Goal: Task Accomplishment & Management: Manage account settings

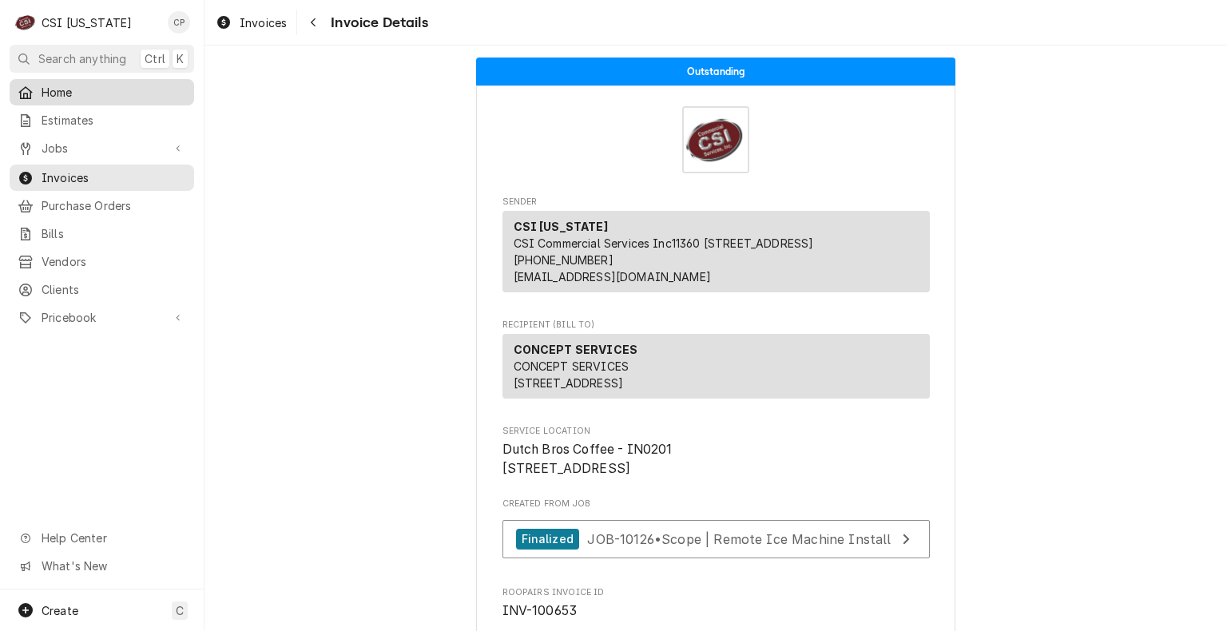
scroll to position [2716, 0]
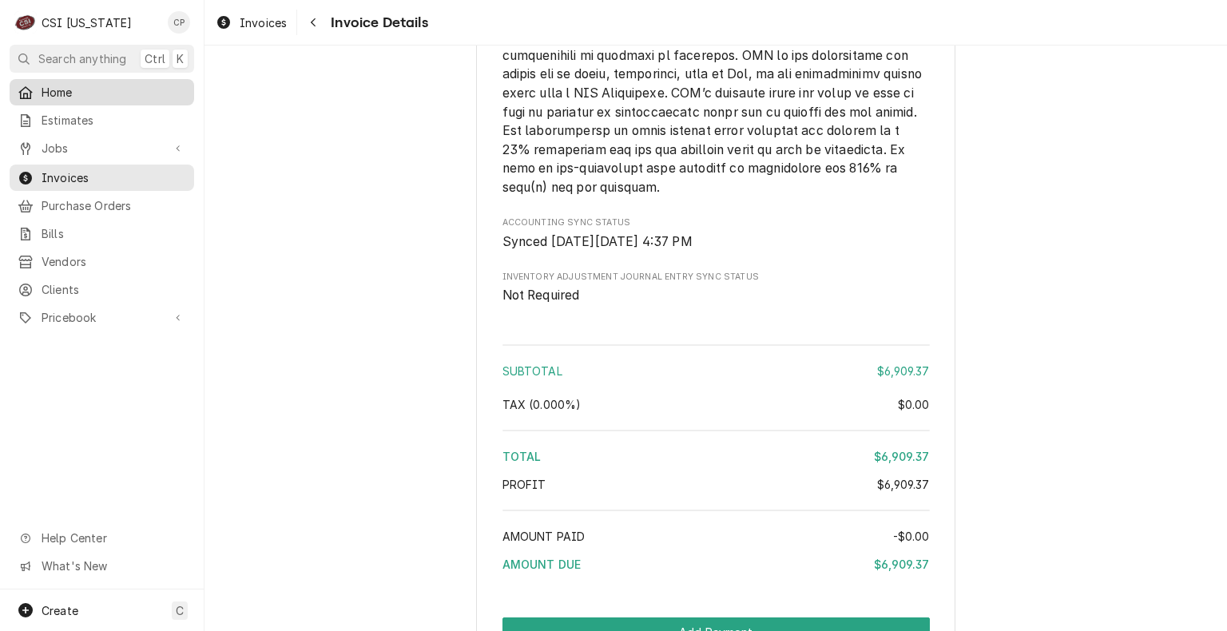
click at [66, 90] on span "Home" at bounding box center [114, 92] width 145 height 17
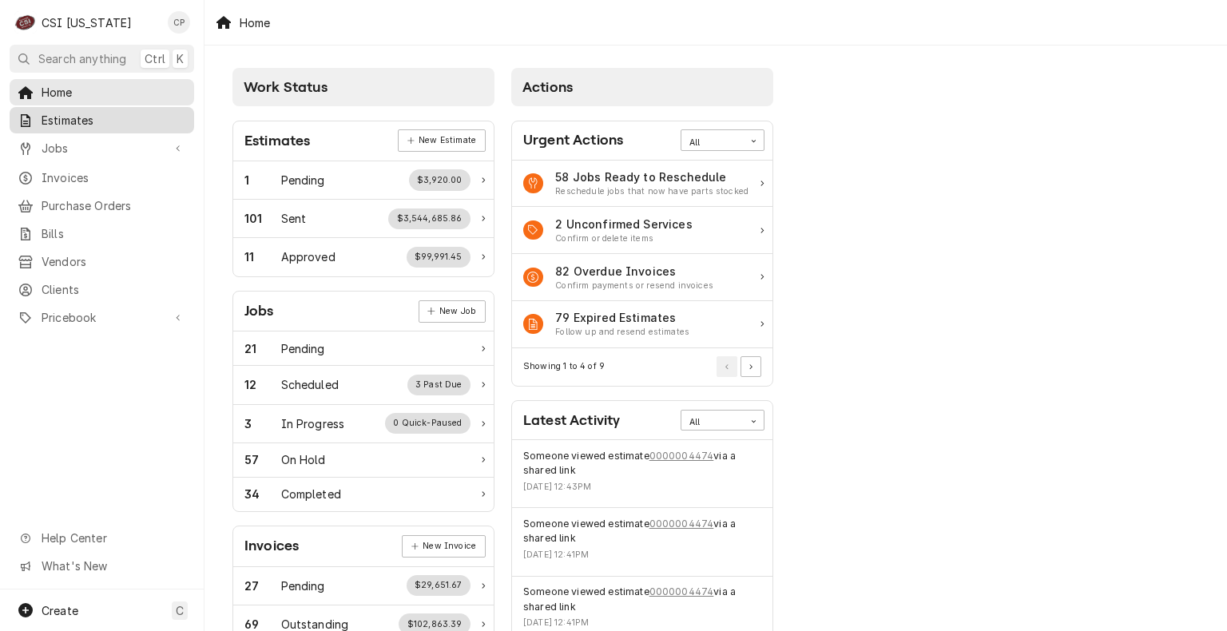
click at [73, 123] on span "Estimates" at bounding box center [114, 120] width 145 height 17
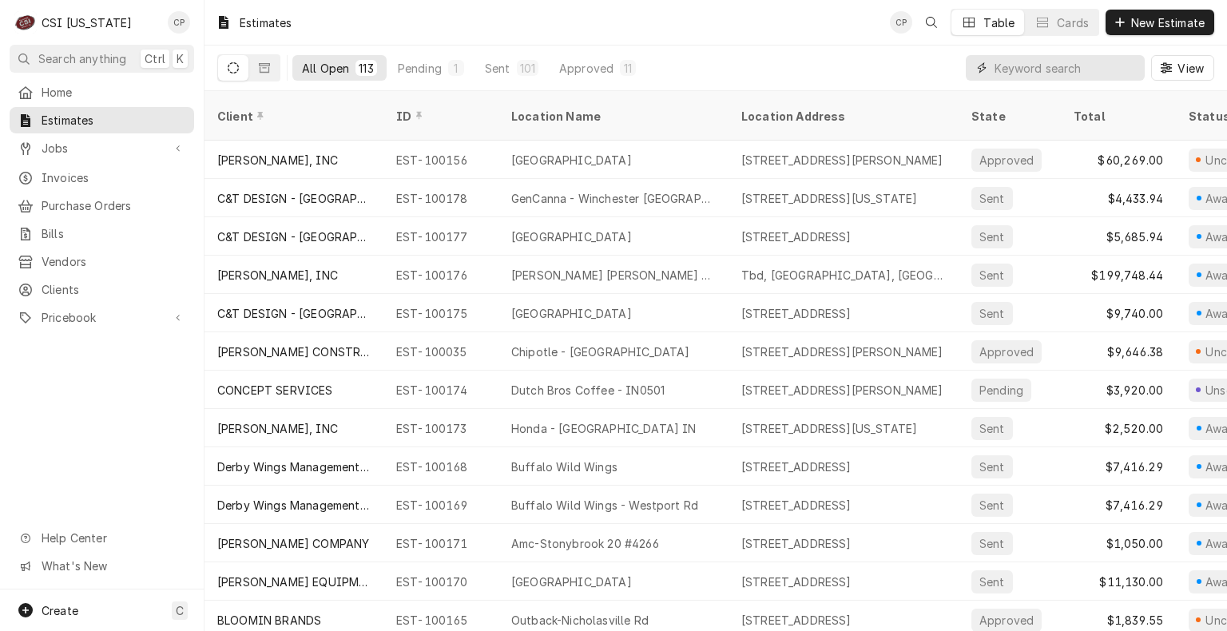
click at [1064, 72] on input "Dynamic Content Wrapper" at bounding box center [1065, 68] width 142 height 26
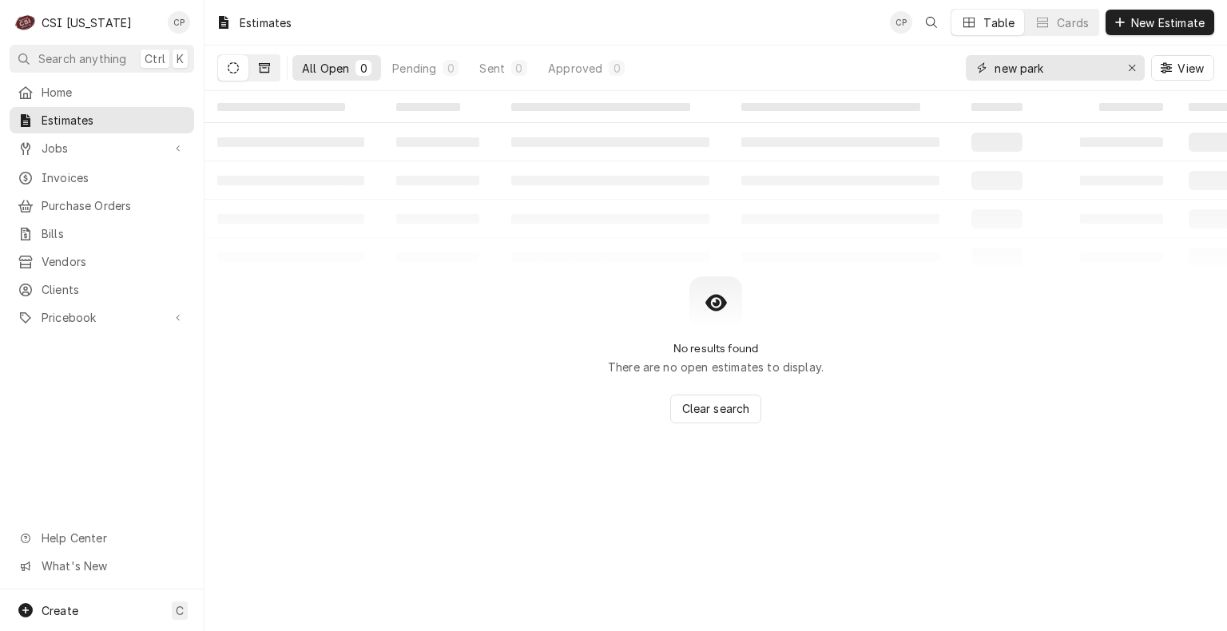
type input "new park"
click at [268, 72] on icon "Dynamic Content Wrapper" at bounding box center [264, 68] width 11 height 10
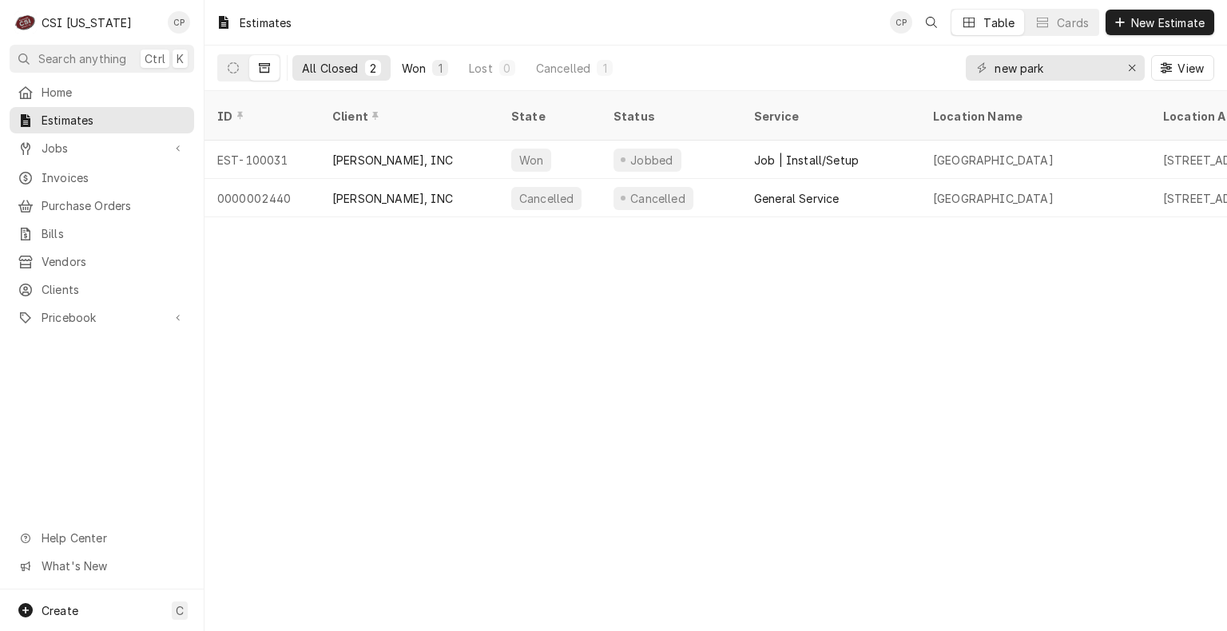
click at [419, 71] on div "Won" at bounding box center [414, 68] width 24 height 17
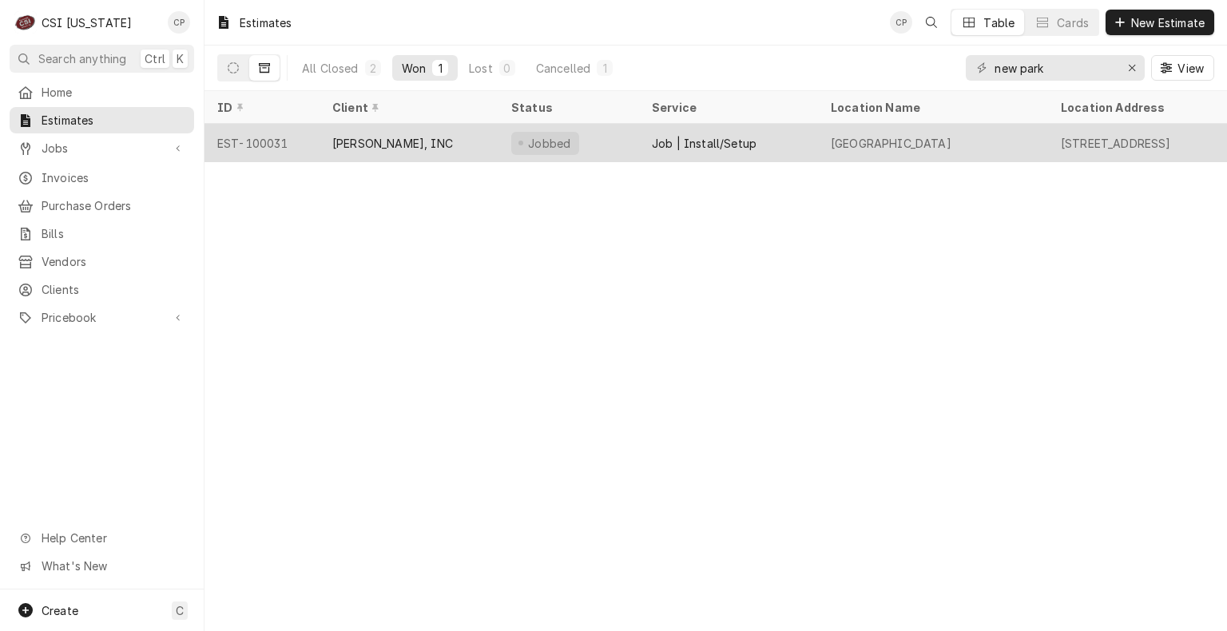
click at [428, 144] on div "[PERSON_NAME], INC" at bounding box center [392, 143] width 121 height 17
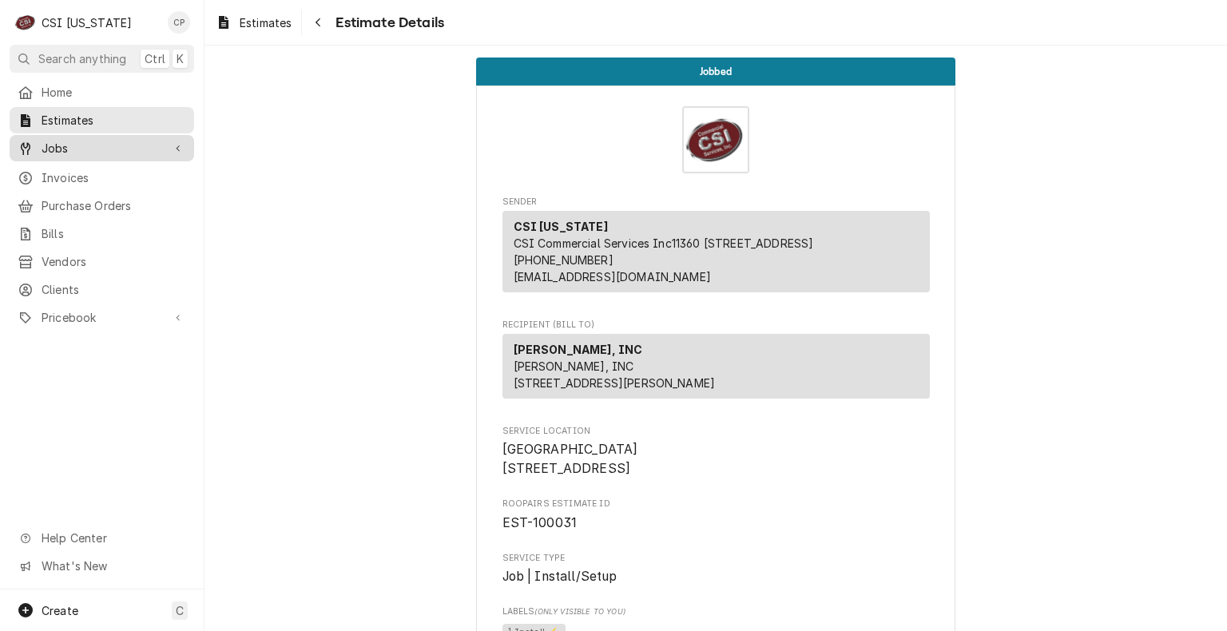
click at [65, 140] on span "Jobs" at bounding box center [102, 148] width 121 height 17
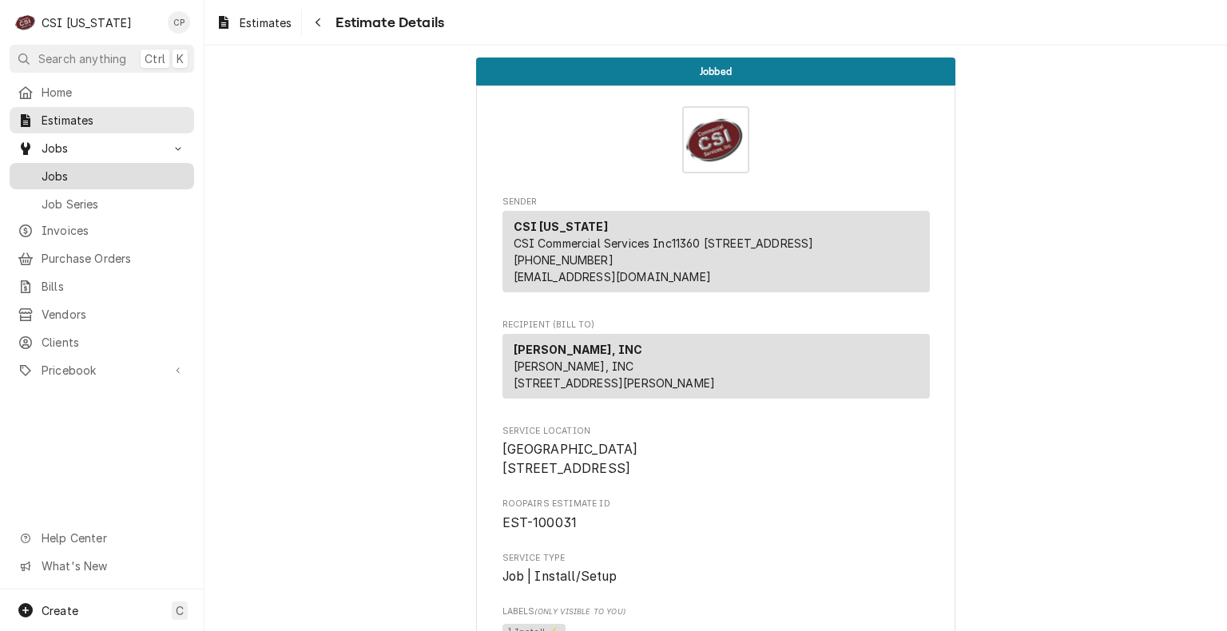
click at [61, 173] on span "Jobs" at bounding box center [114, 176] width 145 height 17
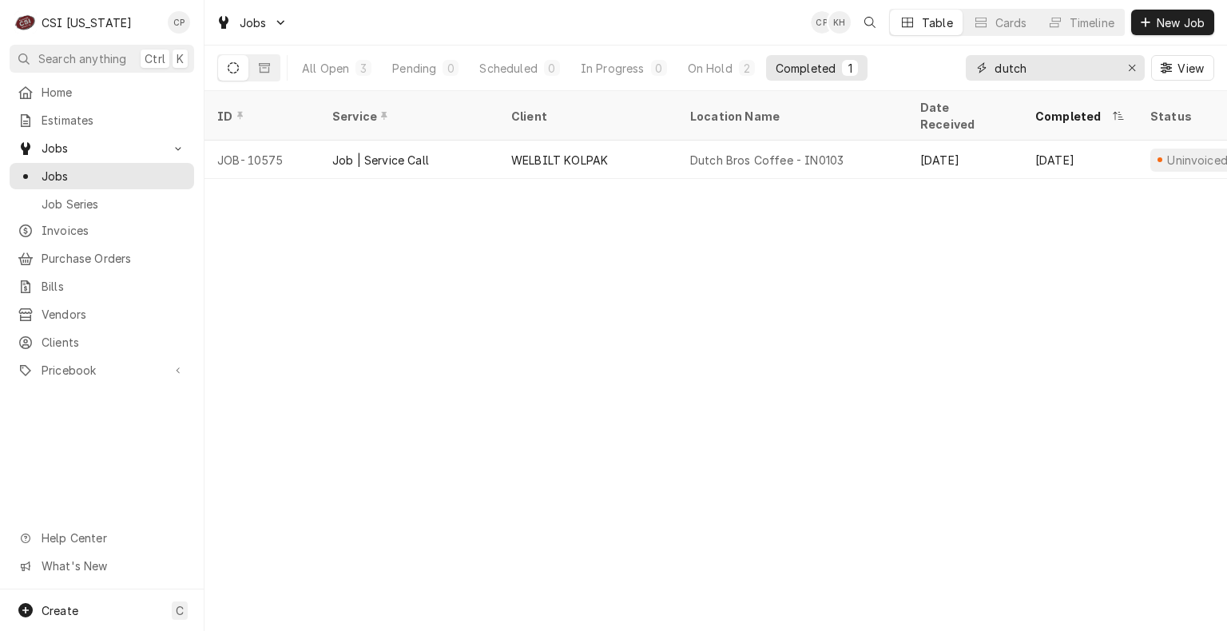
drag, startPoint x: 954, startPoint y: 77, endPoint x: 792, endPoint y: 64, distance: 162.6
click at [801, 64] on div "All Open 3 Pending 0 Scheduled 0 In Progress 0 On Hold 2 Completed 1 dutch View" at bounding box center [715, 68] width 997 height 45
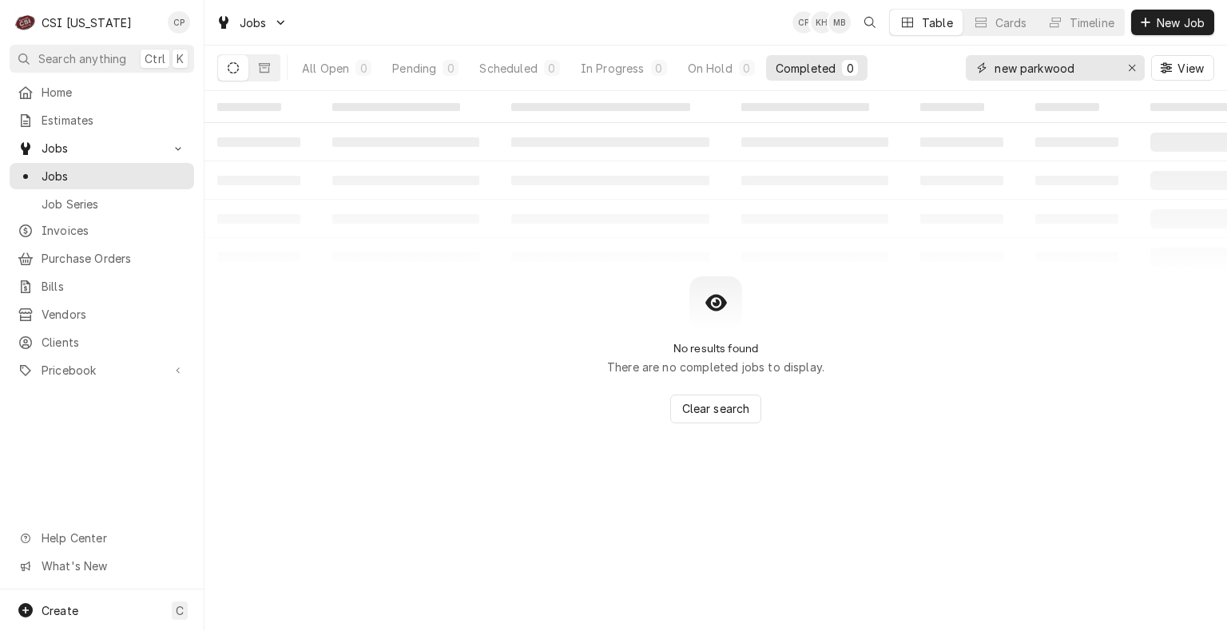
type input "new parkwood"
click at [726, 72] on div "On Hold" at bounding box center [710, 68] width 45 height 17
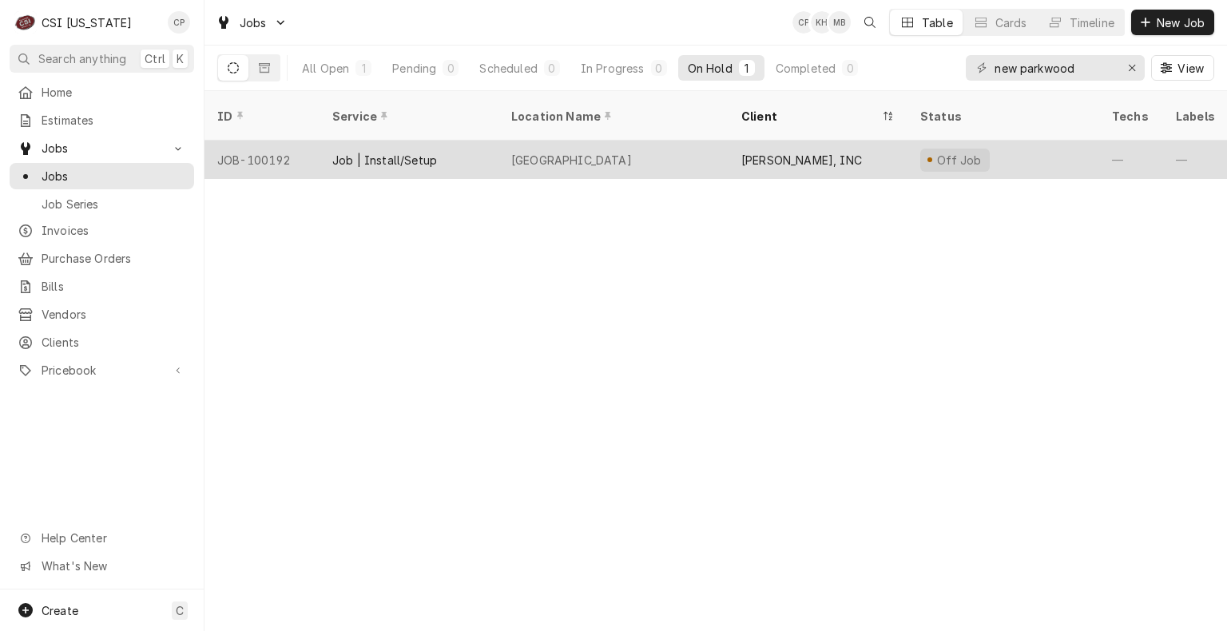
click at [610, 152] on div "New Parkwood Elementary" at bounding box center [571, 160] width 121 height 17
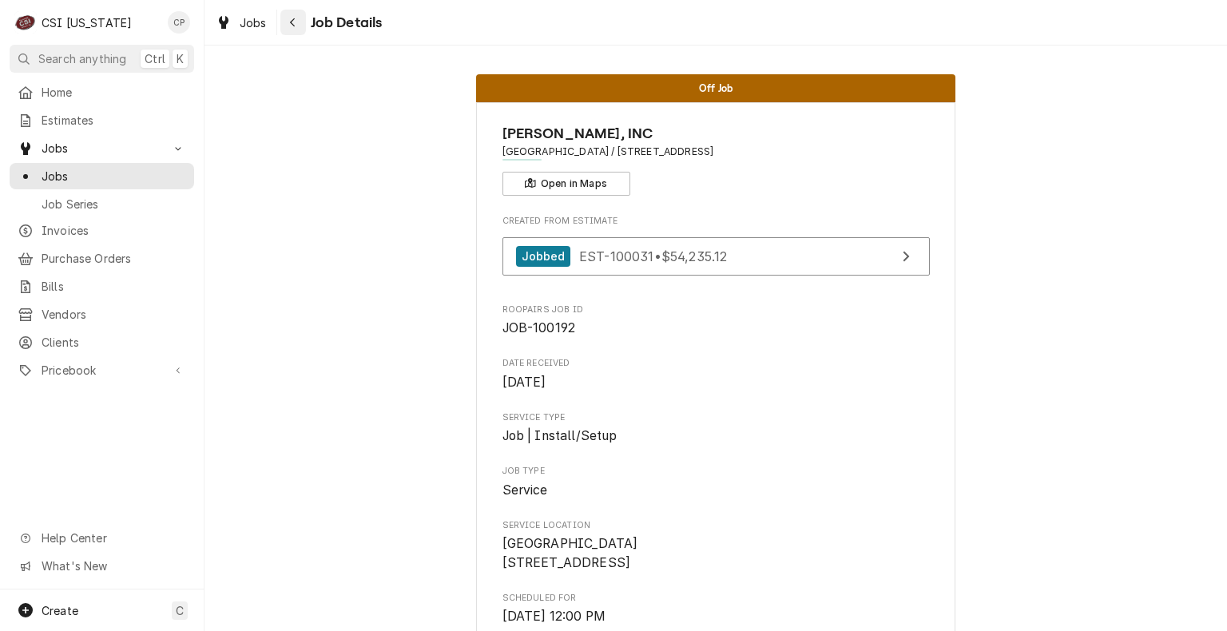
click at [295, 27] on icon "Navigate back" at bounding box center [292, 22] width 7 height 11
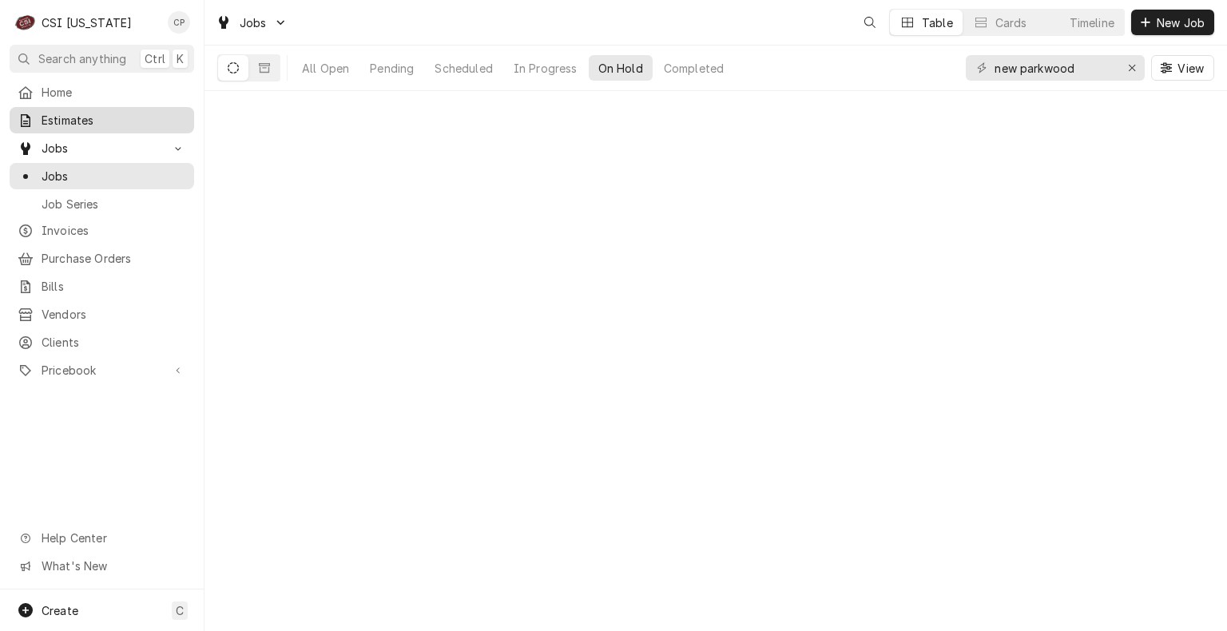
drag, startPoint x: 99, startPoint y: 116, endPoint x: 88, endPoint y: 119, distance: 11.6
click at [89, 119] on span "Estimates" at bounding box center [114, 120] width 145 height 17
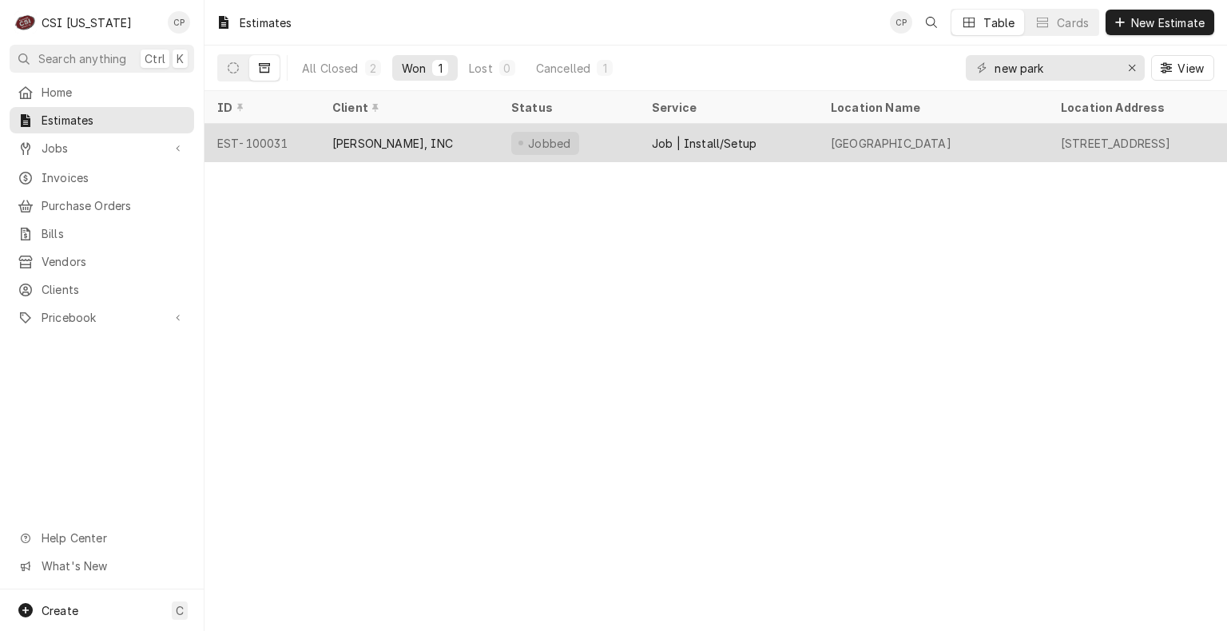
click at [412, 145] on div "STAFFORD-SMITH, INC" at bounding box center [392, 143] width 121 height 17
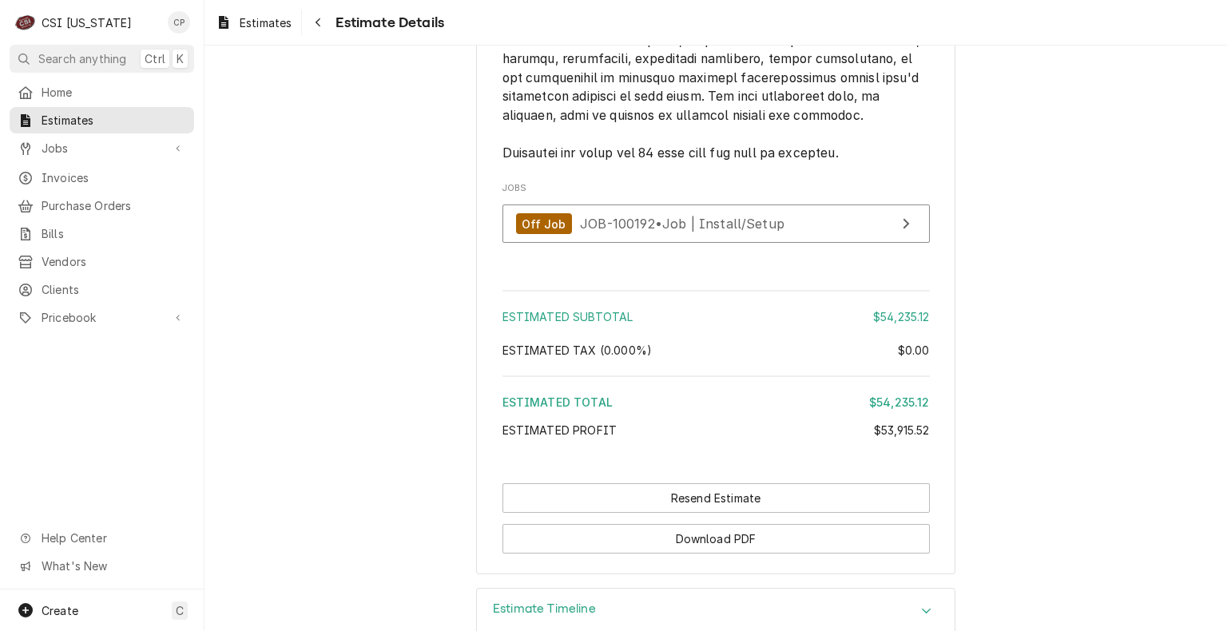
scroll to position [4390, 0]
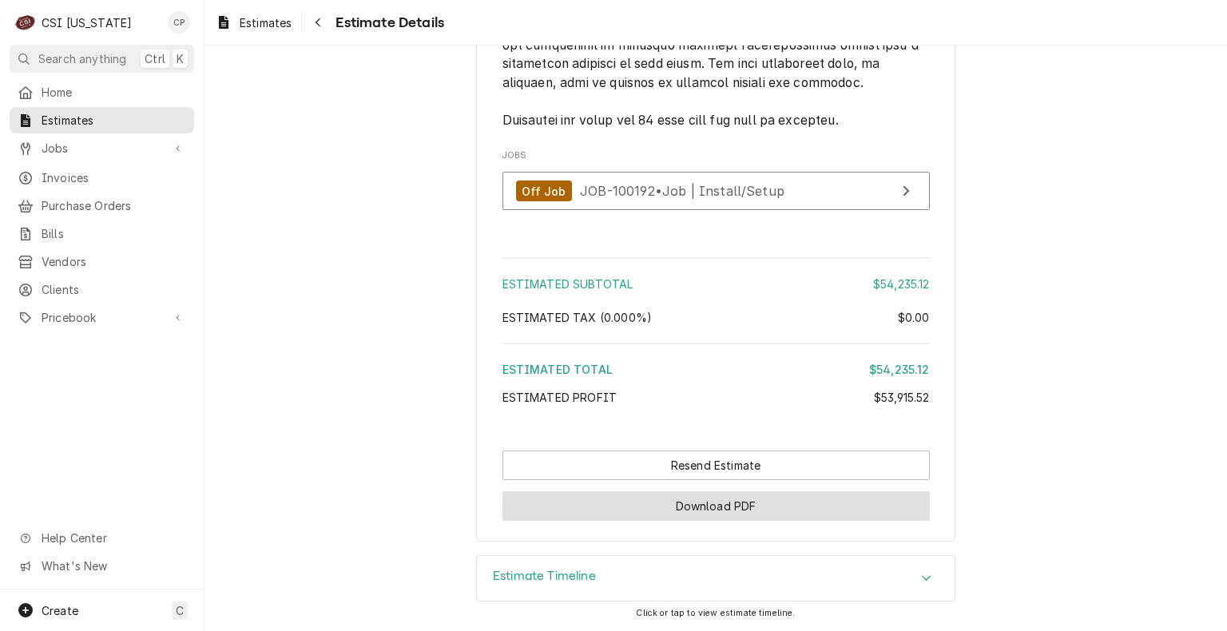
click at [733, 507] on button "Download PDF" at bounding box center [715, 506] width 427 height 30
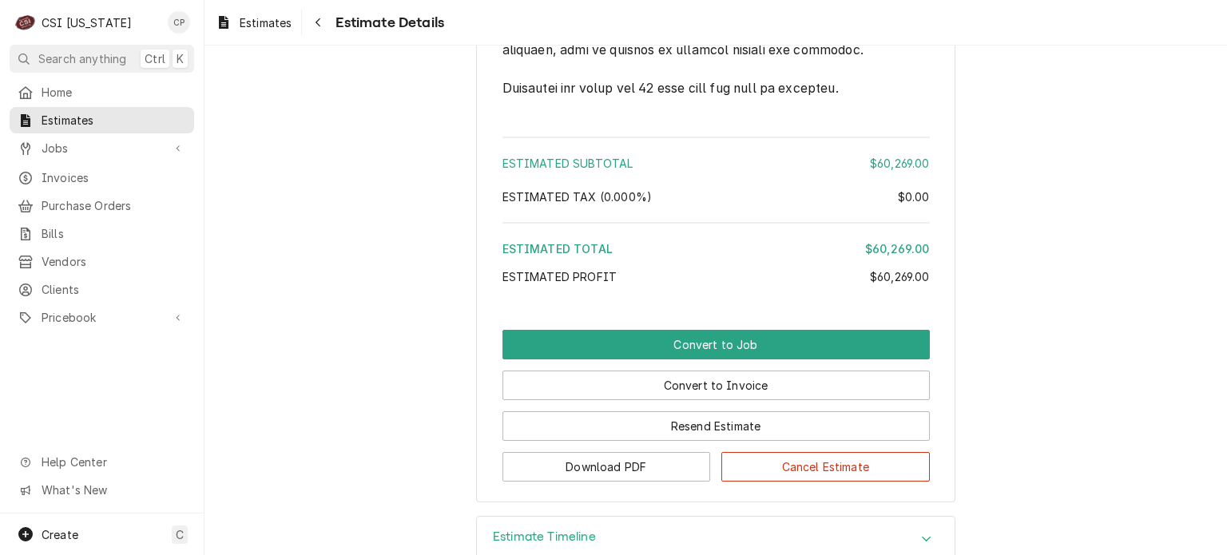
scroll to position [4331, 0]
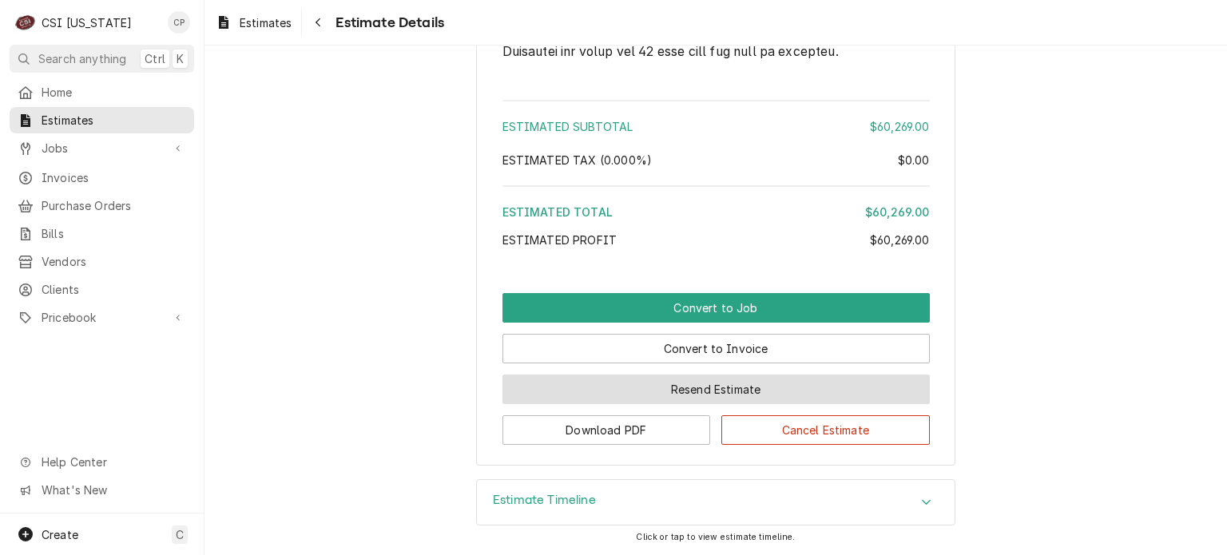
click at [709, 394] on button "Resend Estimate" at bounding box center [715, 390] width 427 height 30
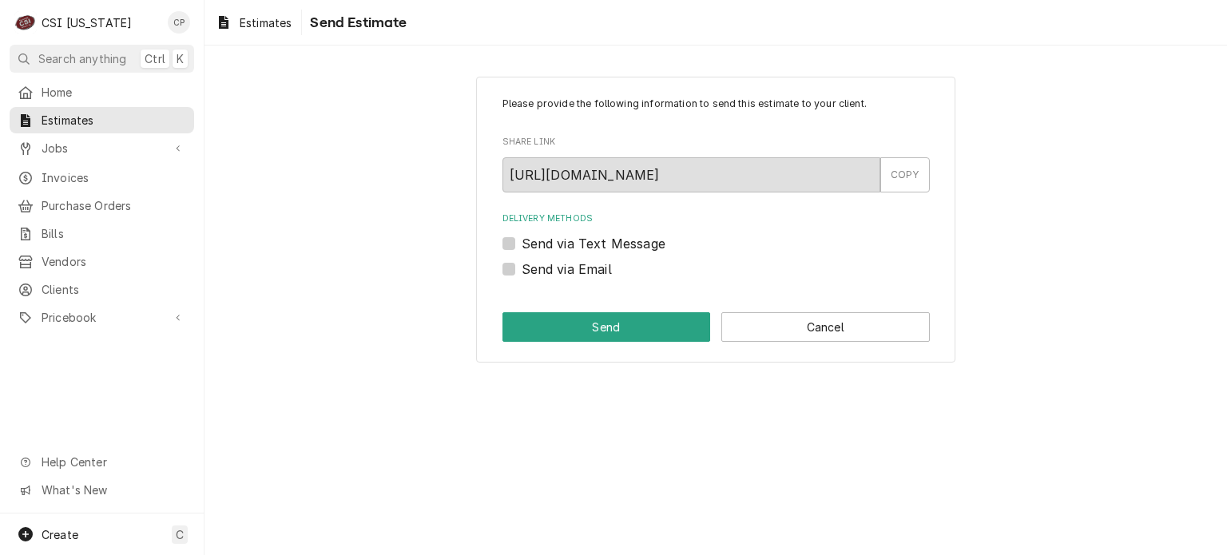
click at [522, 264] on label "Send via Email" at bounding box center [567, 269] width 90 height 19
click at [522, 264] on input "Send via Email" at bounding box center [735, 277] width 427 height 35
checkbox input "true"
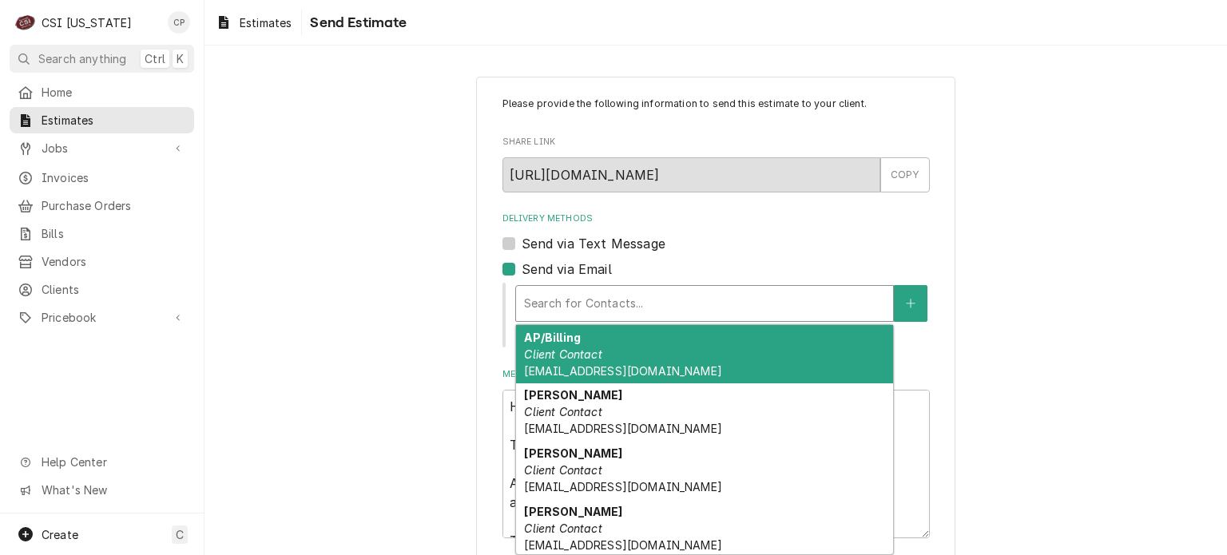
click at [596, 296] on div "Delivery Methods" at bounding box center [704, 303] width 361 height 29
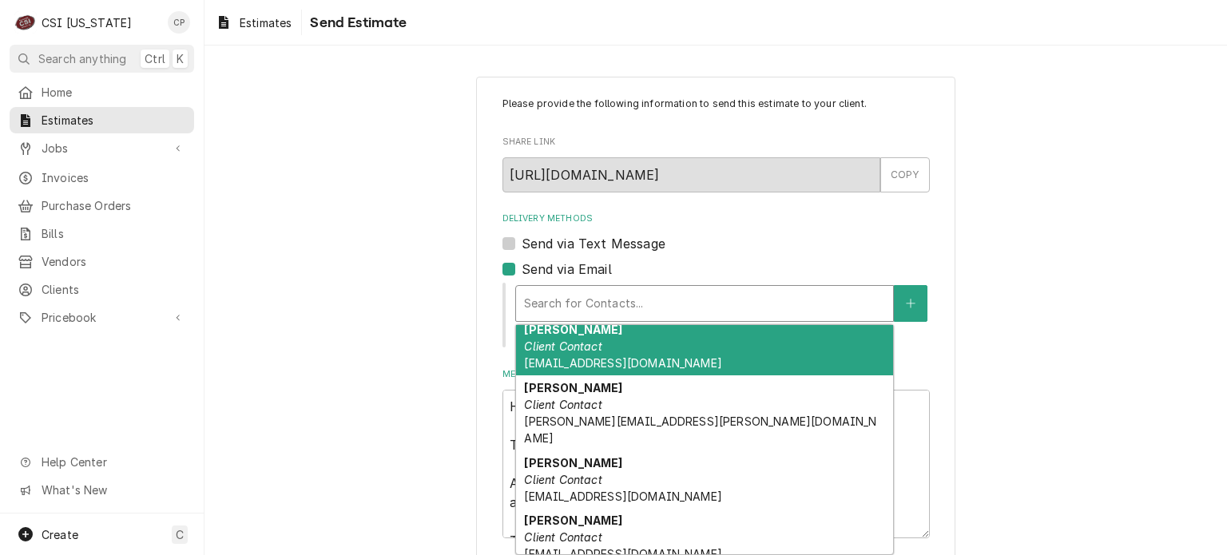
scroll to position [160, 0]
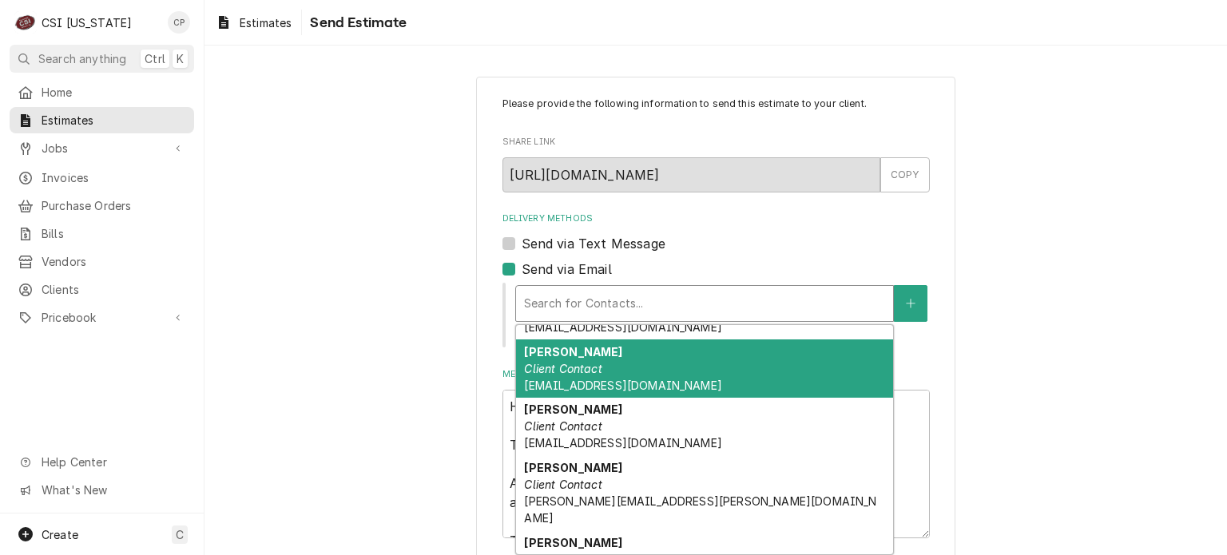
click at [581, 370] on em "Client Contact" at bounding box center [562, 369] width 77 height 14
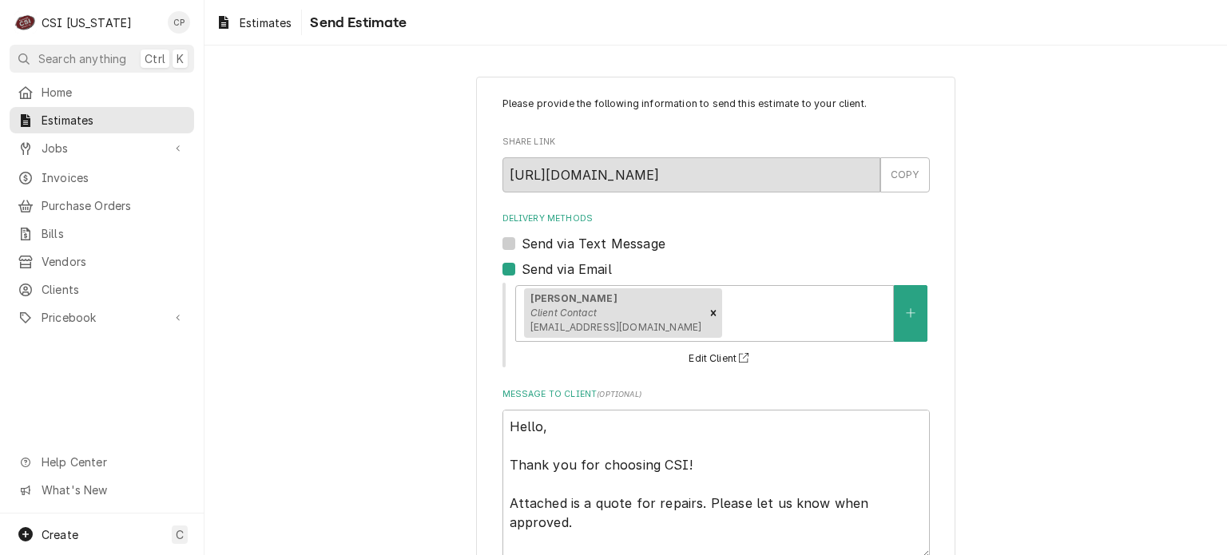
type textarea "x"
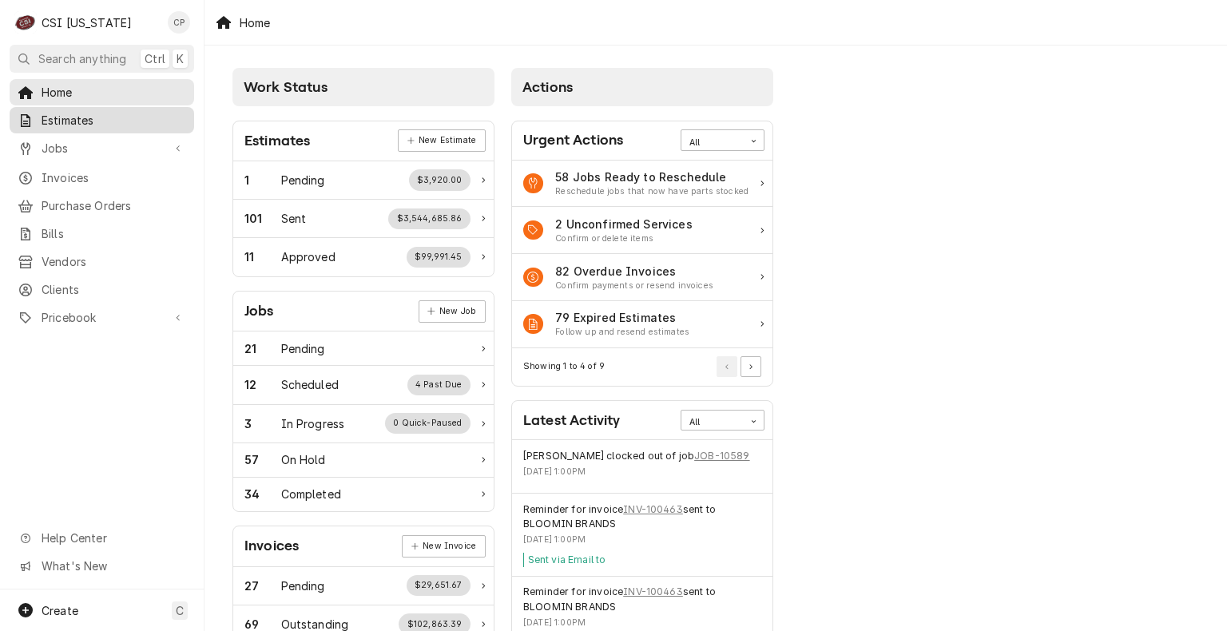
click at [73, 120] on span "Estimates" at bounding box center [114, 120] width 145 height 17
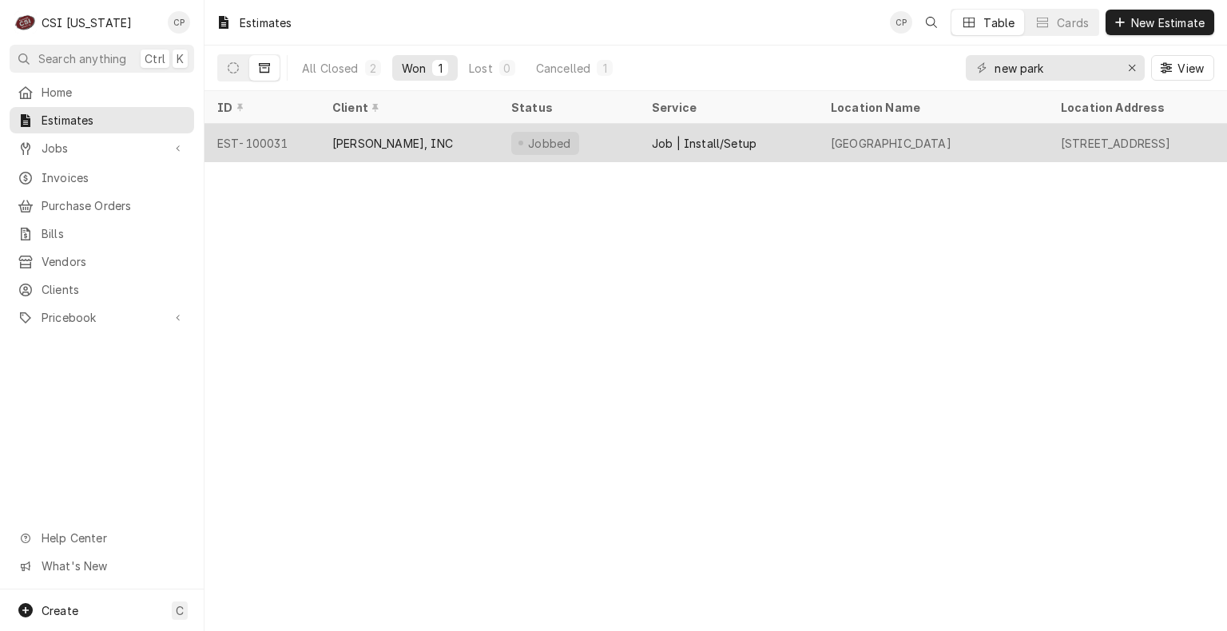
click at [423, 141] on div "[PERSON_NAME], INC" at bounding box center [392, 143] width 121 height 17
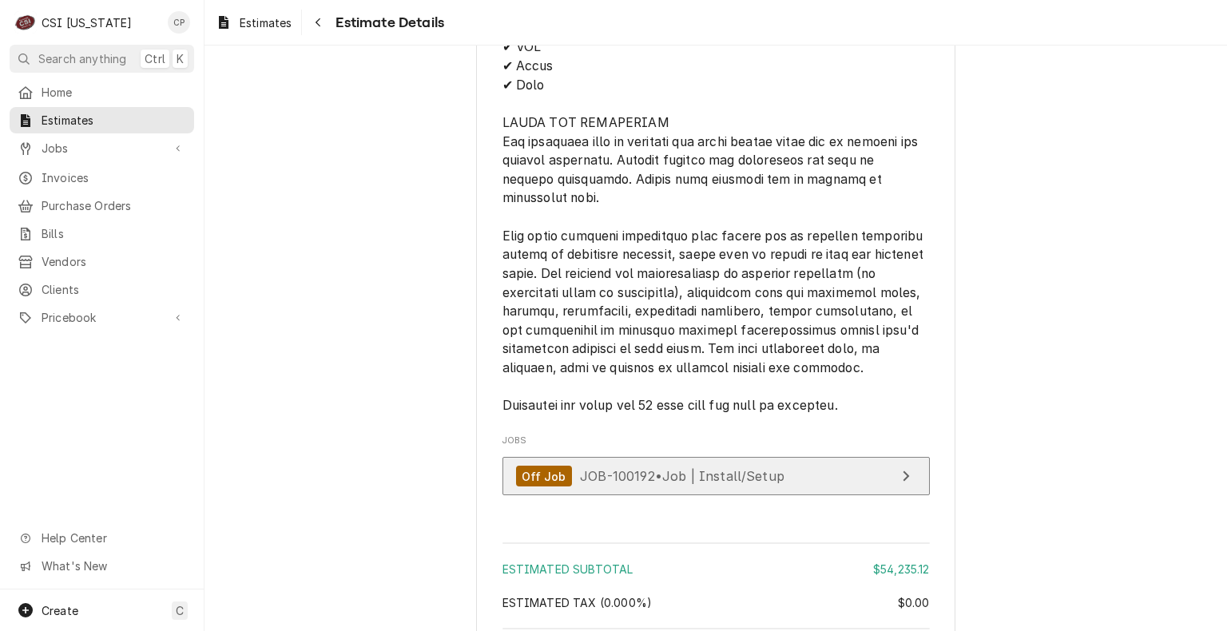
scroll to position [4390, 0]
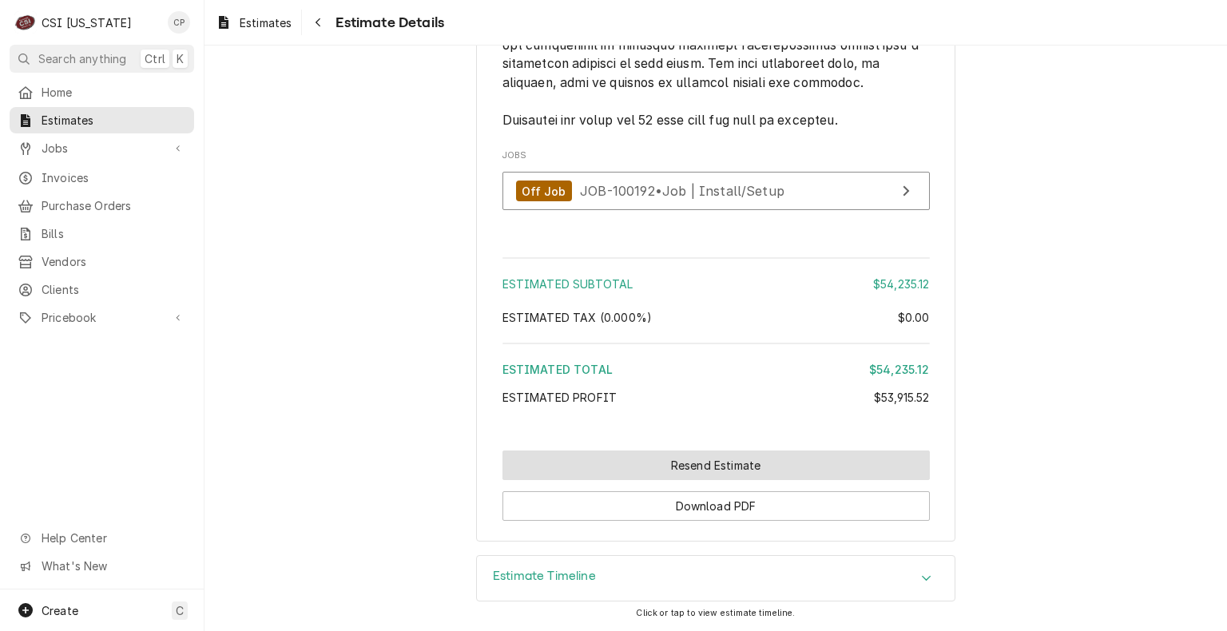
click at [713, 474] on button "Resend Estimate" at bounding box center [715, 465] width 427 height 30
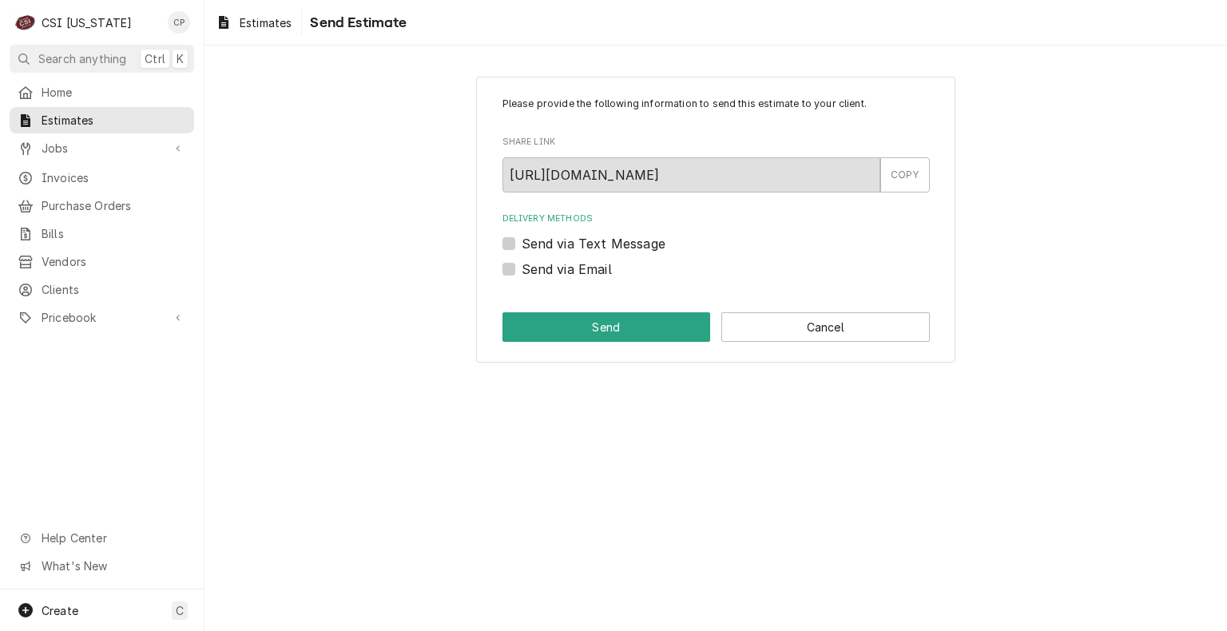
click at [522, 272] on label "Send via Email" at bounding box center [567, 269] width 90 height 19
click at [522, 272] on input "Send via Email" at bounding box center [735, 277] width 427 height 35
checkbox input "true"
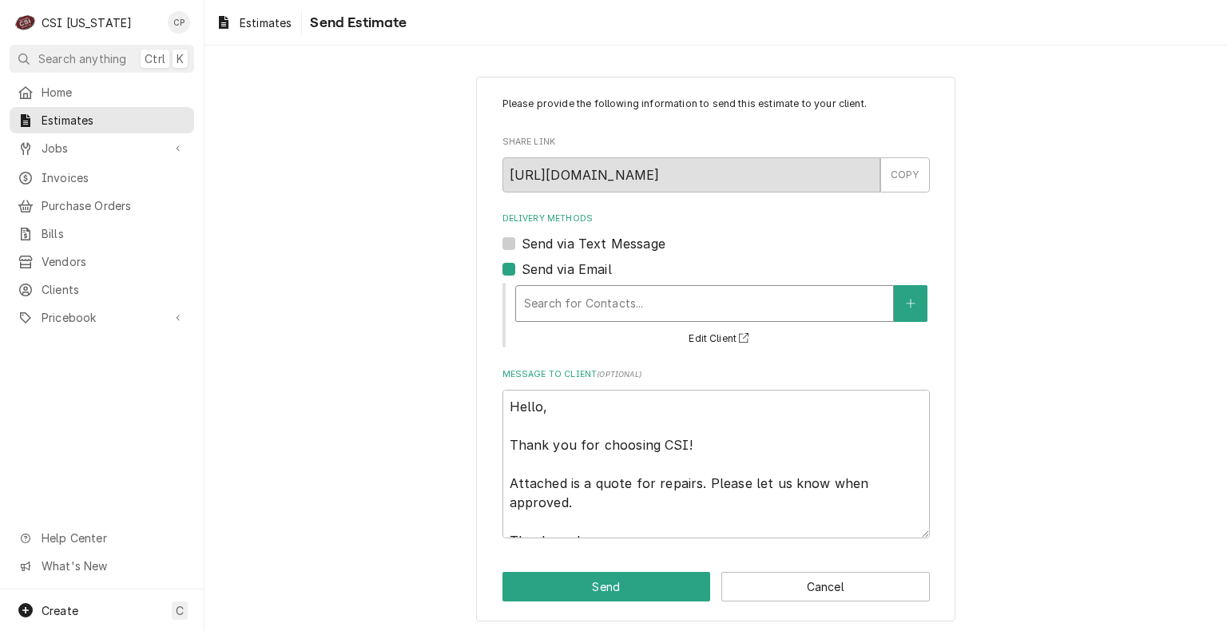
click at [556, 305] on div "Delivery Methods" at bounding box center [704, 303] width 361 height 29
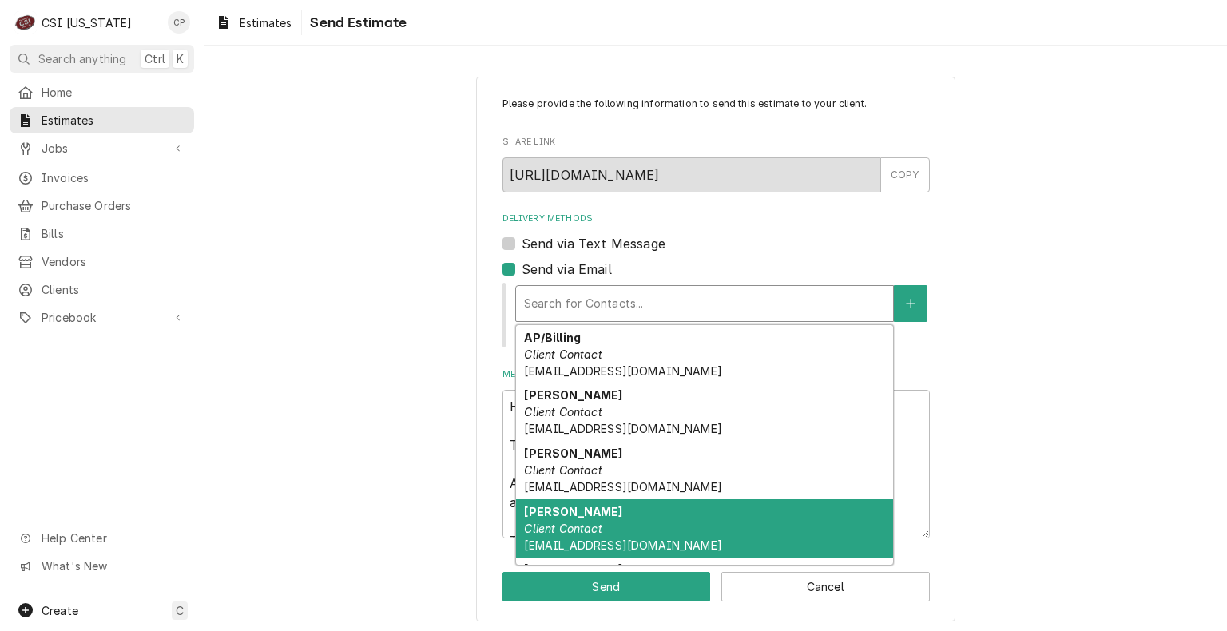
click at [549, 524] on em "Client Contact" at bounding box center [562, 529] width 77 height 14
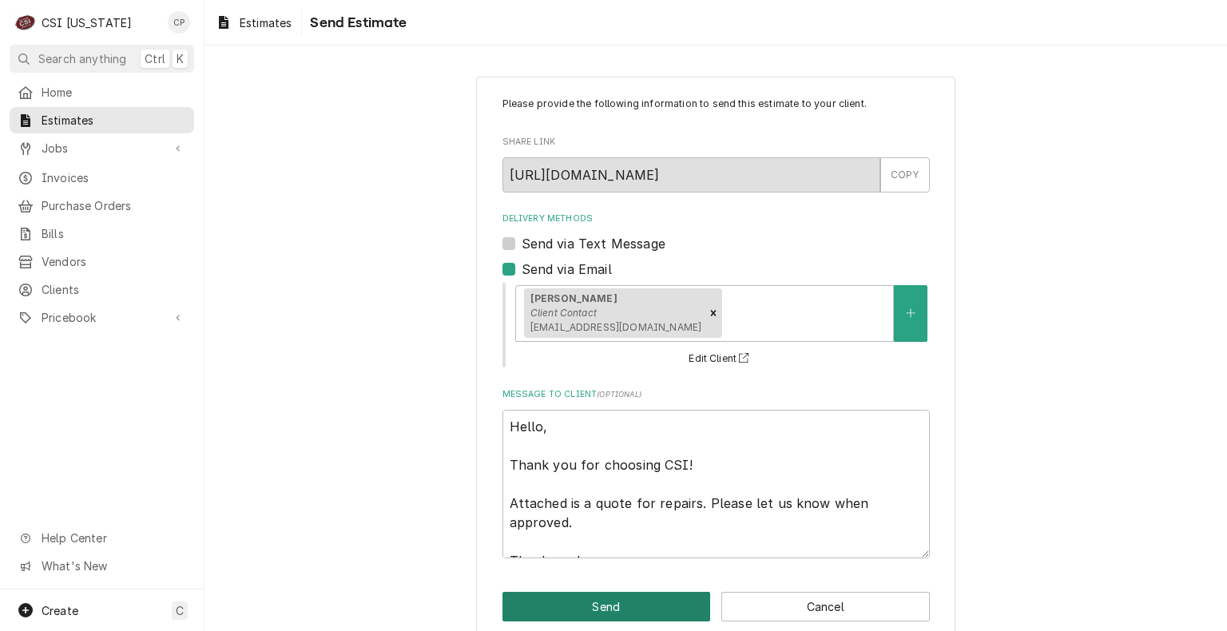
click at [639, 599] on button "Send" at bounding box center [606, 607] width 208 height 30
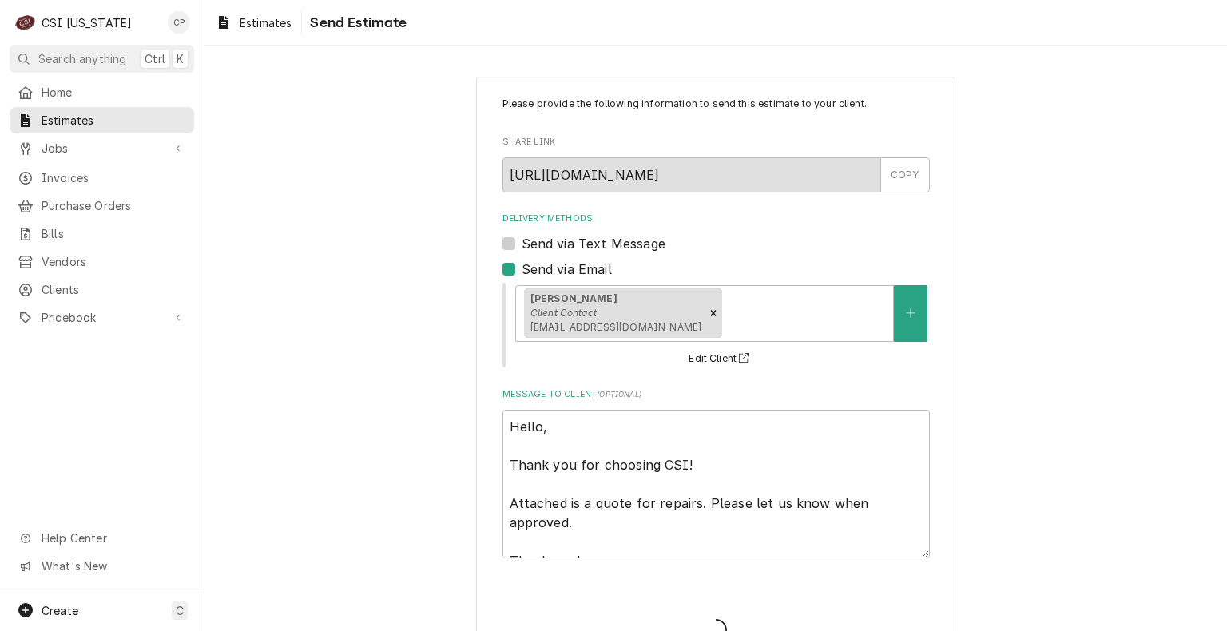
type textarea "x"
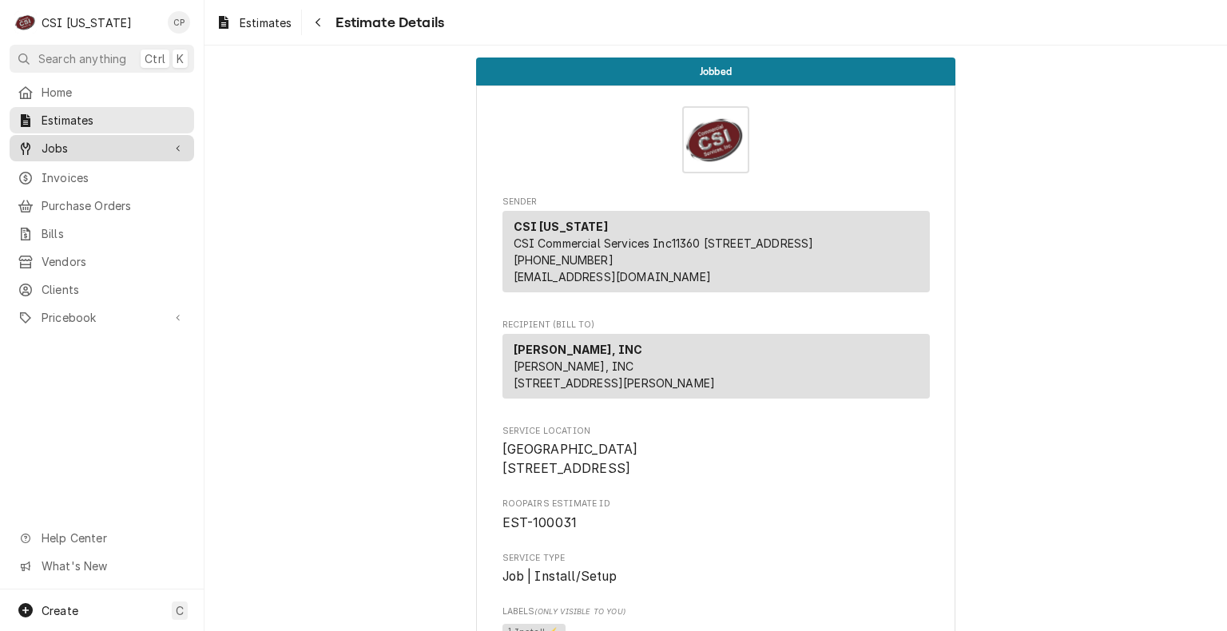
click at [105, 145] on span "Jobs" at bounding box center [102, 148] width 121 height 17
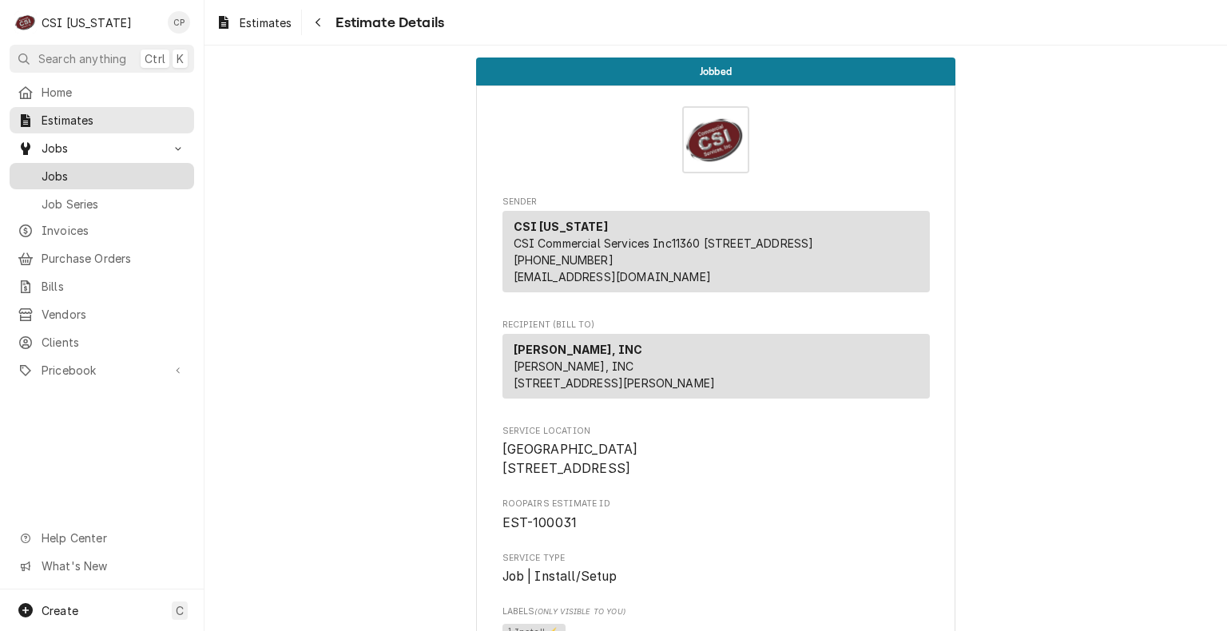
click at [97, 168] on span "Jobs" at bounding box center [114, 176] width 145 height 17
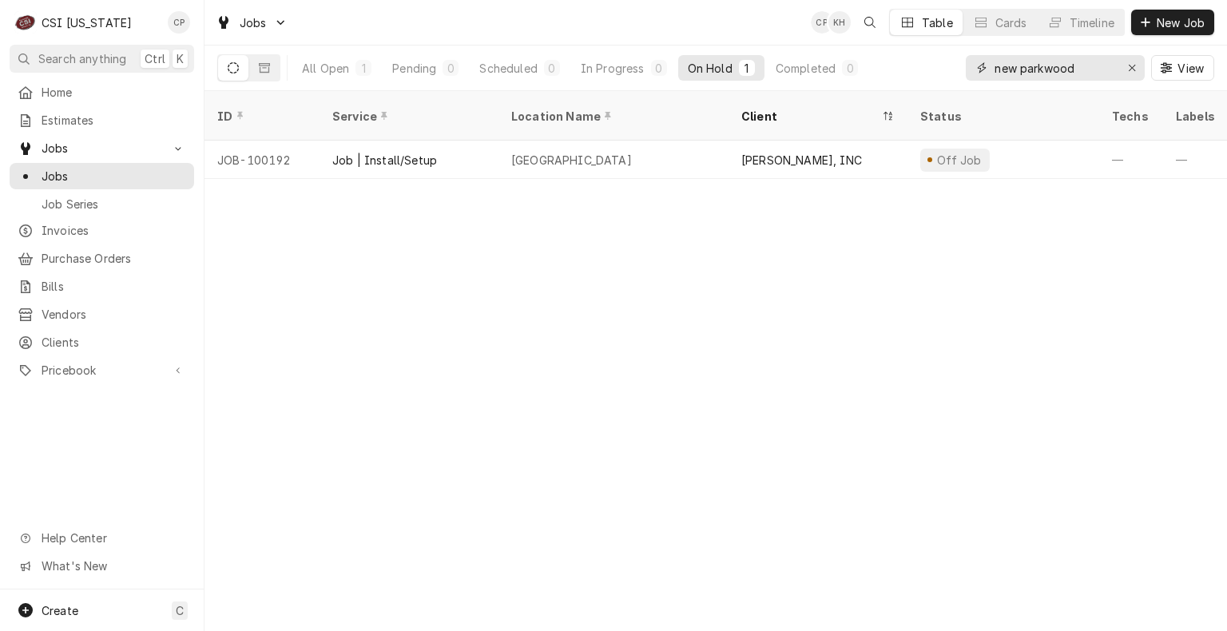
drag, startPoint x: 853, startPoint y: 81, endPoint x: 832, endPoint y: 82, distance: 20.8
click at [832, 82] on div "All Open 1 Pending 0 Scheduled 0 In Progress 0 On Hold 1 Completed 0 new parkwo…" at bounding box center [715, 68] width 997 height 45
type input "d"
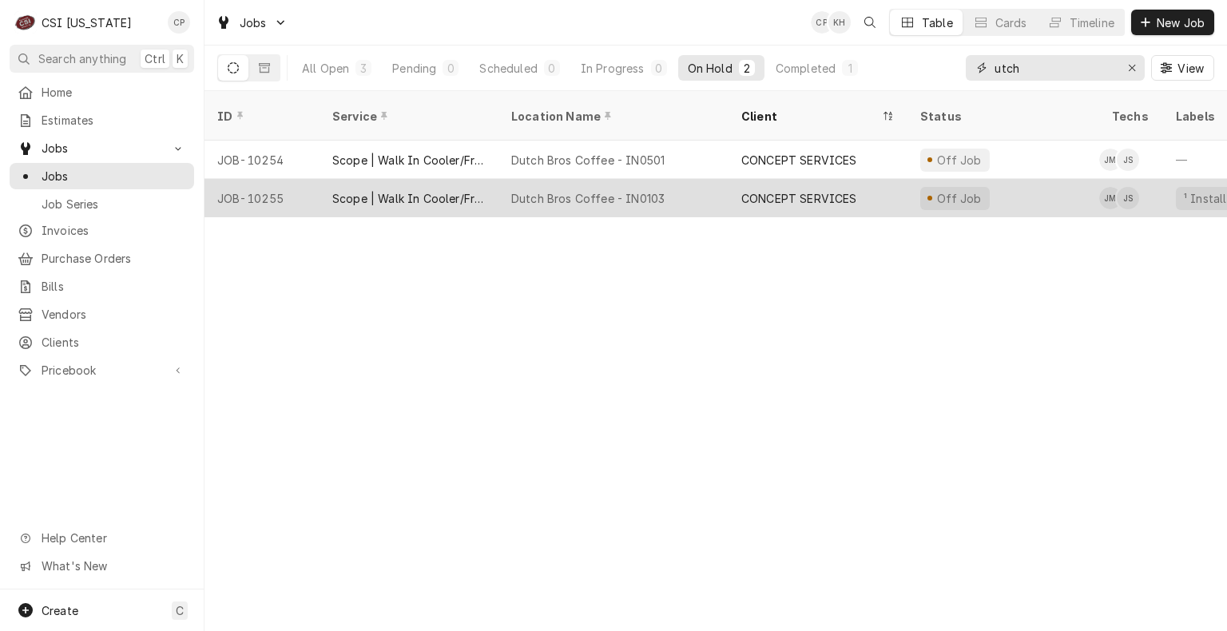
type input "utch"
click at [545, 190] on div "Dutch Bros Coffee - IN0103" at bounding box center [587, 198] width 153 height 17
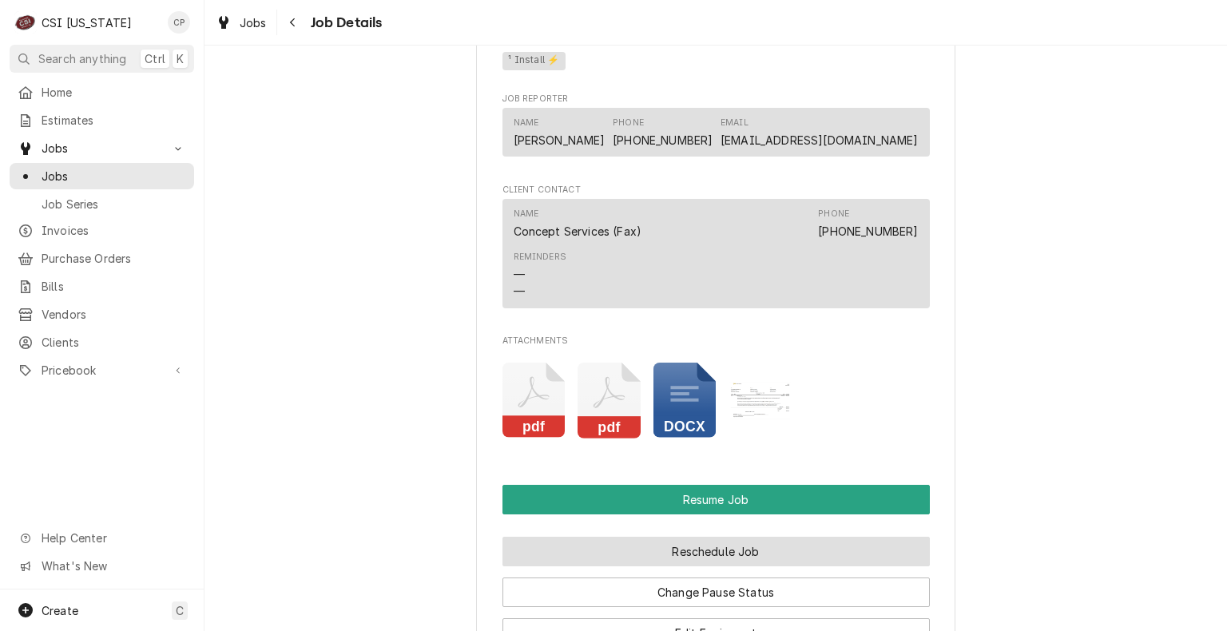
scroll to position [1198, 0]
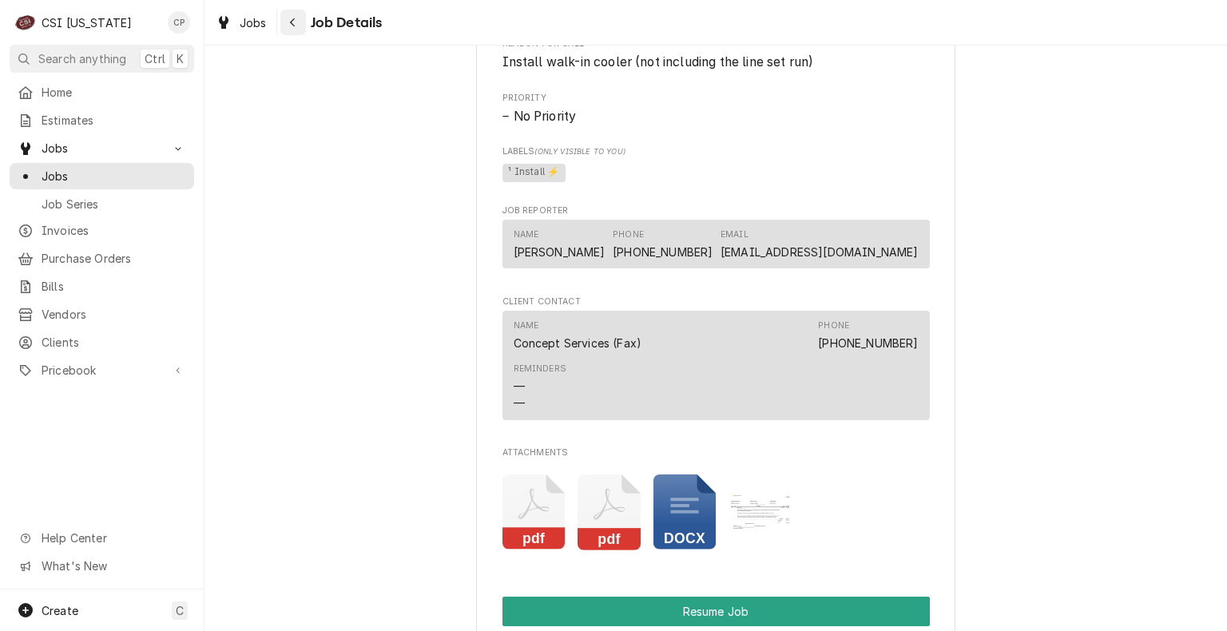
click at [296, 18] on div "Navigate back" at bounding box center [293, 22] width 16 height 16
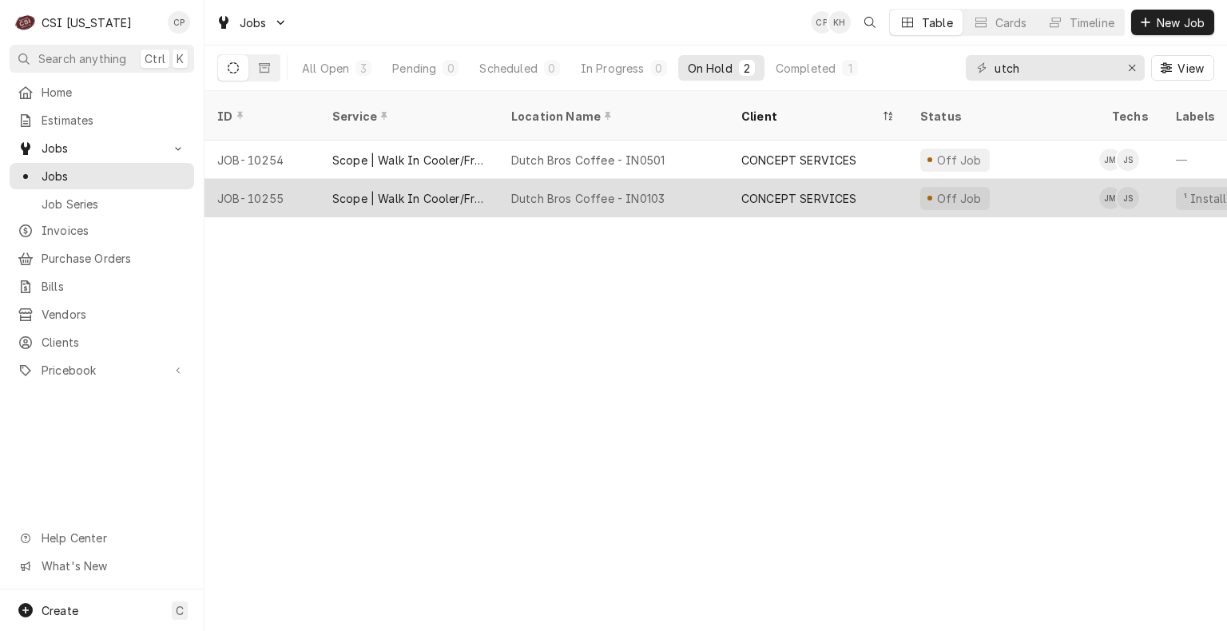
click at [607, 190] on div "Dutch Bros Coffee - IN0103" at bounding box center [587, 198] width 153 height 17
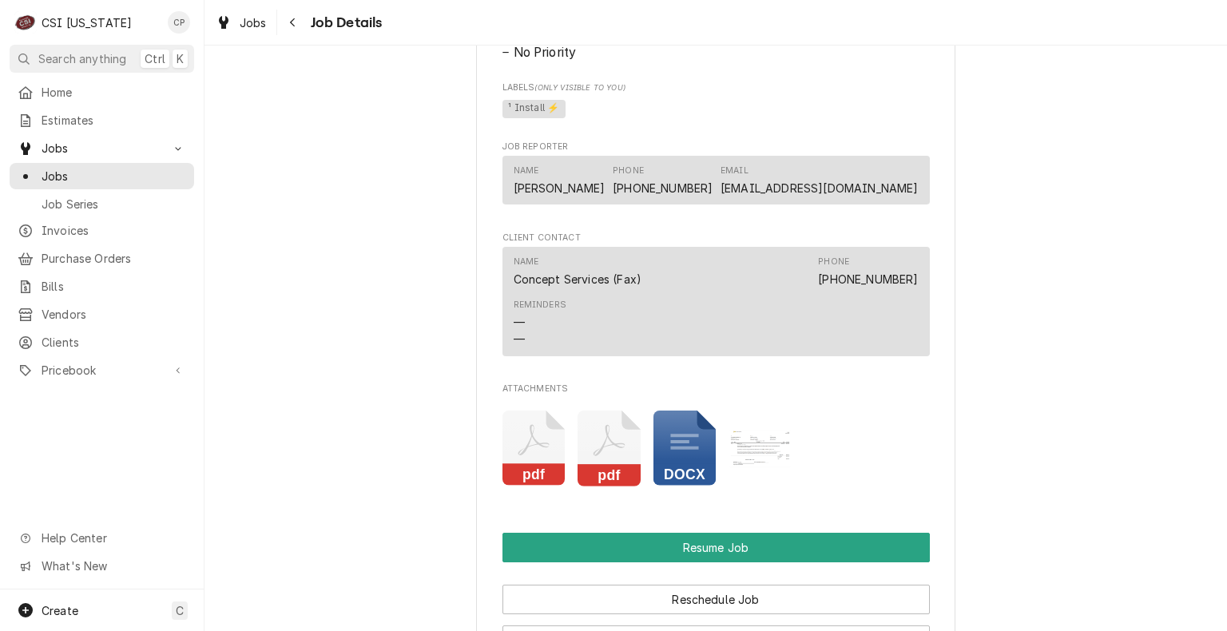
scroll to position [1438, 0]
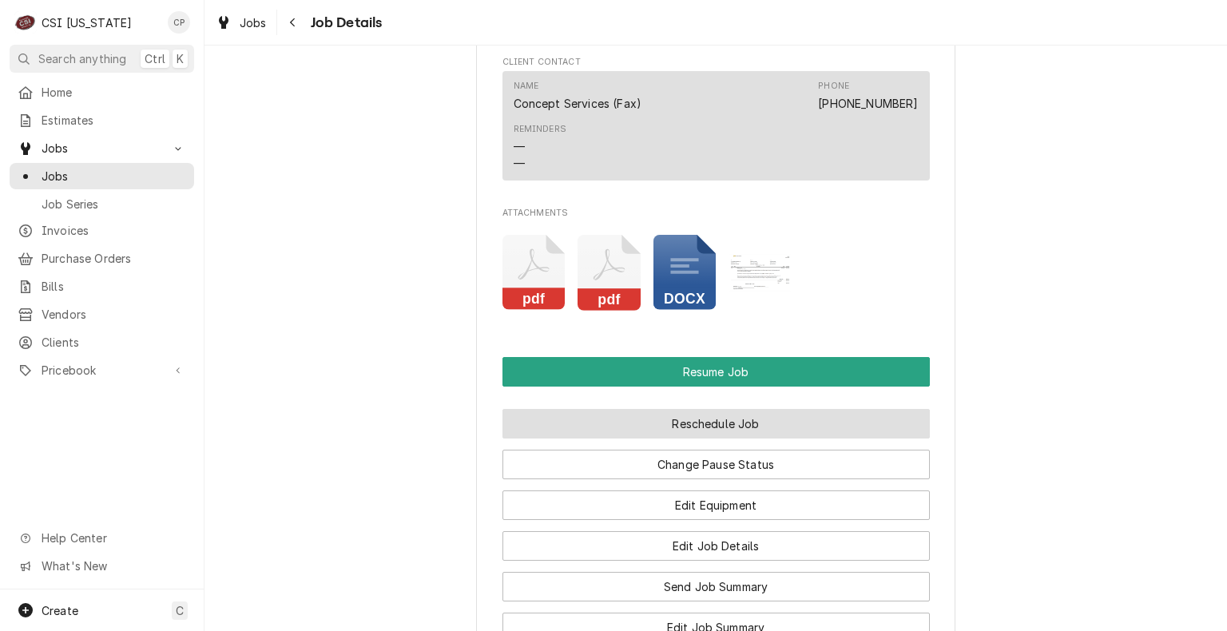
click at [703, 438] on button "Reschedule Job" at bounding box center [715, 424] width 427 height 30
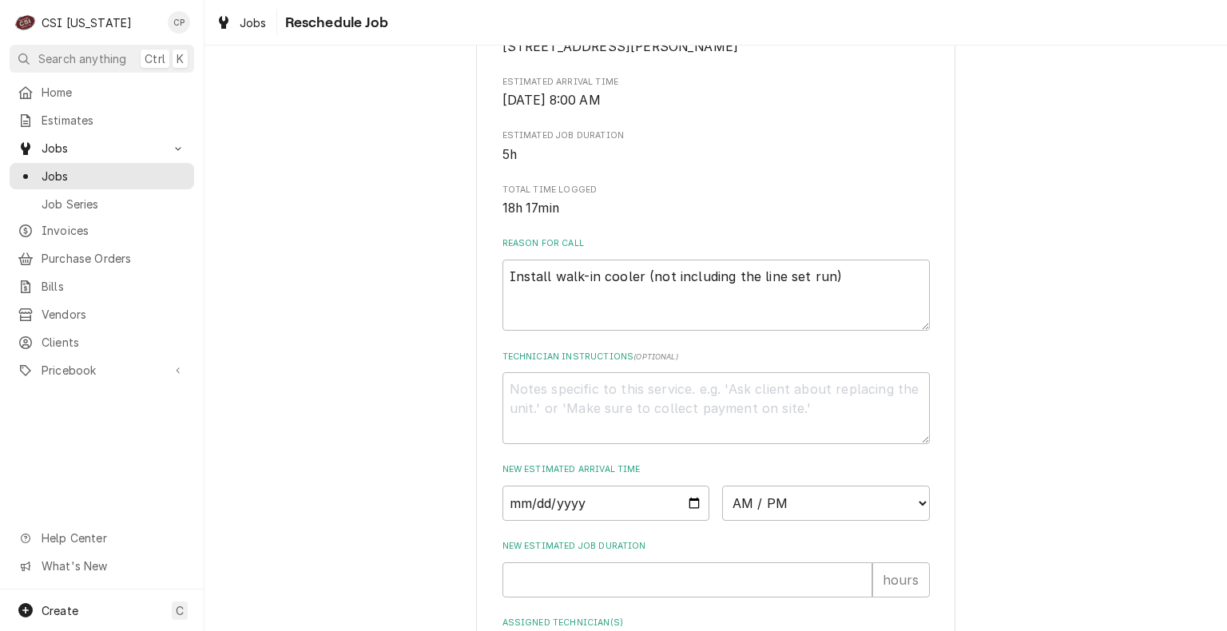
scroll to position [319, 0]
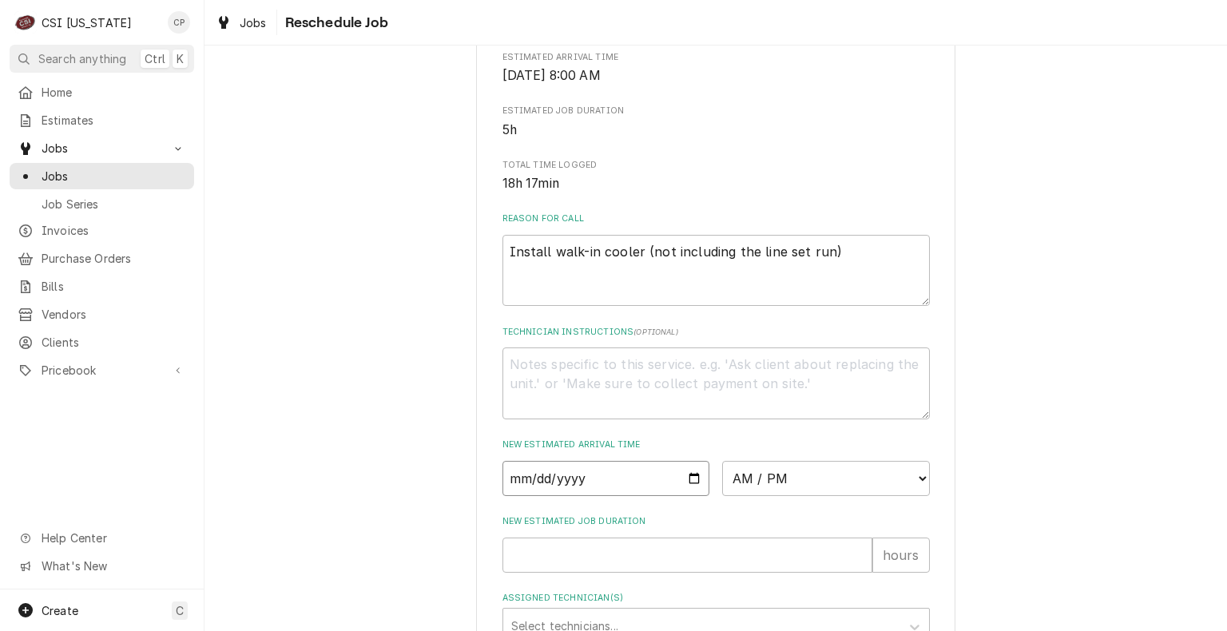
click at [688, 495] on input "Date" at bounding box center [606, 478] width 208 height 35
type input "2025-09-10"
type textarea "x"
click at [808, 494] on select "AM / PM 6:00 AM 6:15 AM 6:30 AM 6:45 AM 7:00 AM 7:15 AM 7:30 AM 7:45 AM 8:00 AM…" at bounding box center [826, 478] width 208 height 35
select select "11:00:00"
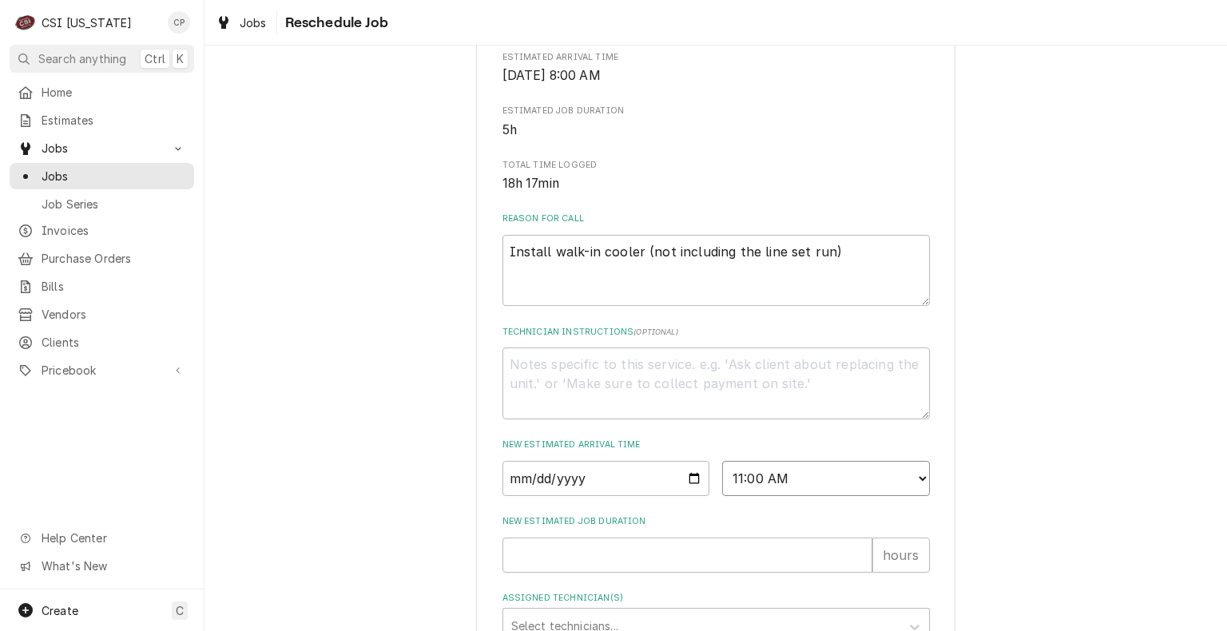
click at [722, 479] on select "AM / PM 6:00 AM 6:15 AM 6:30 AM 6:45 AM 7:00 AM 7:15 AM 7:30 AM 7:45 AM 8:00 AM…" at bounding box center [826, 478] width 208 height 35
click at [569, 573] on input "New Estimated Job Duration" at bounding box center [687, 555] width 370 height 35
type textarea "x"
type input "3"
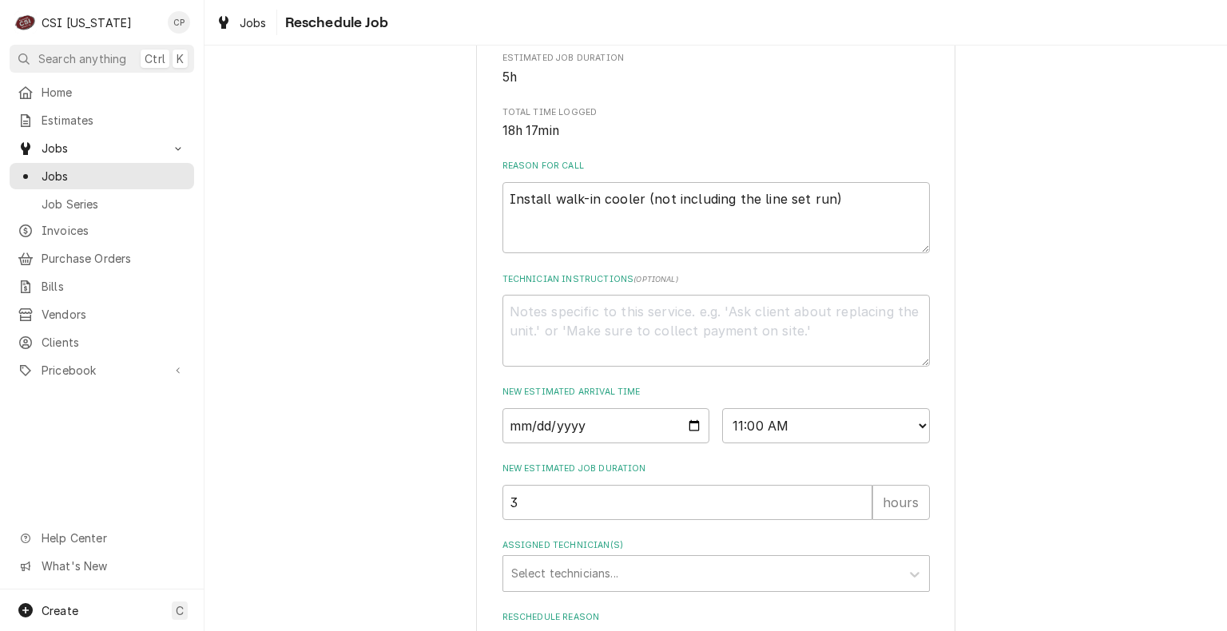
scroll to position [559, 0]
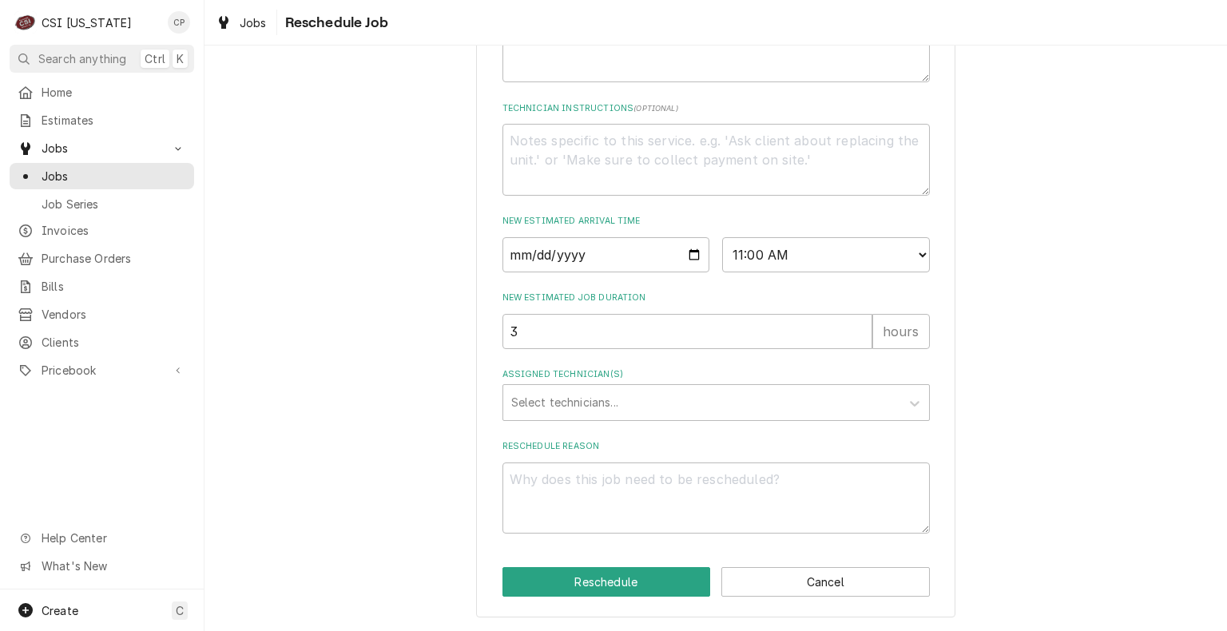
click at [569, 383] on div "Assigned Technician(s) Select technicians..." at bounding box center [715, 394] width 427 height 52
click at [576, 403] on div "Assigned Technician(s)" at bounding box center [701, 402] width 381 height 29
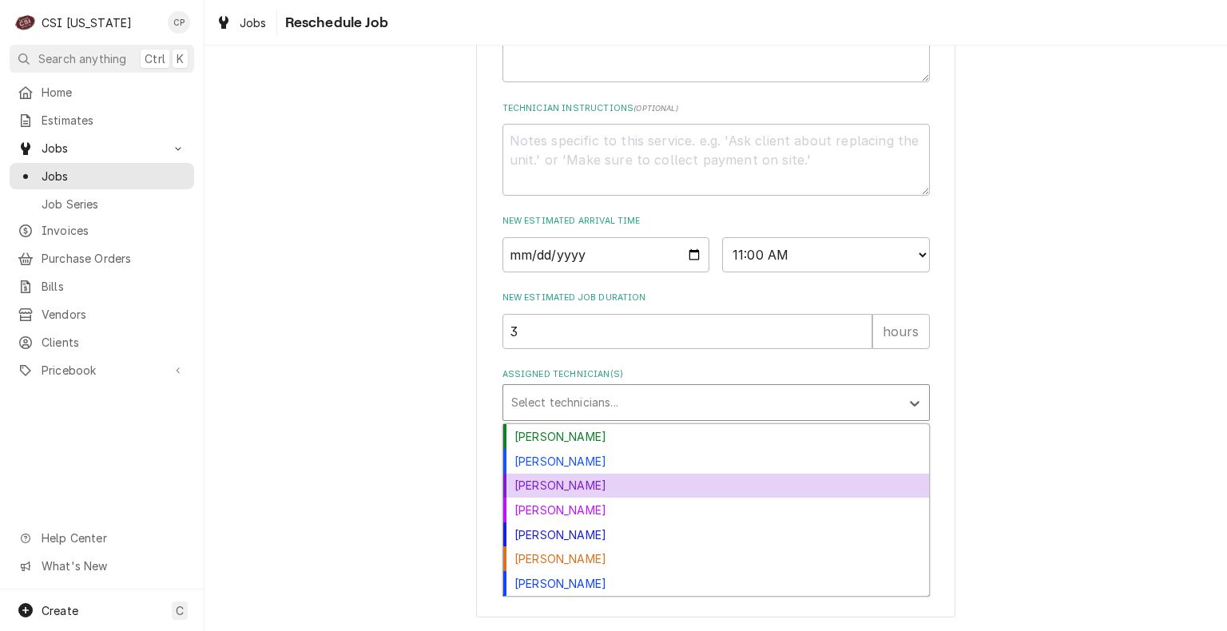
click at [572, 488] on div "Jay Maiden" at bounding box center [716, 486] width 426 height 25
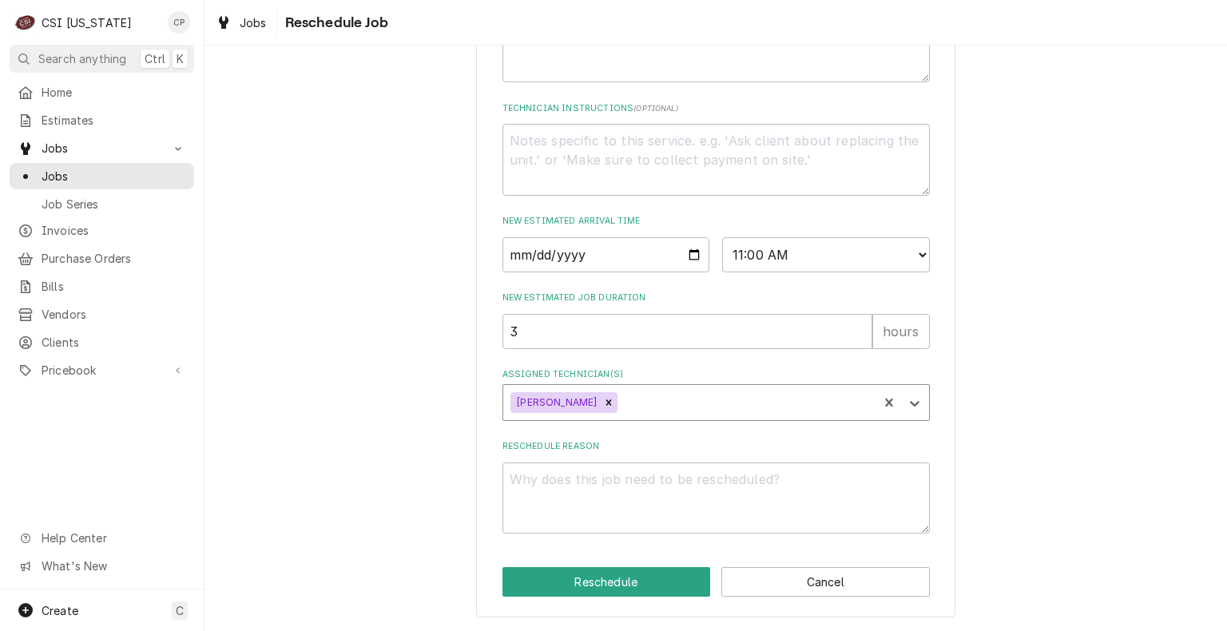
click at [621, 398] on div "Assigned Technician(s)" at bounding box center [745, 402] width 249 height 29
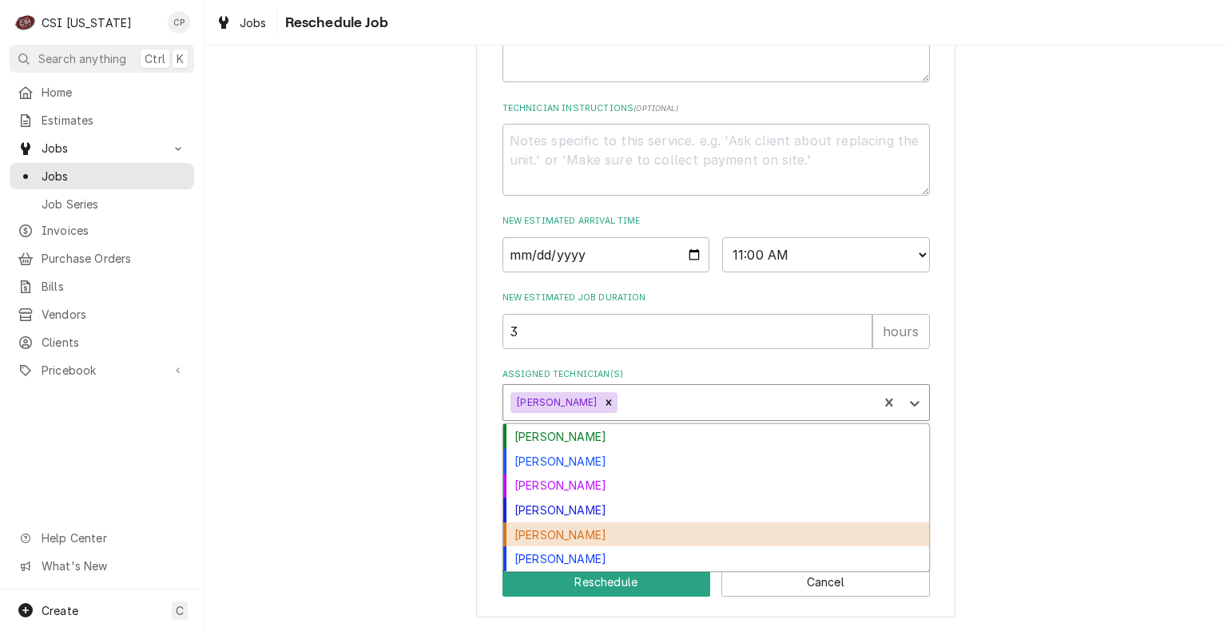
click at [588, 530] on div "Jesus Salas" at bounding box center [716, 534] width 426 height 25
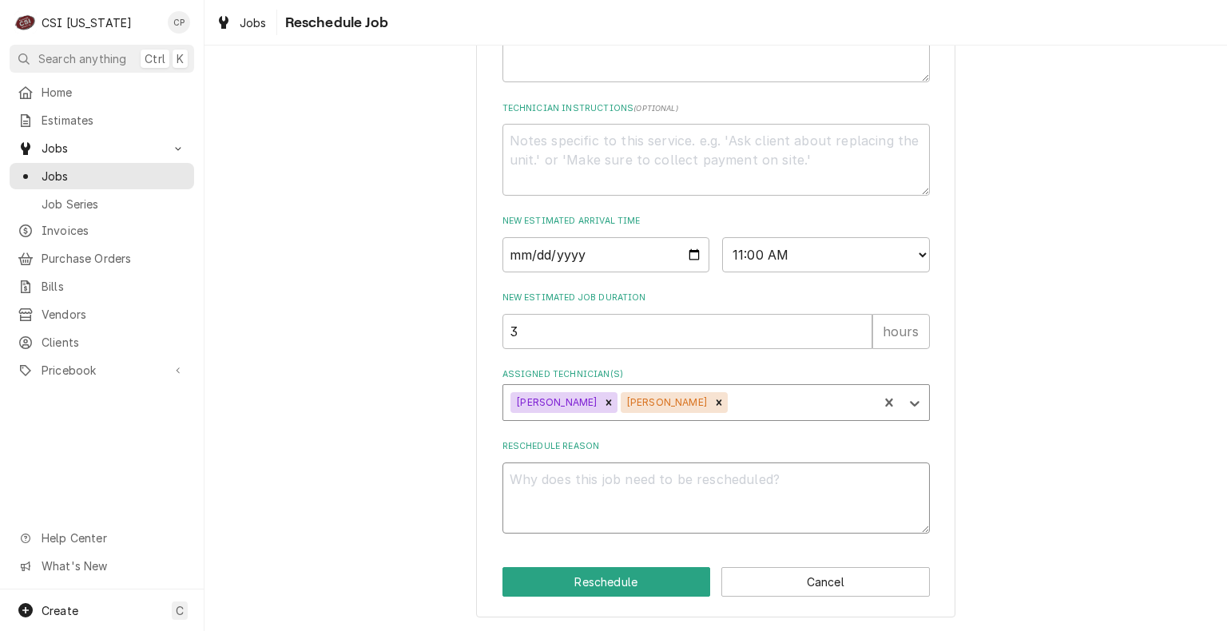
click at [603, 494] on textarea "Reschedule Reason" at bounding box center [715, 498] width 427 height 72
type textarea "x"
type textarea "t"
type textarea "x"
type textarea "to"
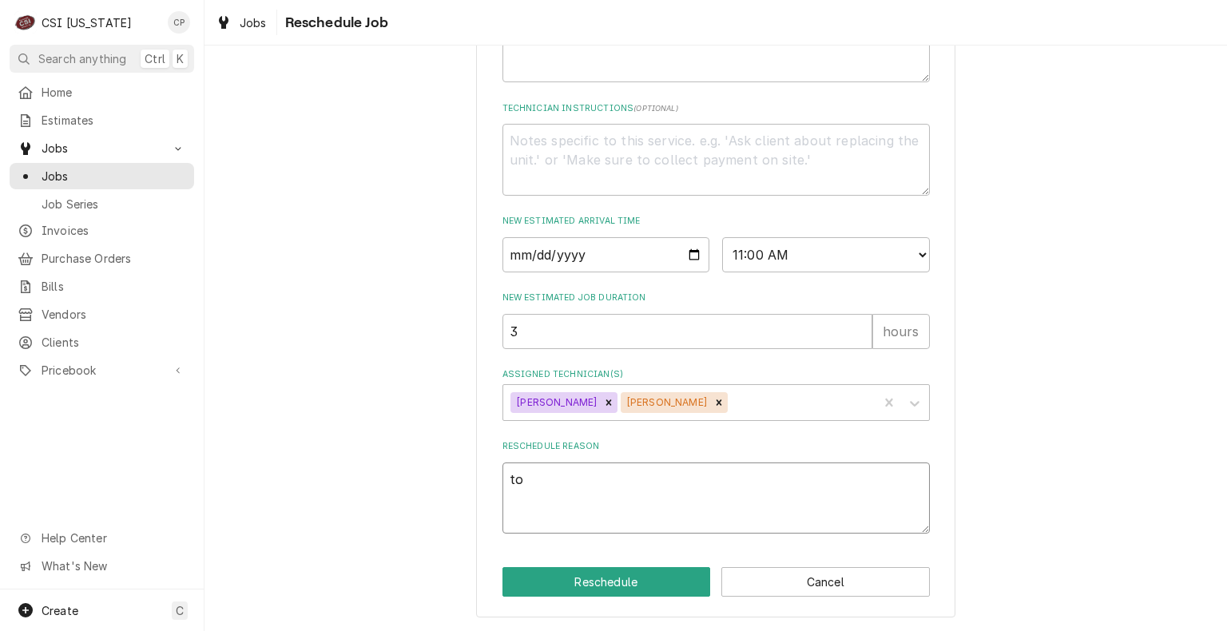
type textarea "x"
type textarea "to"
type textarea "x"
type textarea "to c"
type textarea "x"
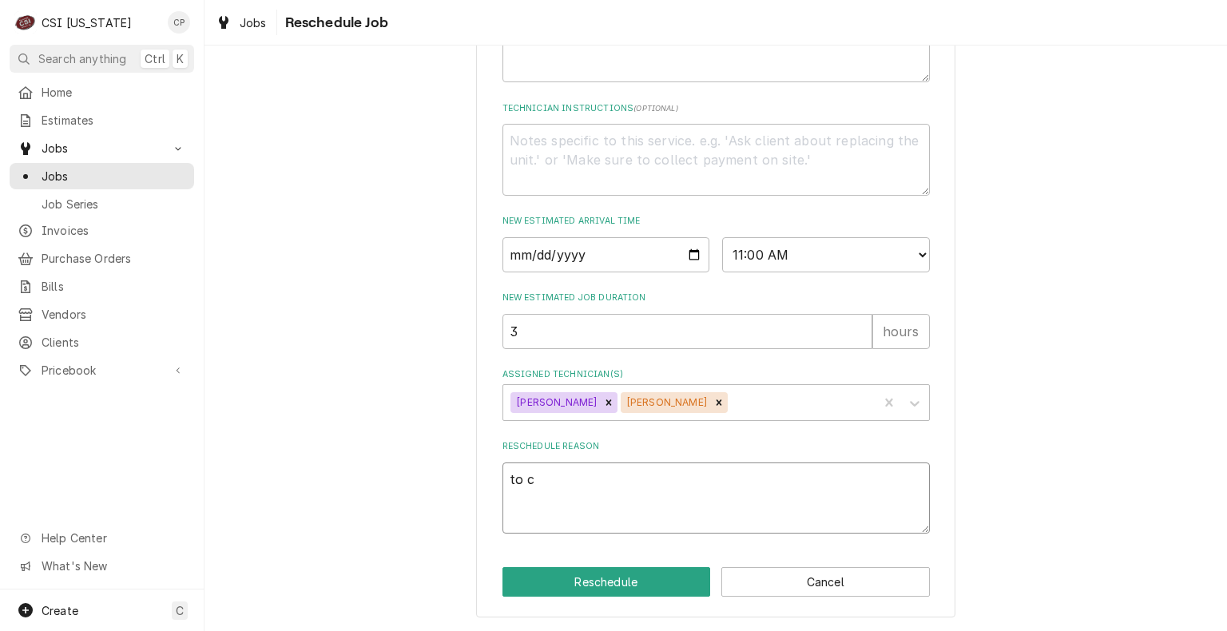
type textarea "to co"
type textarea "x"
type textarea "to com"
type textarea "x"
type textarea "to comp"
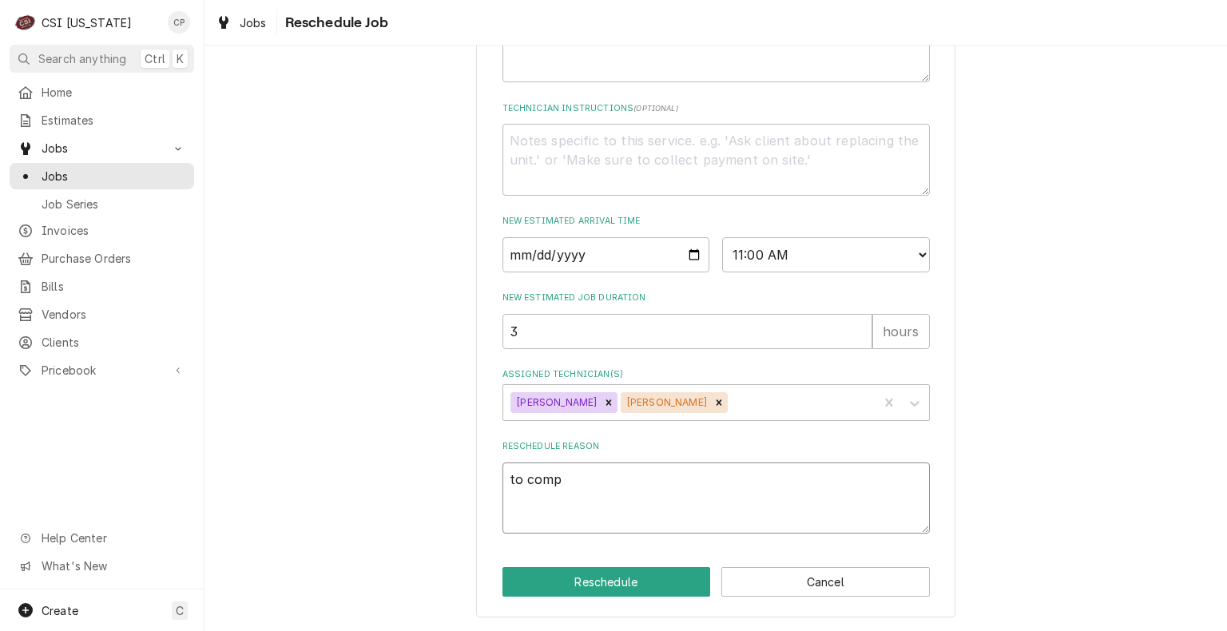
type textarea "x"
type textarea "to compl"
type textarea "x"
type textarea "to complet"
type textarea "x"
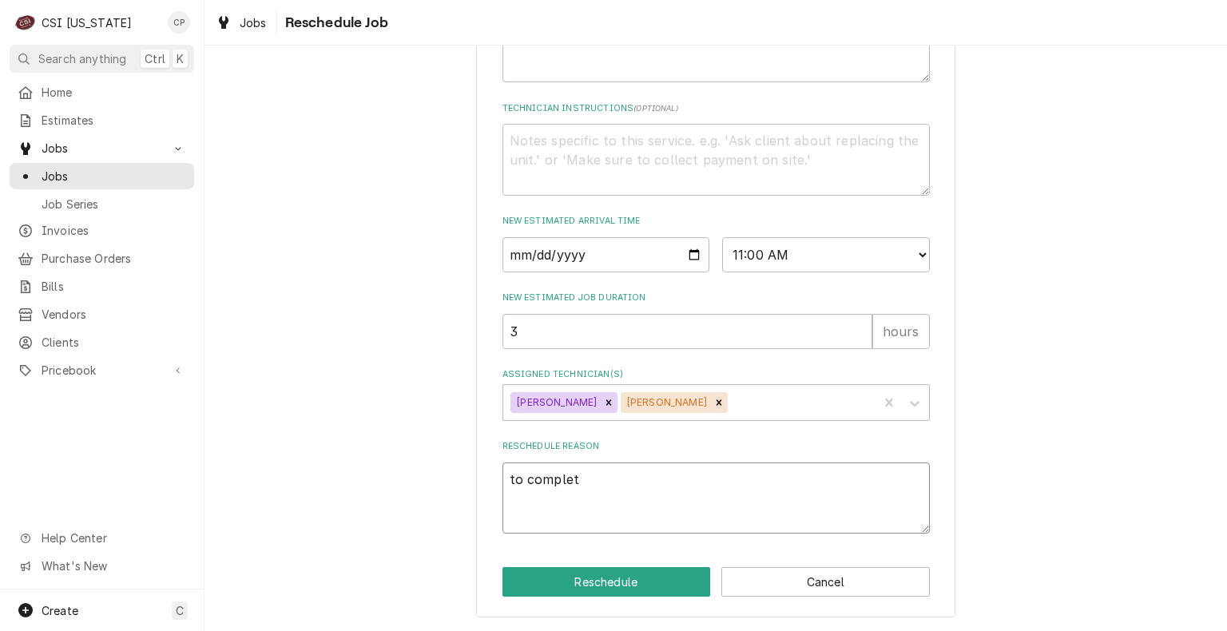
type textarea "to completr"
type textarea "x"
type textarea "to completre"
type textarea "x"
type textarea "to completre"
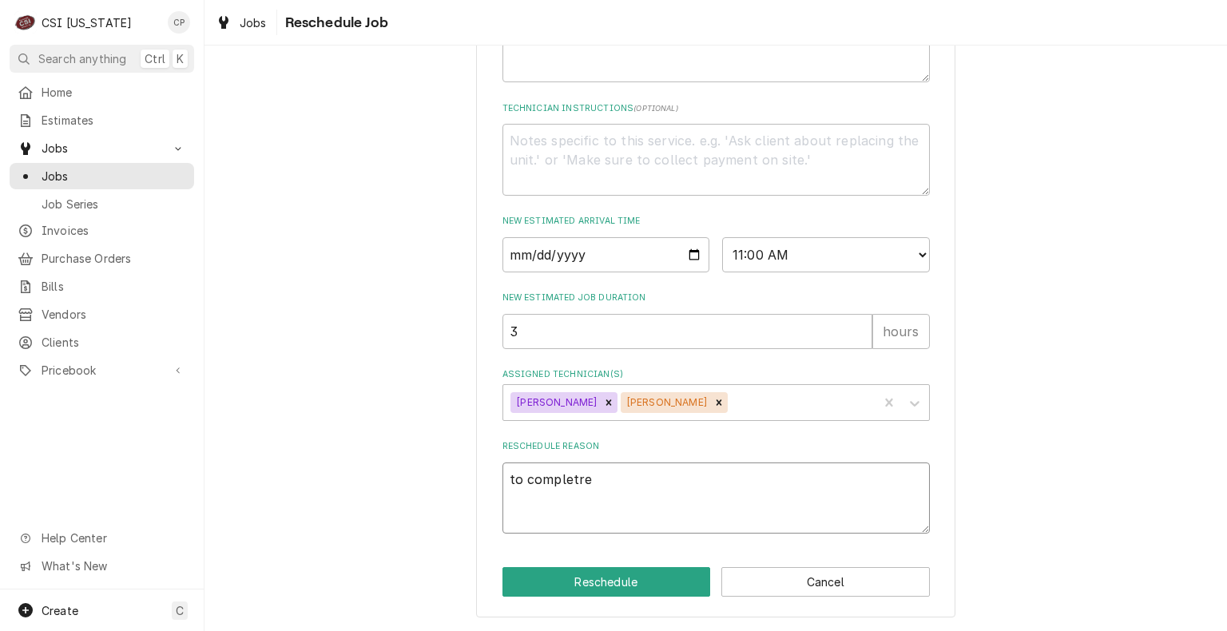
type textarea "x"
type textarea "to completre"
type textarea "x"
type textarea "to completr"
type textarea "x"
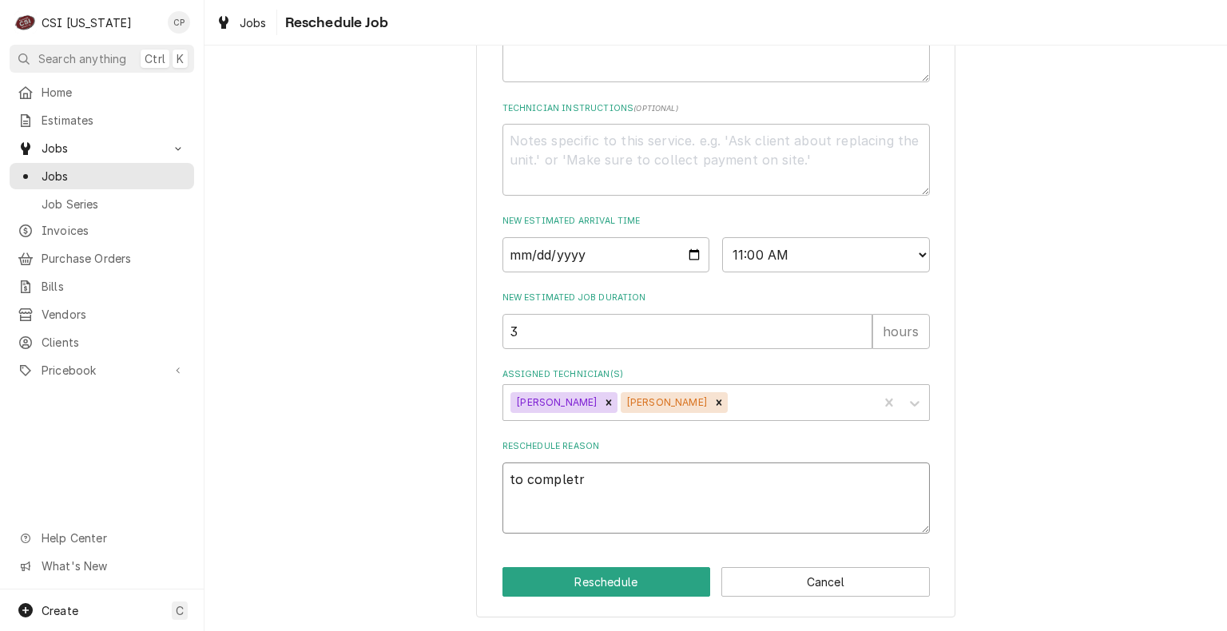
type textarea "to complet"
type textarea "x"
type textarea "to complete"
type textarea "x"
type textarea "to complete"
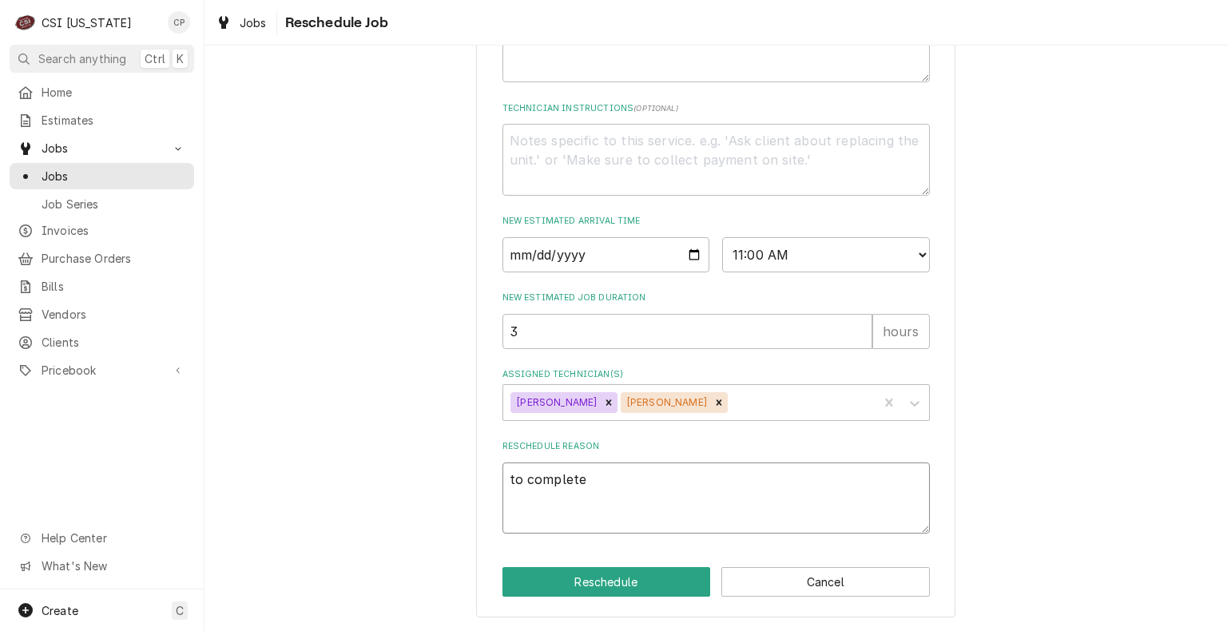
type textarea "x"
type textarea "to complete a"
type textarea "x"
type textarea "to complete an"
type textarea "x"
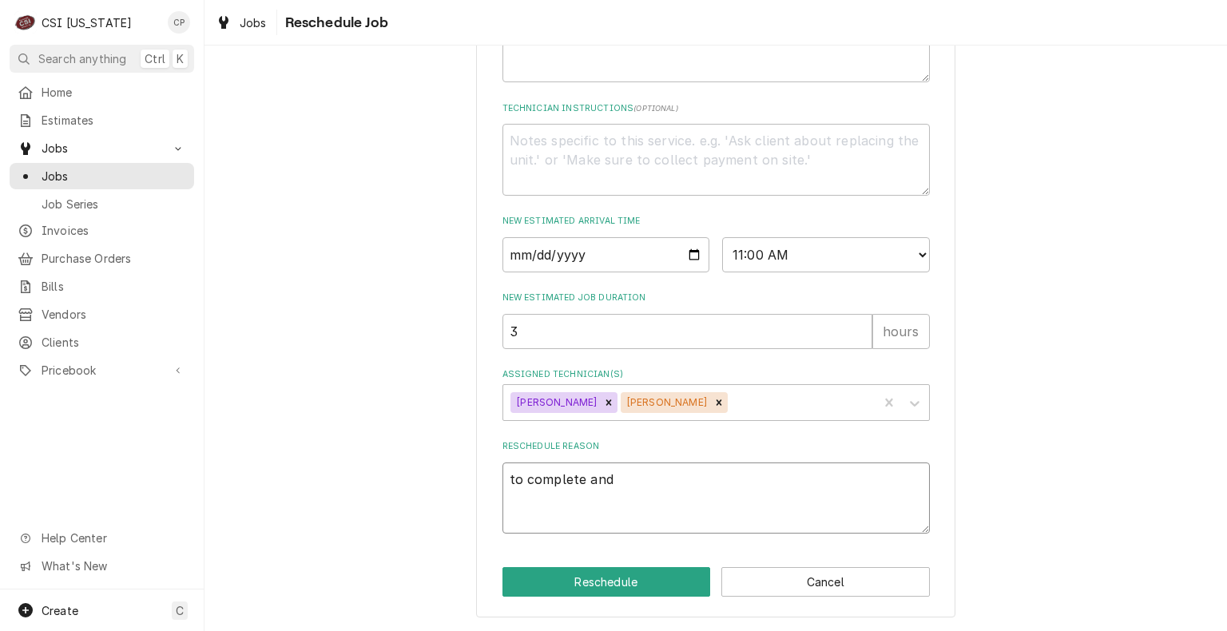
type textarea "to complete and"
type textarea "x"
type textarea "to complete and s"
type textarea "x"
type textarea "to complete and st"
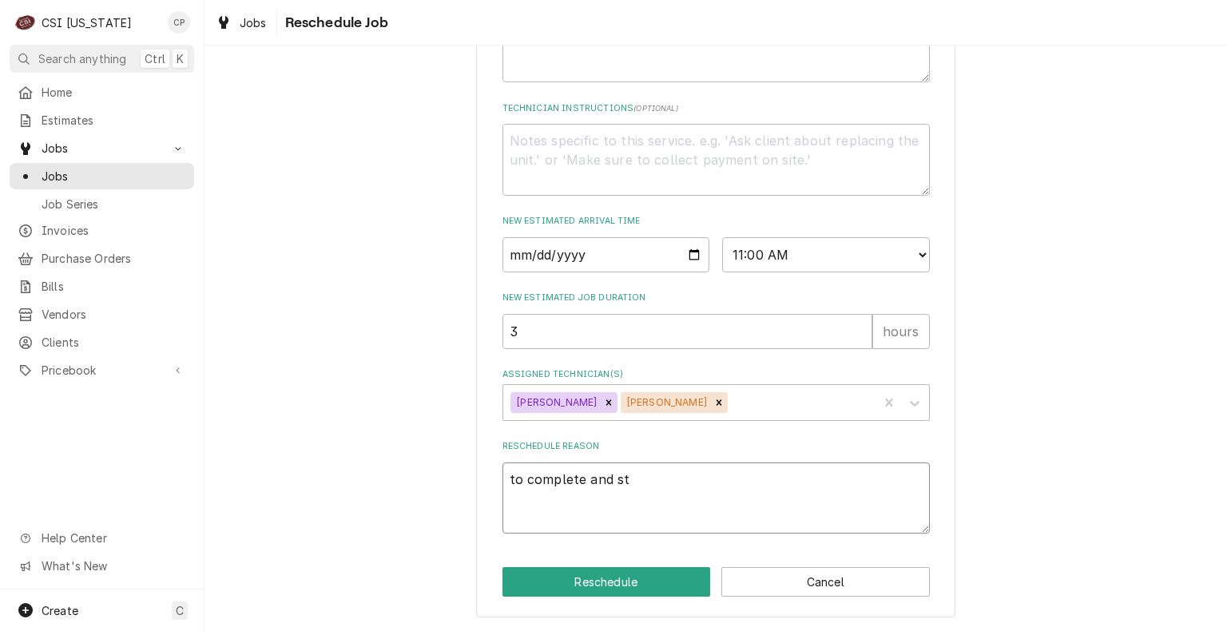
type textarea "x"
type textarea "to complete and sta"
type textarea "x"
type textarea "to complete and star"
type textarea "x"
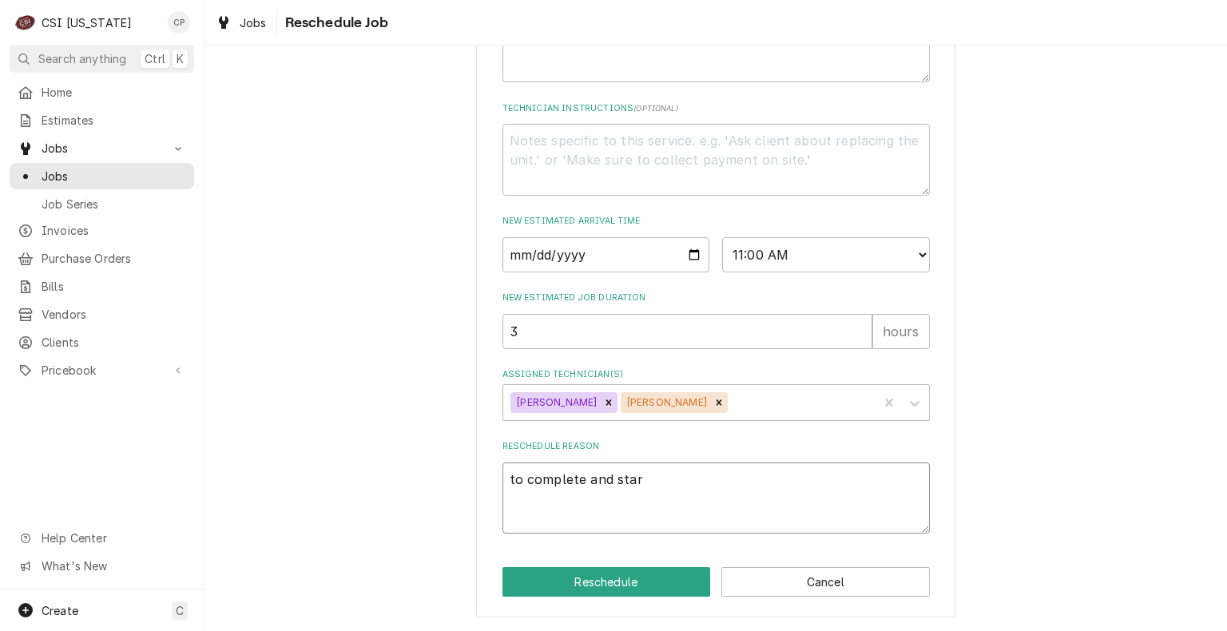
type textarea "to complete and start"
type textarea "x"
type textarea "to complete and start"
type textarea "x"
type textarea "to complete and start u"
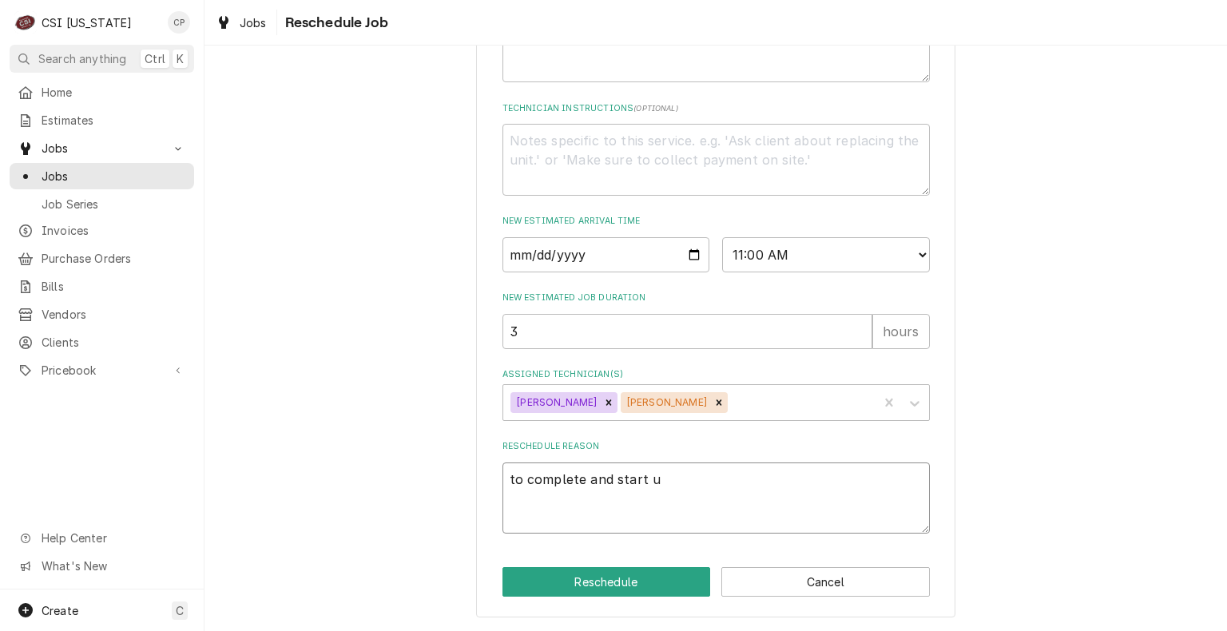
type textarea "x"
type textarea "to complete and start up"
type textarea "x"
type textarea "to complete and start up"
type textarea "x"
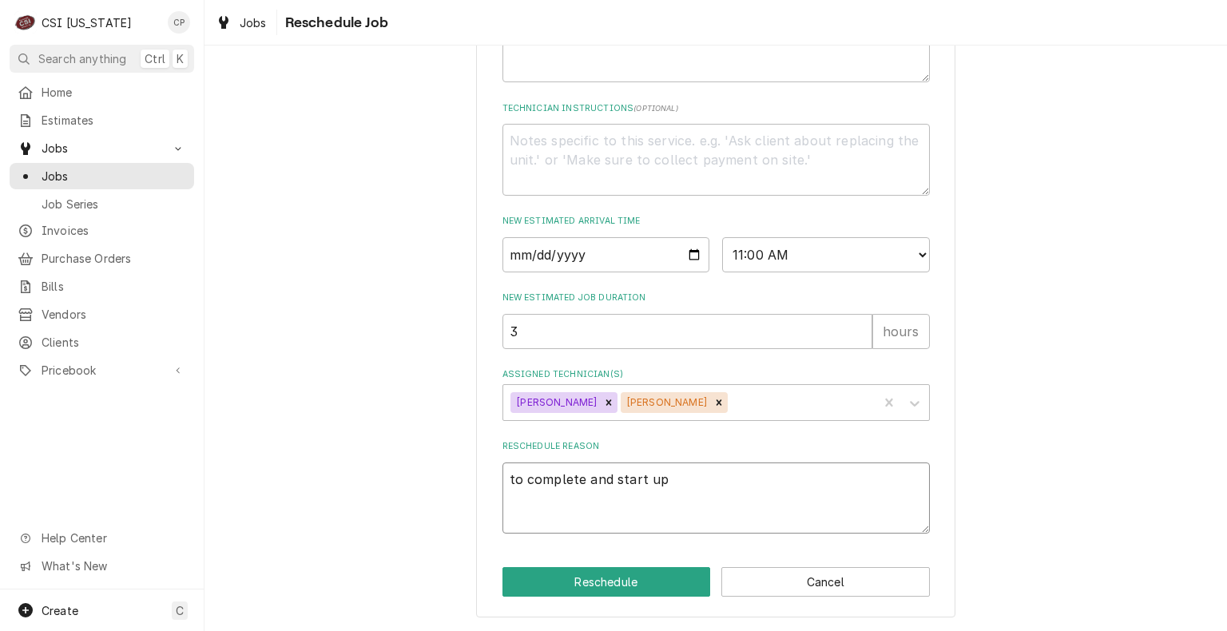
type textarea "to complete and start up w"
type textarea "x"
type textarea "to complete and start up wa"
type textarea "x"
type textarea "to complete and start up wal"
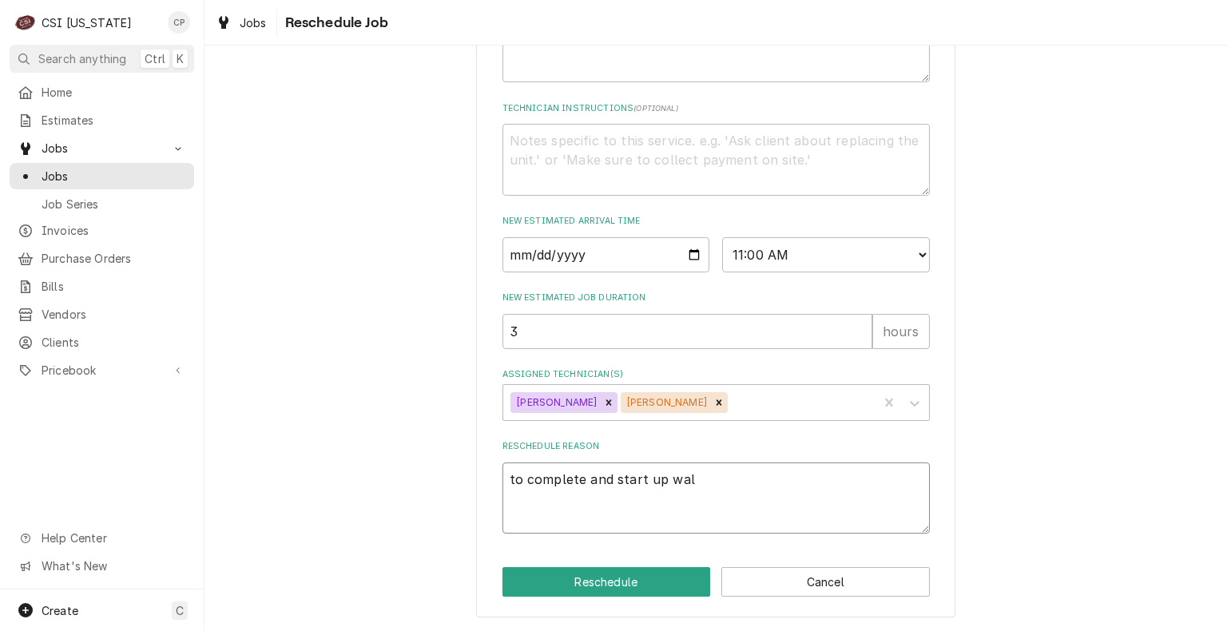
type textarea "x"
type textarea "to complete and start up walk"
type textarea "x"
type textarea "to complete and start up walk-"
type textarea "x"
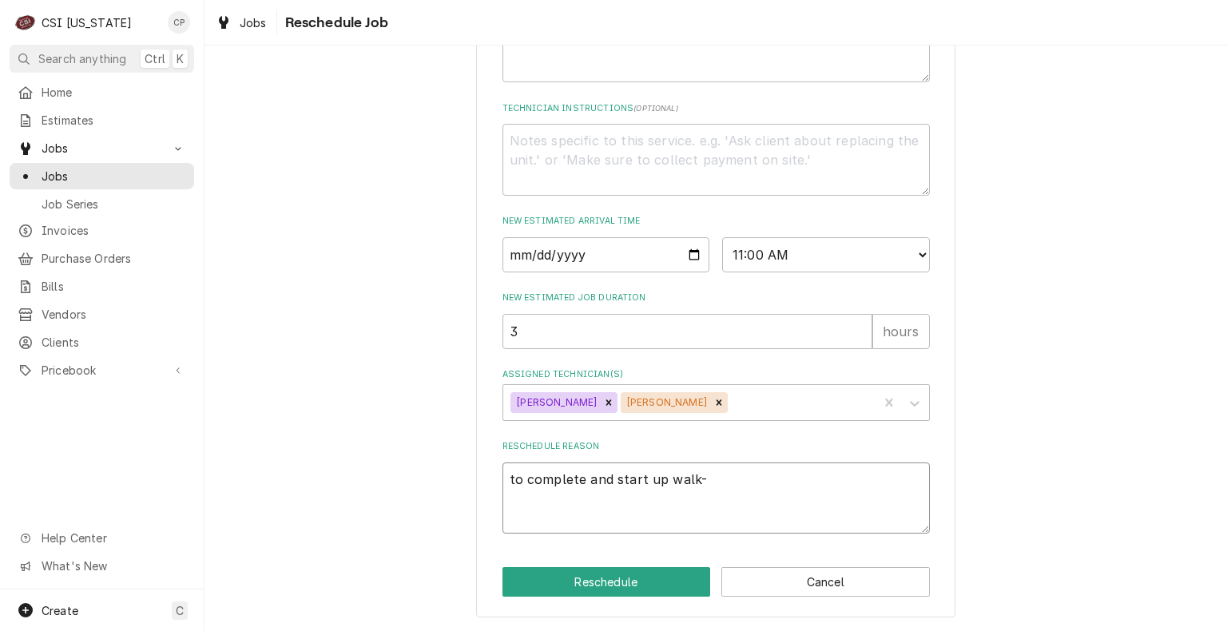
type textarea "to complete and start up walk-i"
type textarea "x"
type textarea "to complete and start up walk-in"
type textarea "x"
type textarea "to complete and start up walk-in"
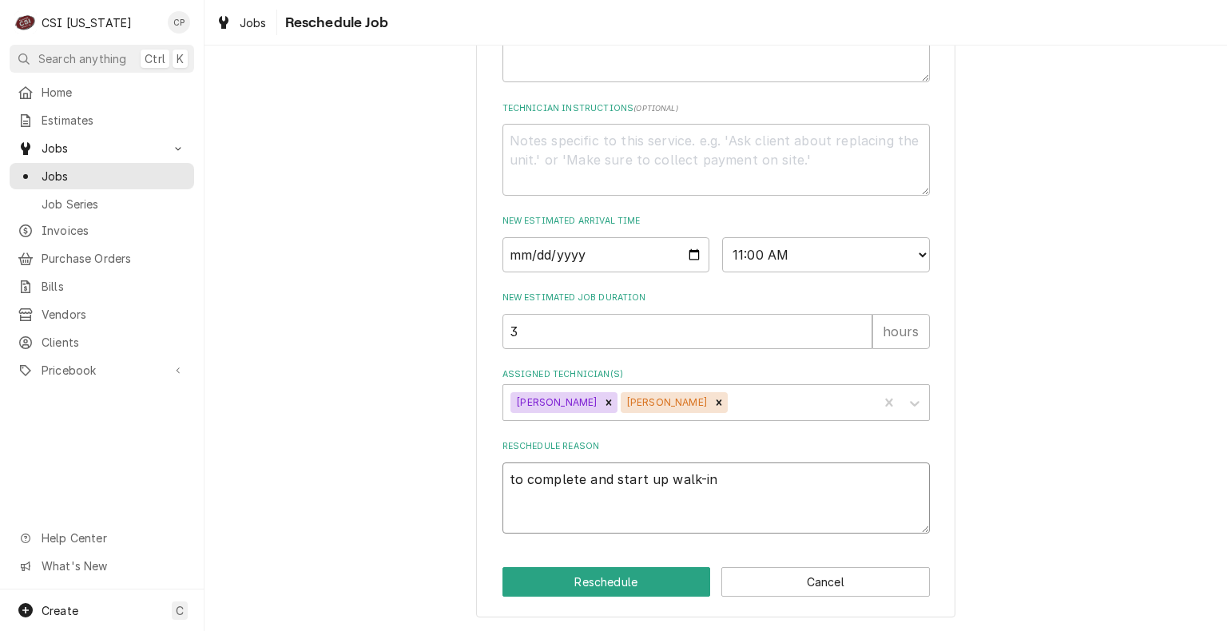
type textarea "x"
type textarea "to complete and start up walk-in a"
type textarea "x"
type textarea "to complete and start up walk-in an"
type textarea "x"
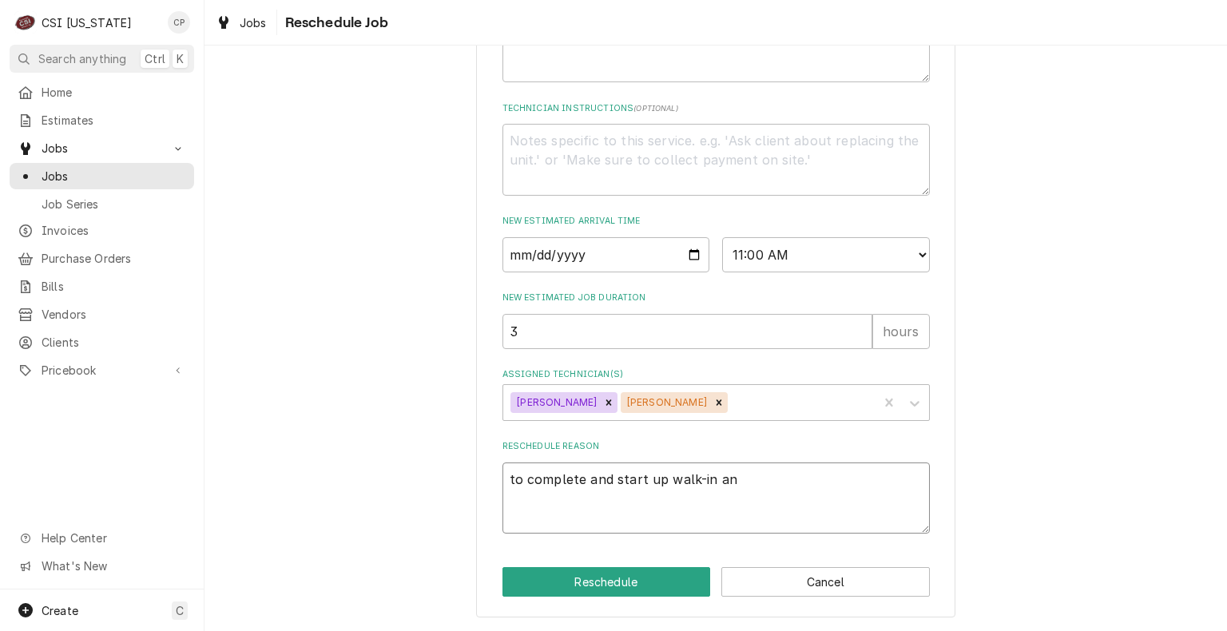
type textarea "to complete and start up walk-in and"
type textarea "x"
type textarea "to complete and start up walk-in and"
type textarea "x"
type textarea "to complete and start up walk-in and t"
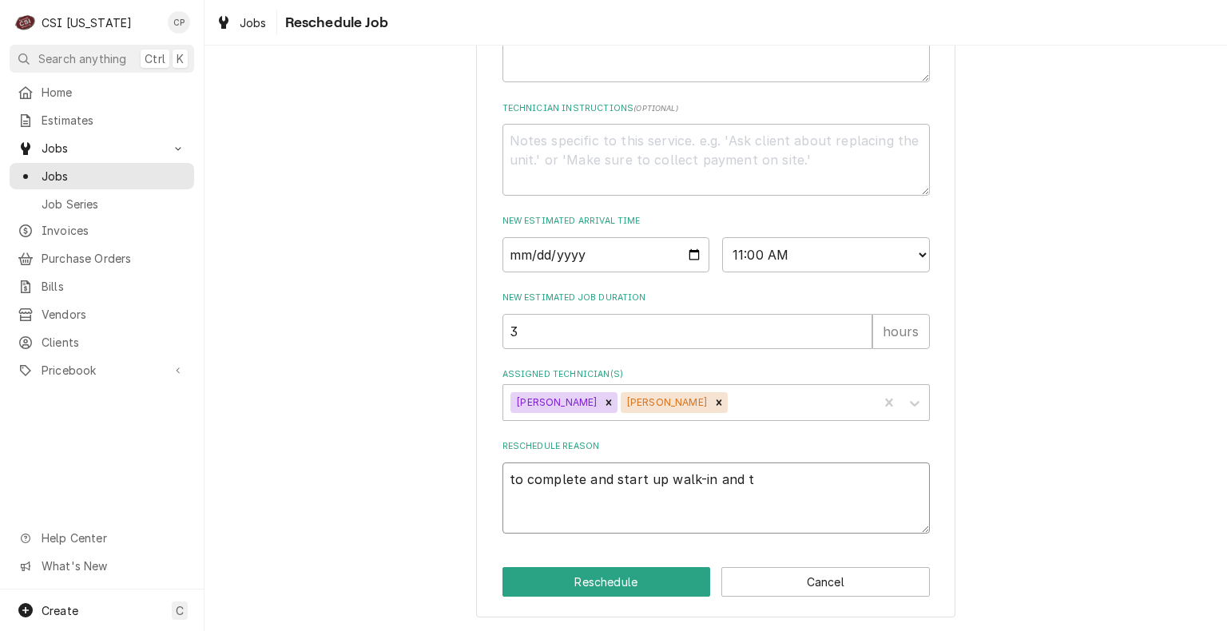
type textarea "x"
type textarea "to complete and start up walk-in and tw"
type textarea "x"
type textarea "to complete and start up walk-in and two"
type textarea "x"
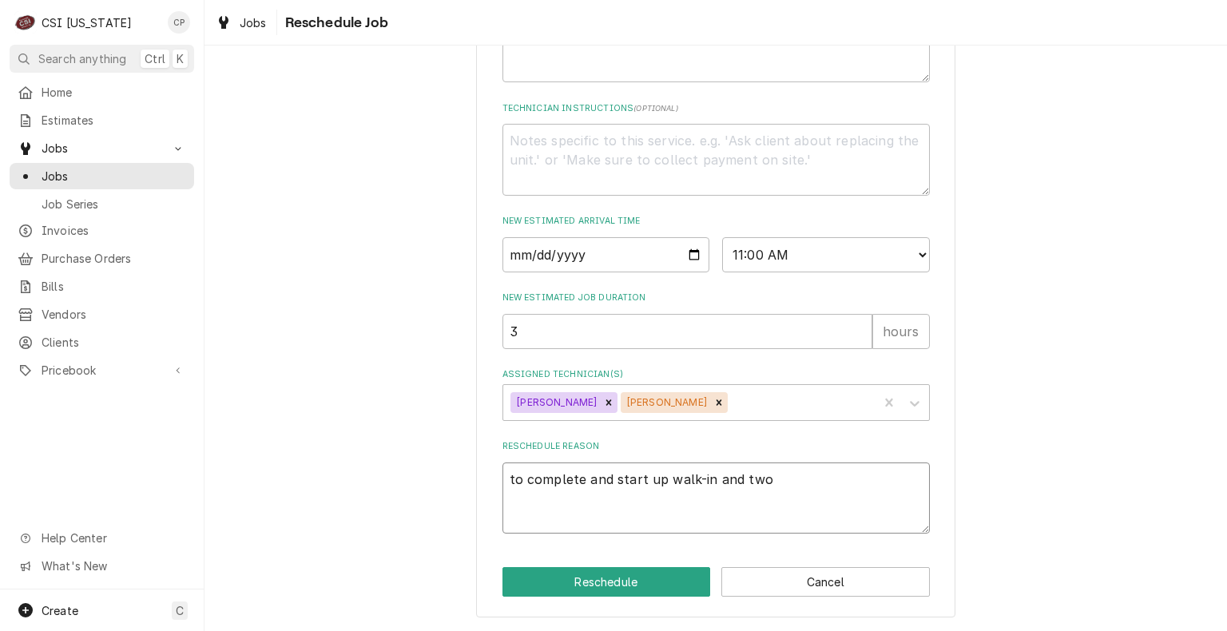
type textarea "to complete and start up walk-in and two"
type textarea "x"
type textarea "to complete and start up walk-in and two i"
type textarea "x"
type textarea "to complete and start up walk-in and two ic"
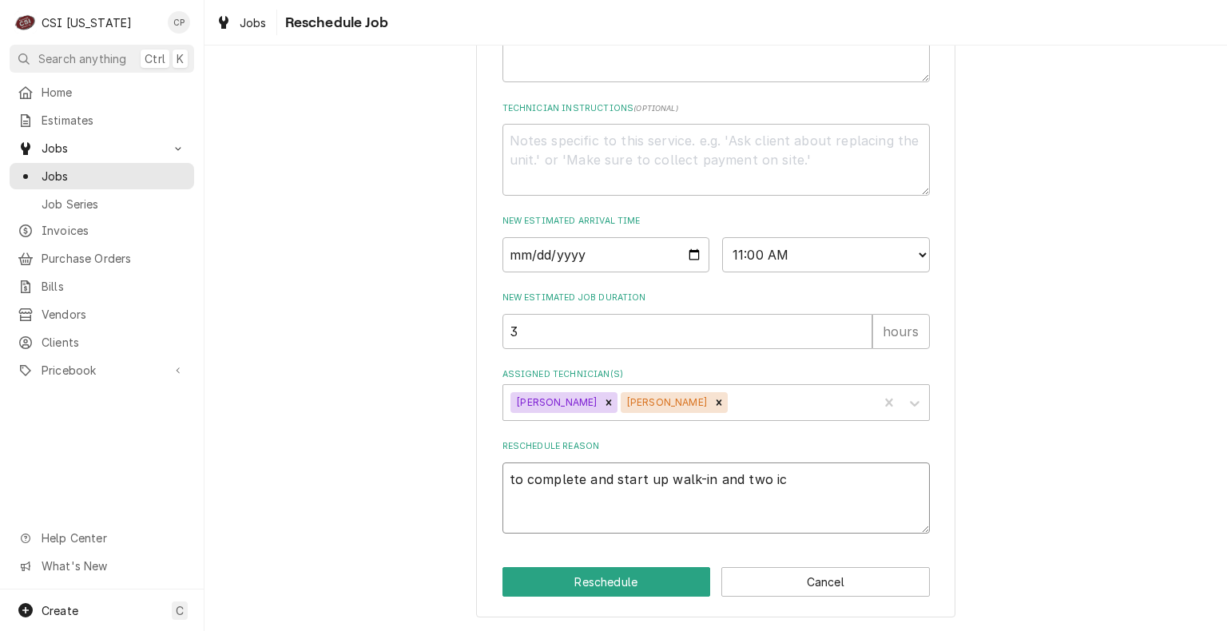
type textarea "x"
type textarea "to complete and start up walk-in and two ice"
type textarea "x"
type textarea "to complete and start up walk-in and two ice"
type textarea "x"
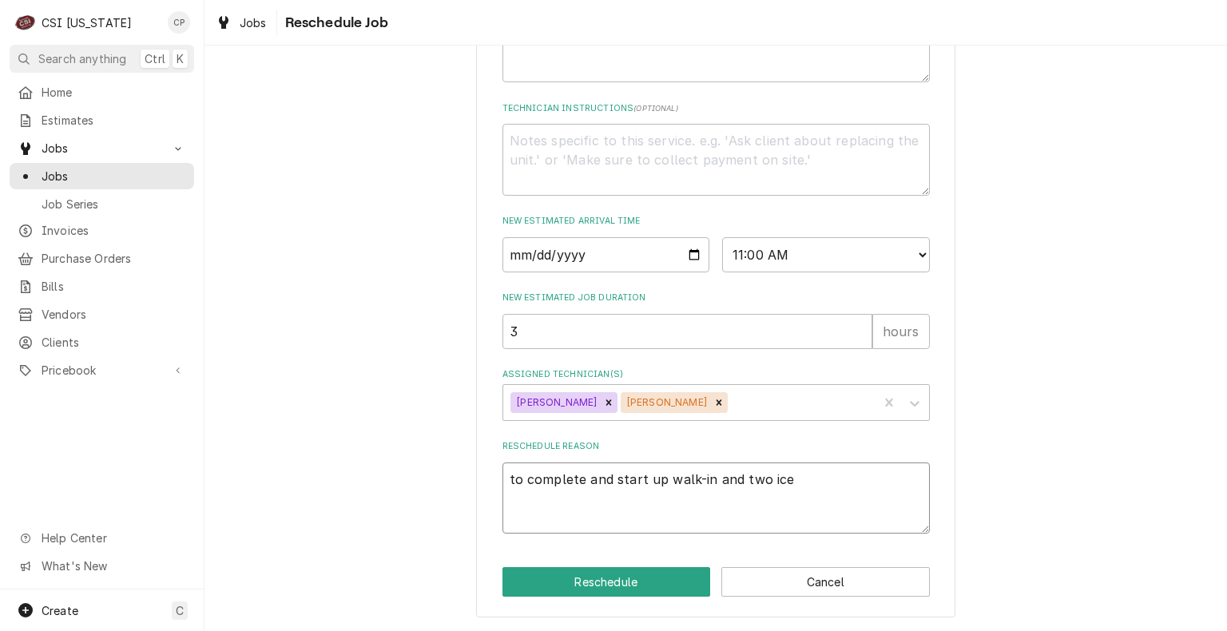
type textarea "to complete and start up walk-in and two ice m"
type textarea "x"
type textarea "to complete and start up walk-in and two ice ma"
type textarea "x"
type textarea "to complete and start up walk-in and two ice mac"
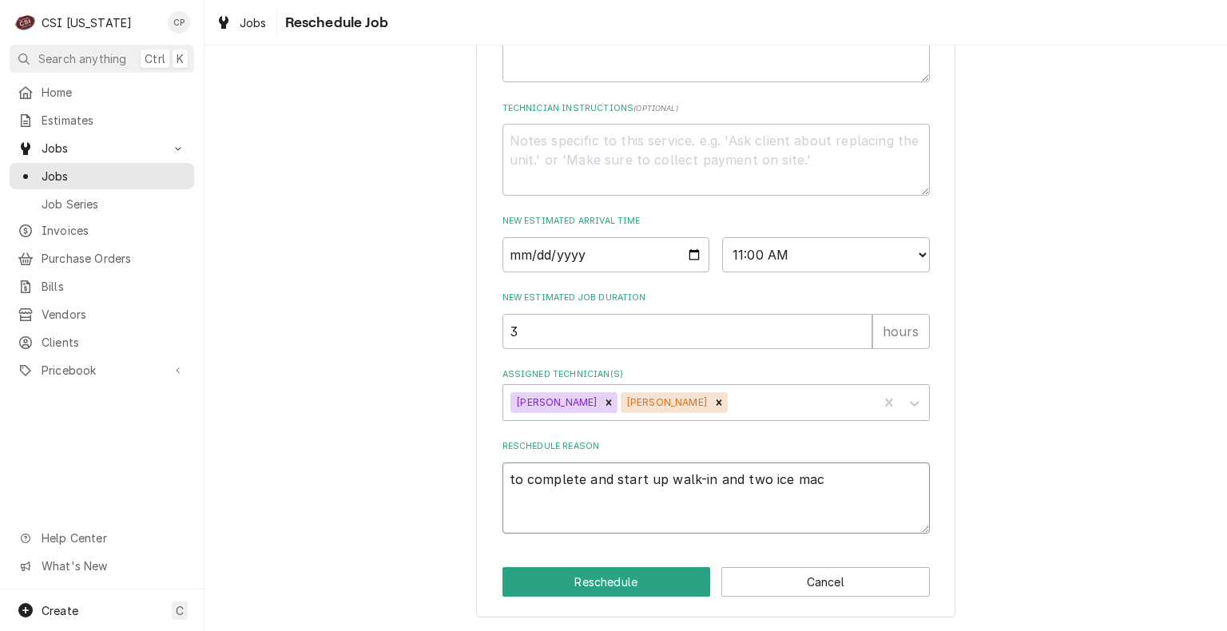
type textarea "x"
type textarea "to complete and start up walk-in and two ice mach"
type textarea "x"
type textarea "to complete and start up walk-in and two ice machi"
type textarea "x"
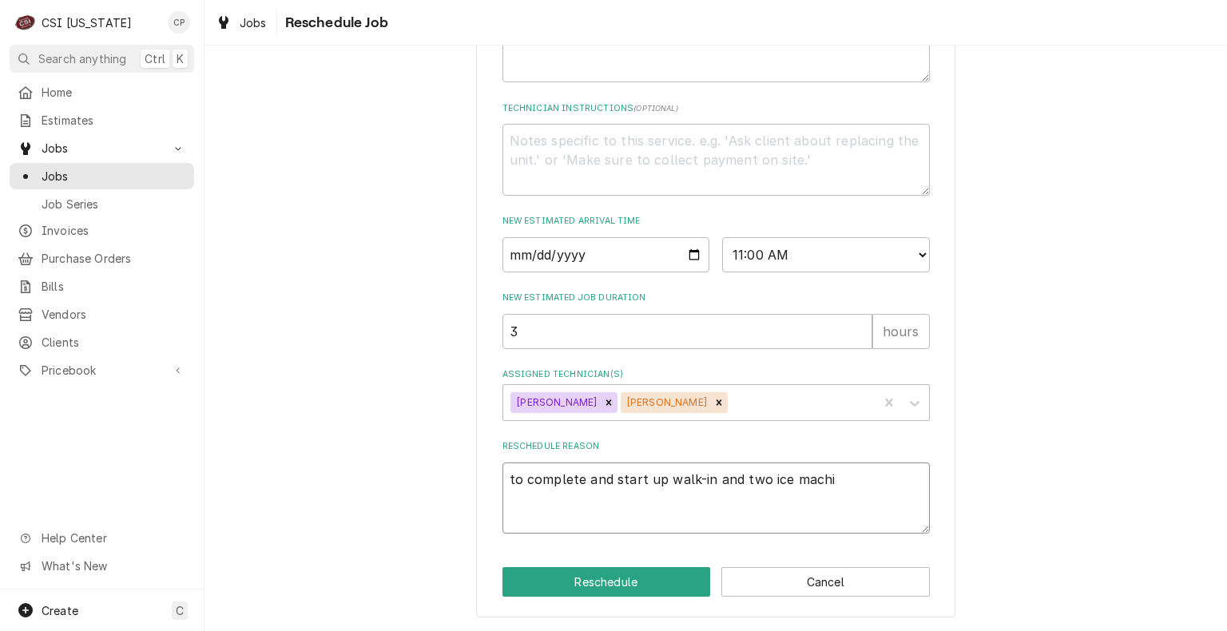
type textarea "to complete and start up walk-in and two ice machin"
type textarea "x"
type textarea "to complete and start up walk-in and two ice machine"
type textarea "x"
type textarea "to complete and start up walk-in and two ice machines"
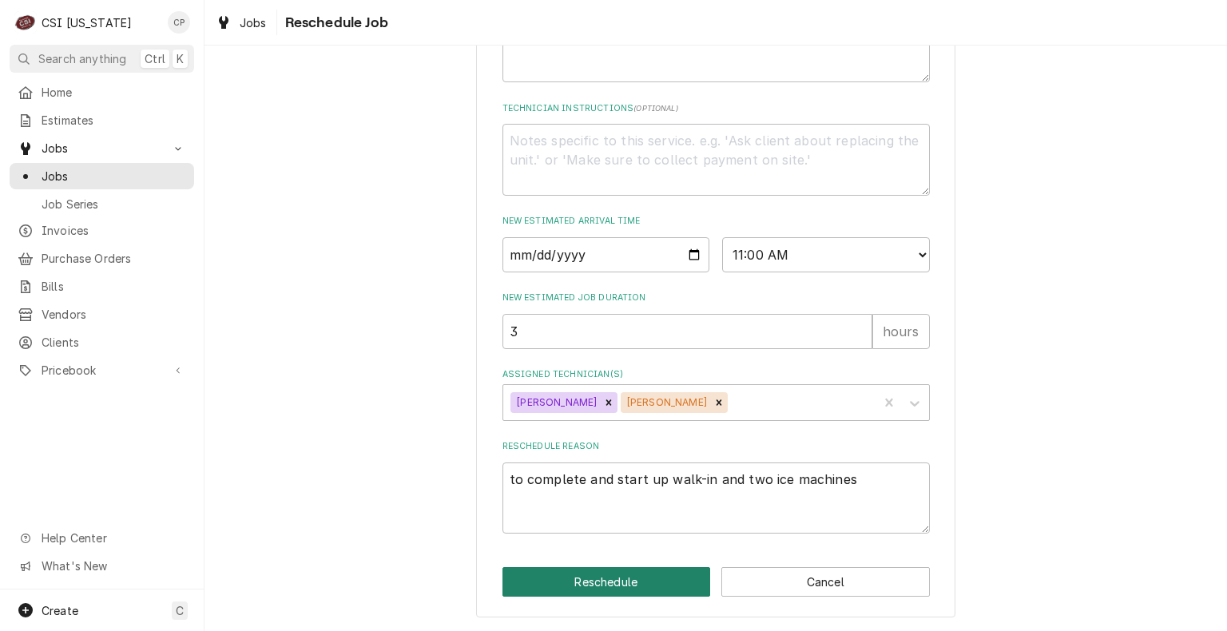
click at [594, 596] on button "Reschedule" at bounding box center [606, 582] width 208 height 30
type textarea "x"
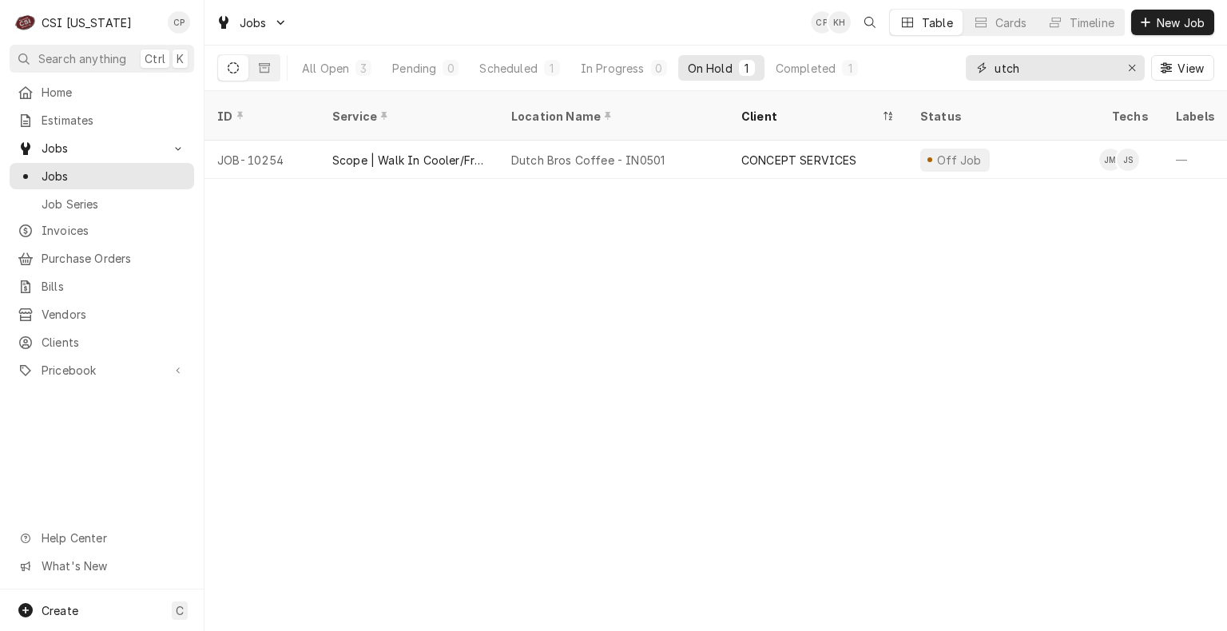
click at [1108, 69] on input "utch" at bounding box center [1054, 68] width 120 height 26
type input "u"
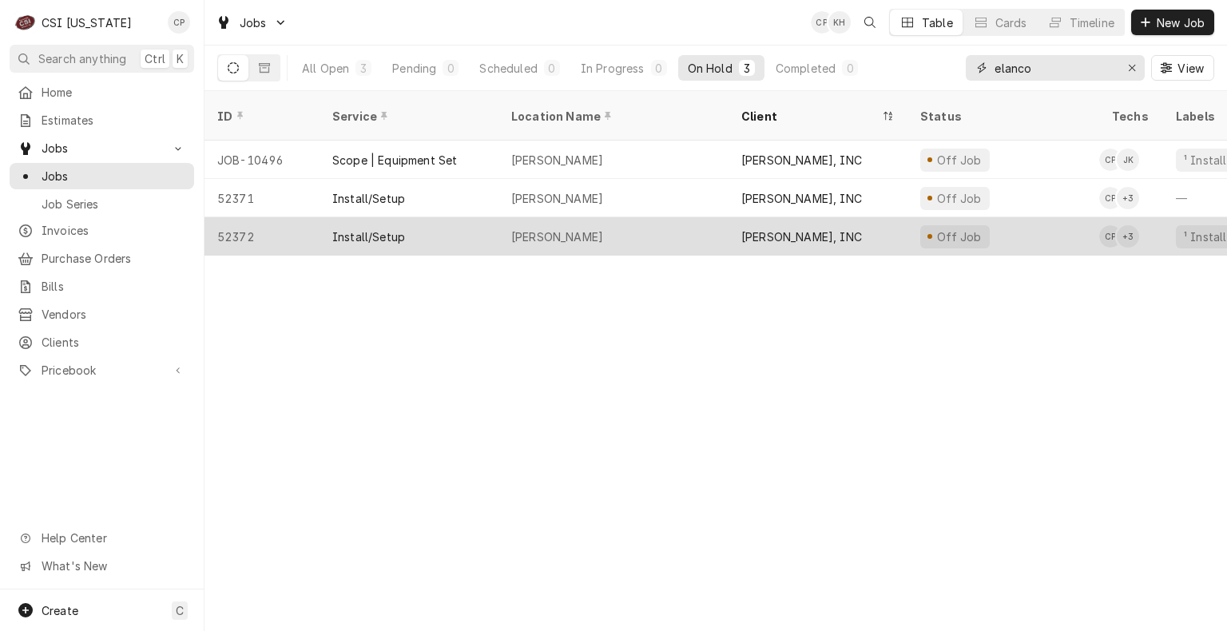
type input "elanco"
click at [553, 228] on div "Elanco Hq" at bounding box center [557, 236] width 92 height 17
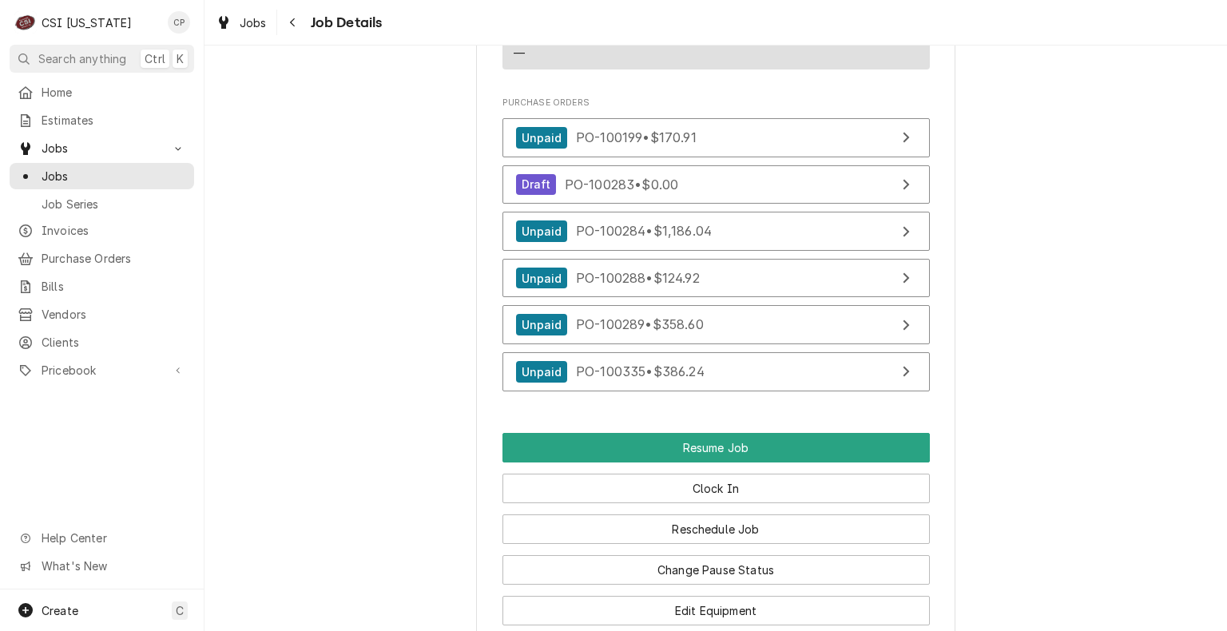
scroll to position [1917, 0]
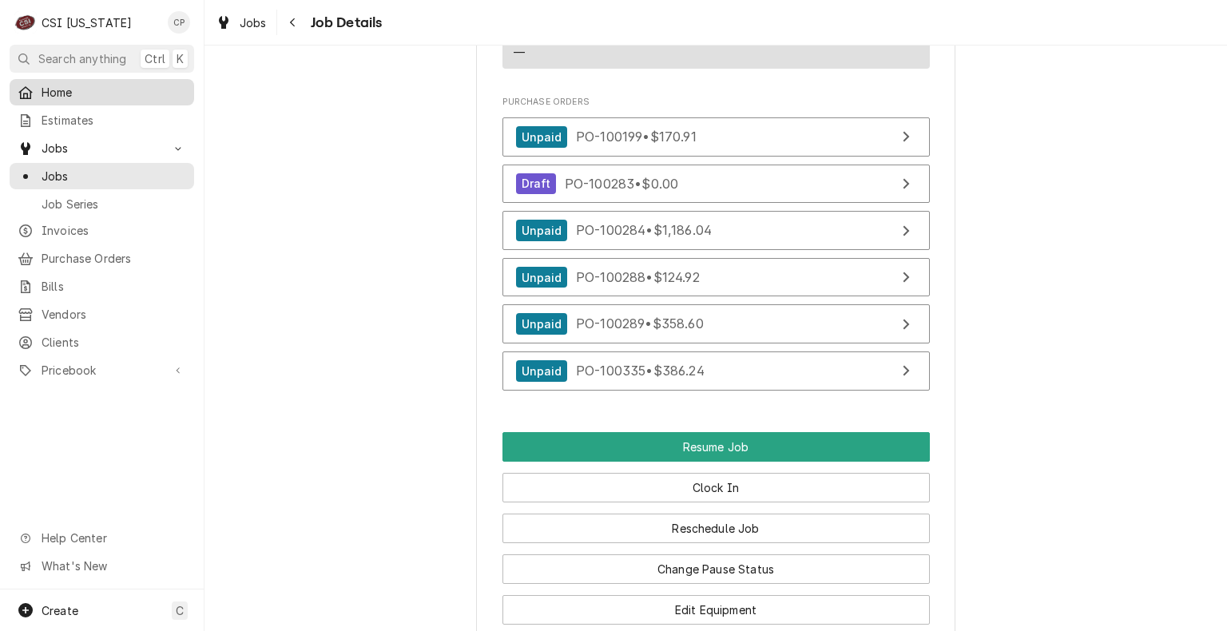
click at [54, 88] on span "Home" at bounding box center [114, 92] width 145 height 17
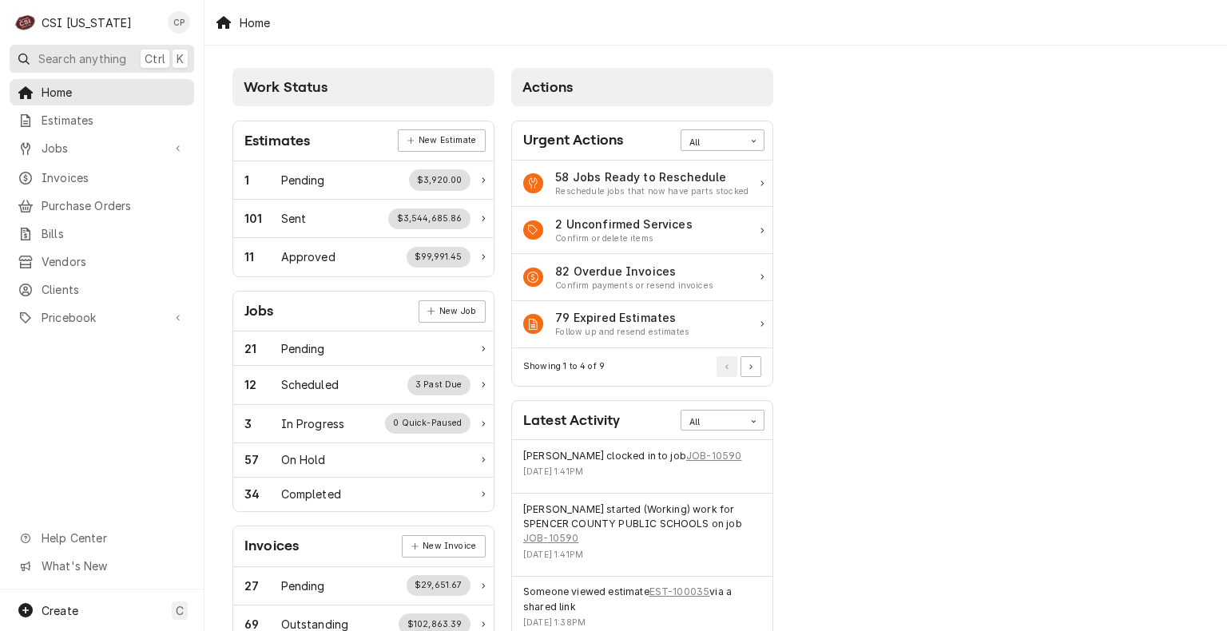
click at [50, 54] on span "Search anything" at bounding box center [82, 58] width 88 height 17
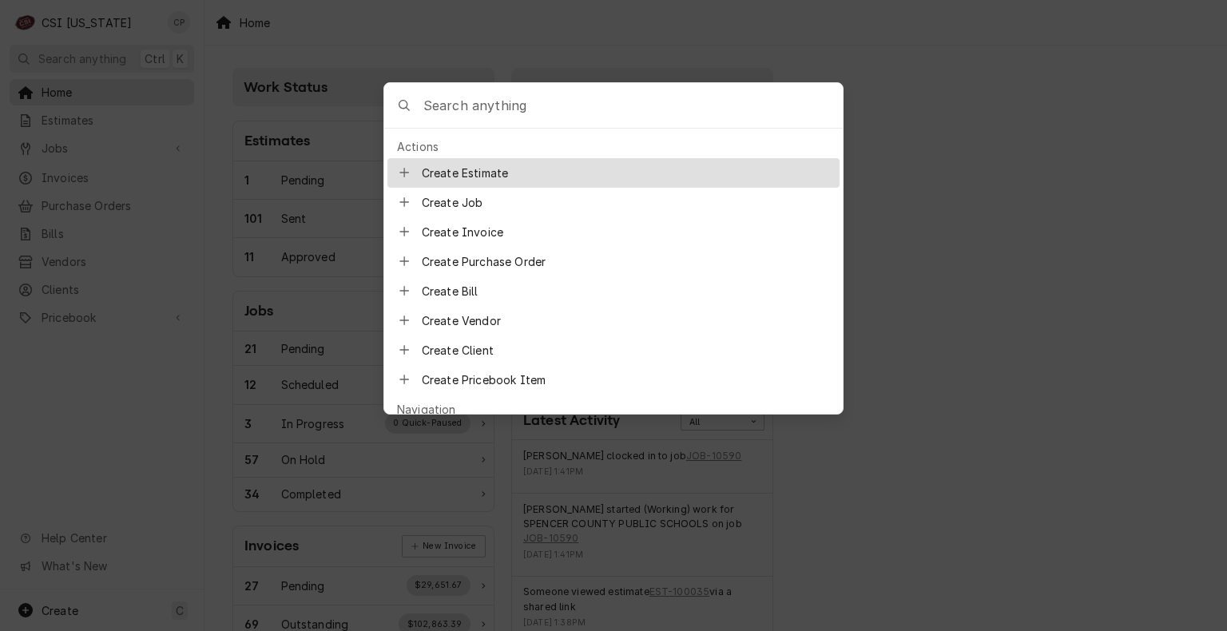
click at [134, 410] on body "C CSI [US_STATE] CP Search anything Ctrl K Home Estimates Jobs Jobs Job Series …" at bounding box center [613, 315] width 1227 height 631
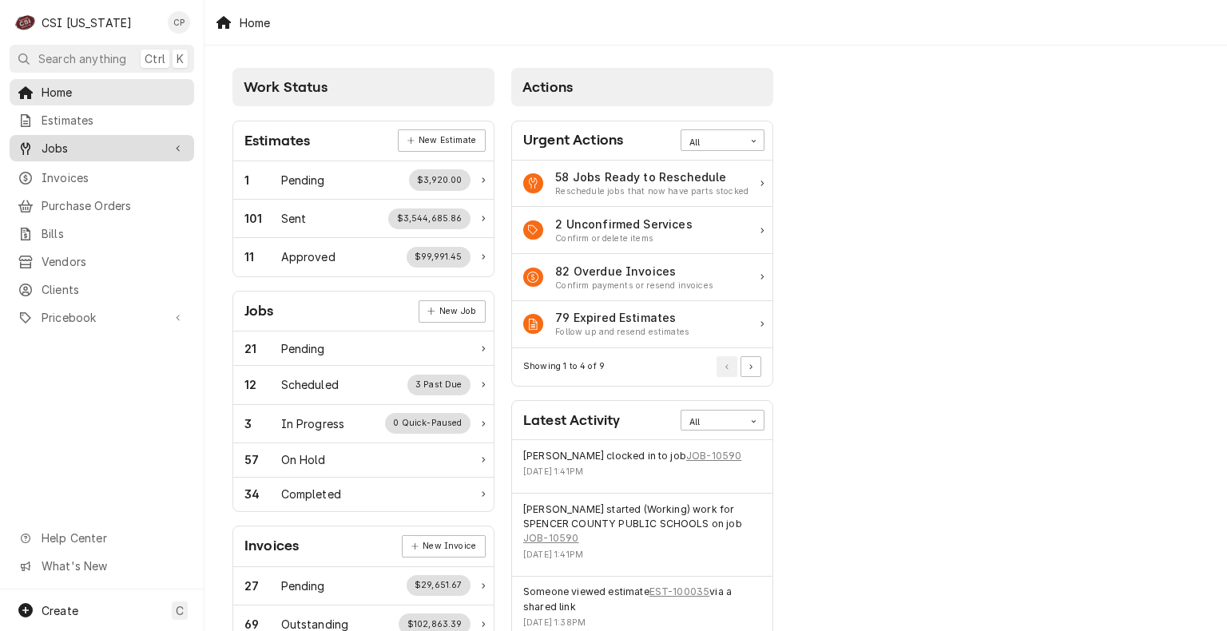
click at [83, 144] on span "Jobs" at bounding box center [102, 148] width 121 height 17
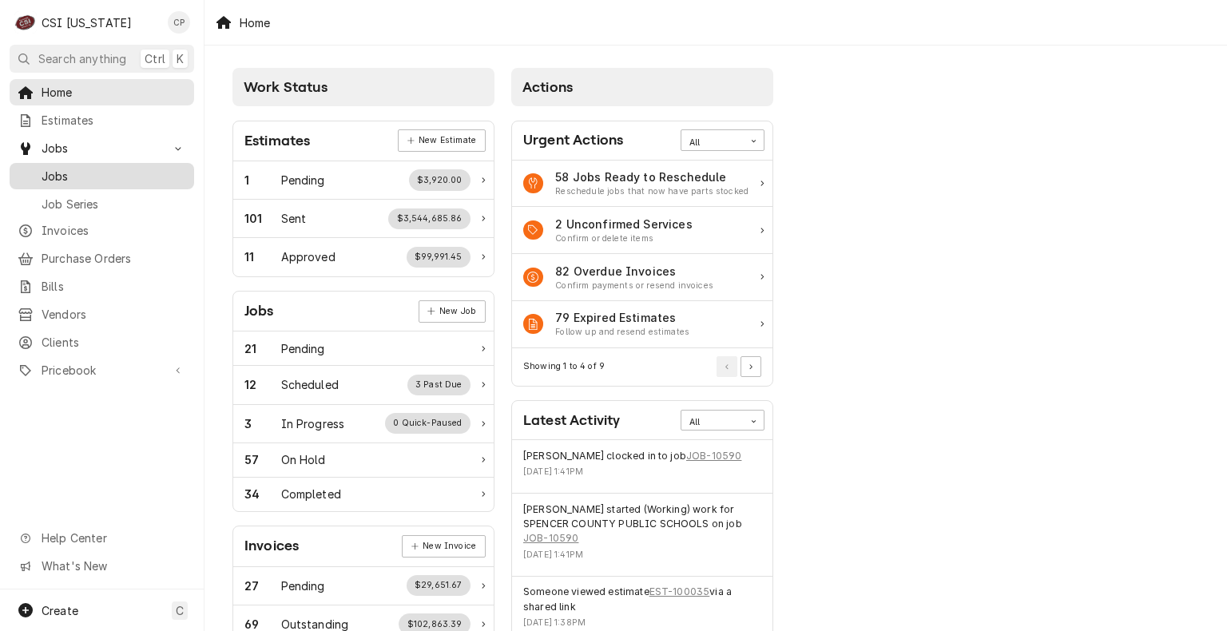
click at [93, 173] on span "Jobs" at bounding box center [114, 176] width 145 height 17
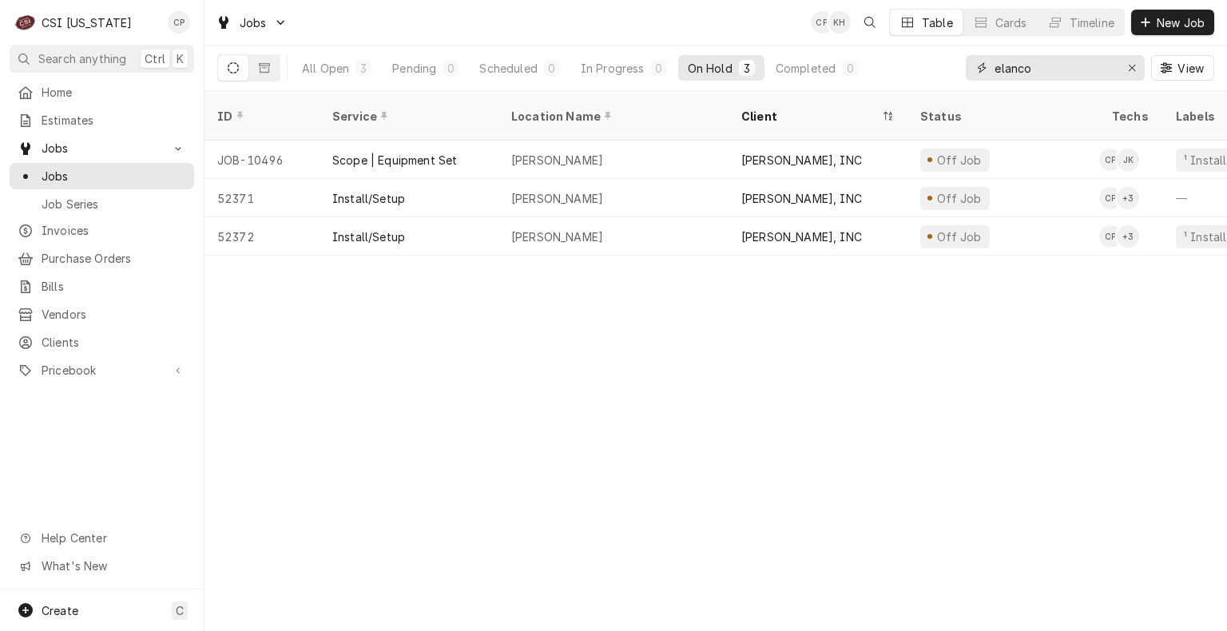
drag, startPoint x: 1038, startPoint y: 65, endPoint x: 958, endPoint y: 76, distance: 80.6
click at [958, 76] on div "All Open 3 Pending 0 Scheduled 0 In Progress 0 On Hold 3 Completed 0 elanco View" at bounding box center [715, 68] width 997 height 45
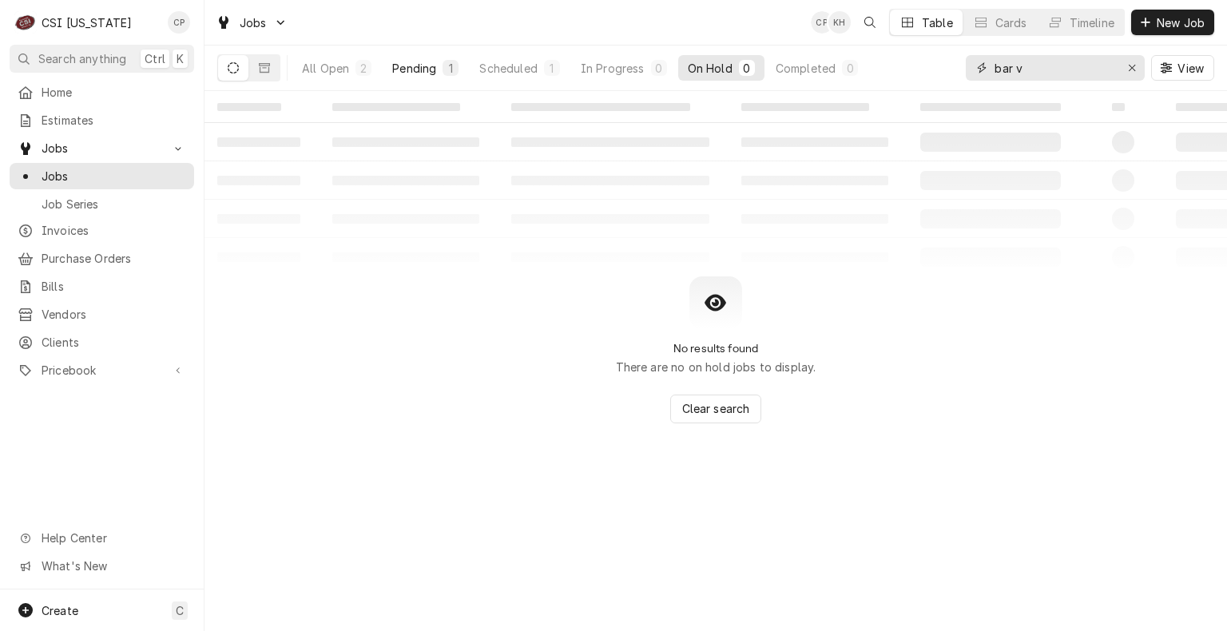
type input "bar v"
click at [427, 67] on div "Pending" at bounding box center [414, 68] width 44 height 17
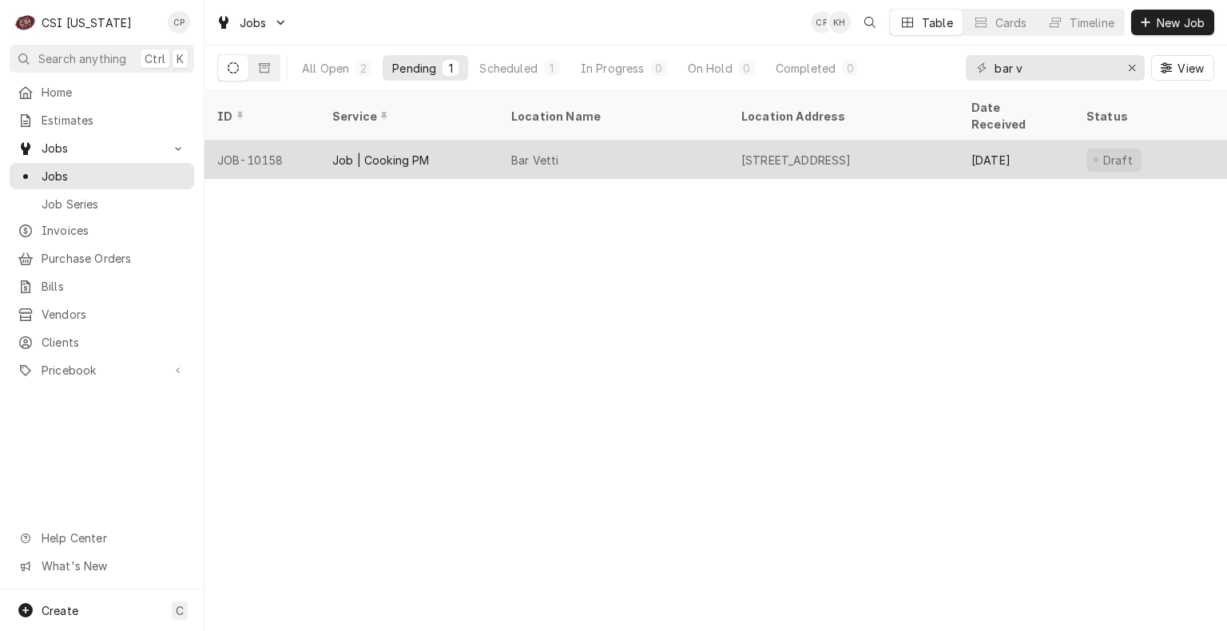
click at [419, 152] on div "Job | Cooking PM" at bounding box center [380, 160] width 97 height 17
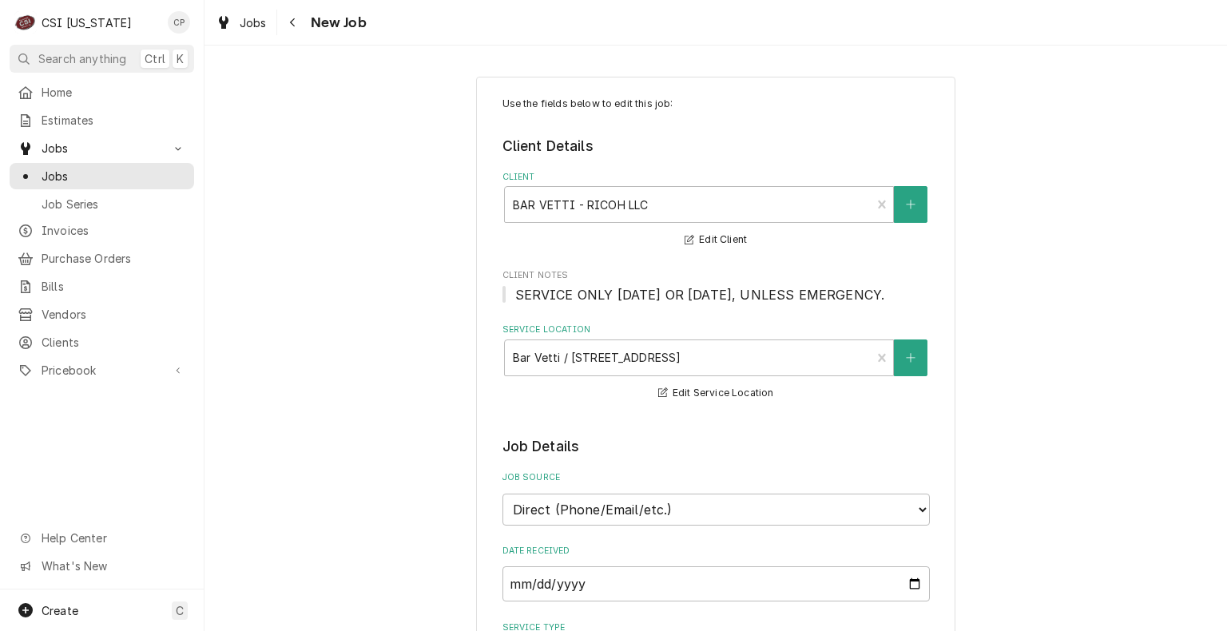
type textarea "x"
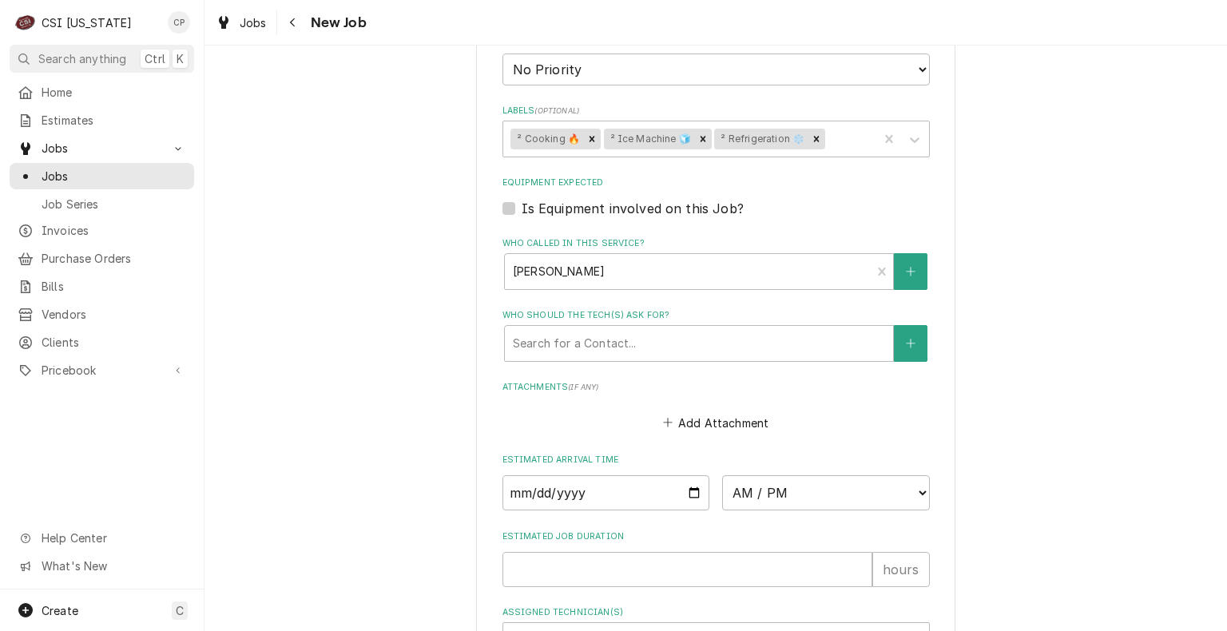
scroll to position [1038, 0]
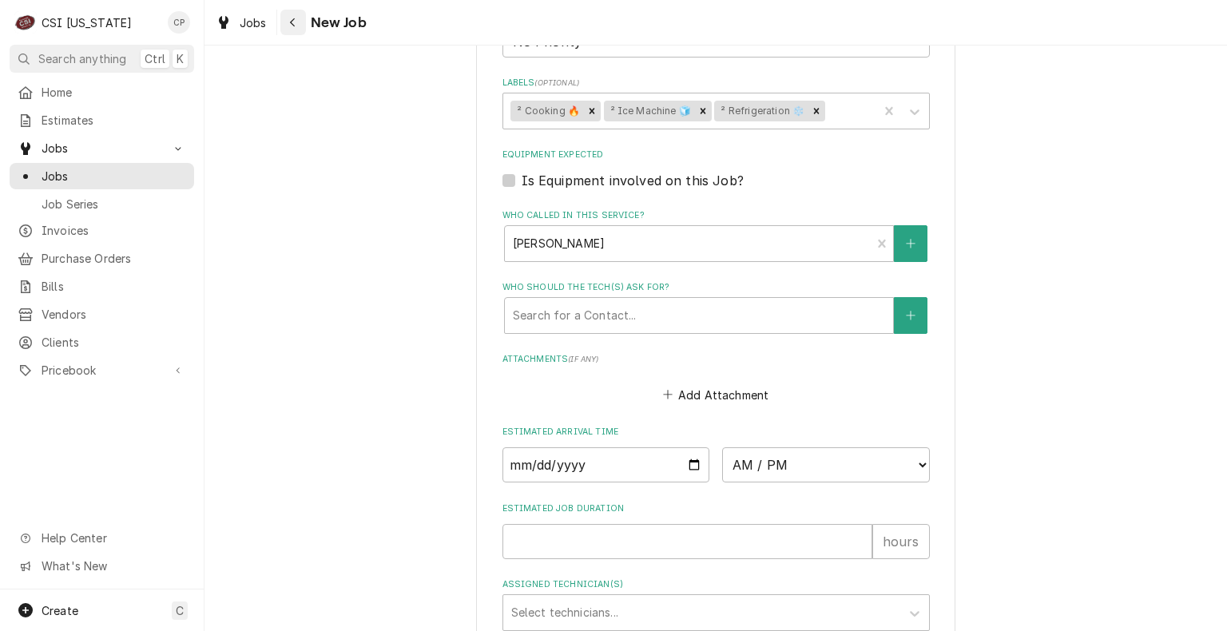
click at [294, 24] on icon "Navigate back" at bounding box center [292, 22] width 7 height 11
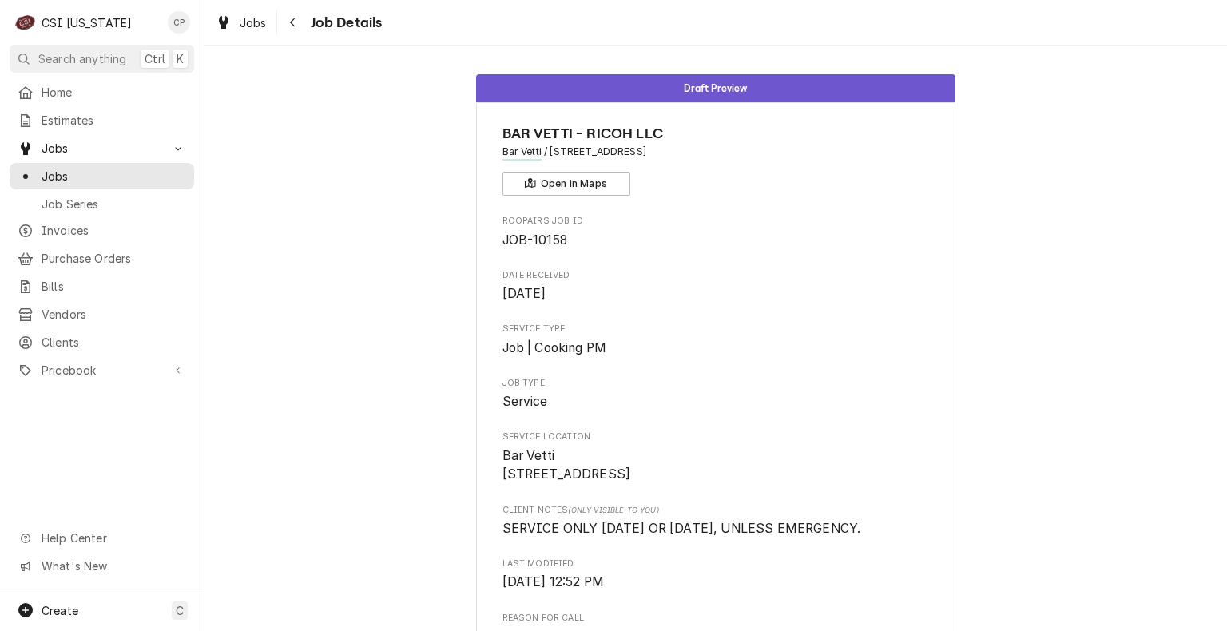
click at [294, 24] on icon "Navigate back" at bounding box center [292, 22] width 7 height 11
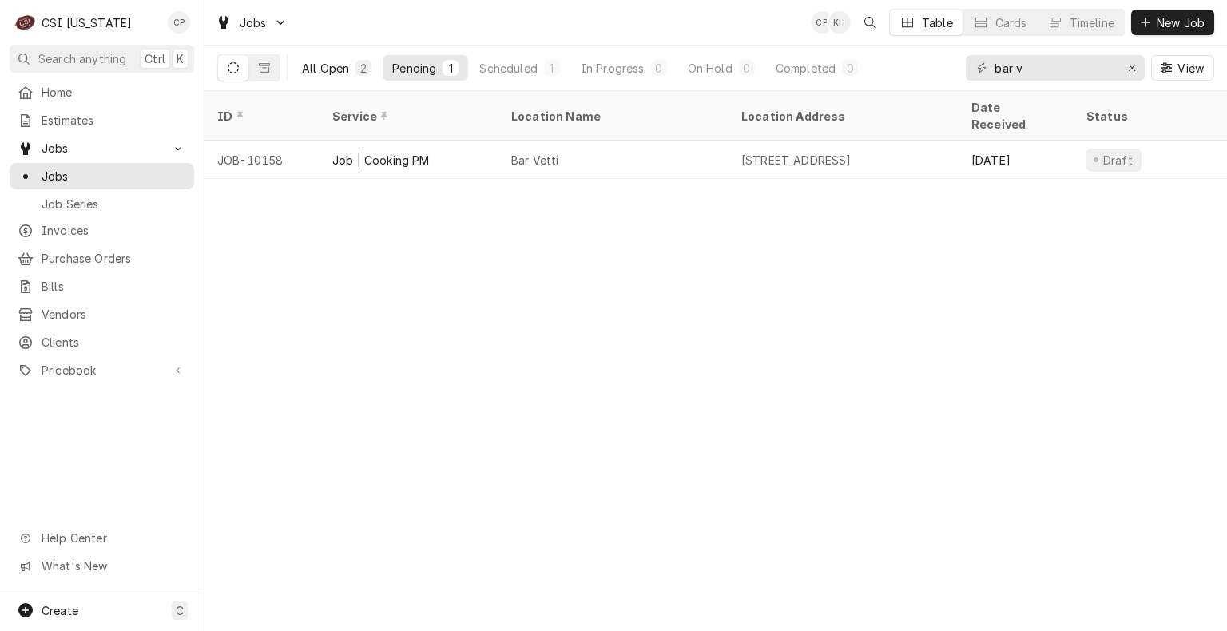
click at [335, 73] on div "All Open" at bounding box center [325, 68] width 47 height 17
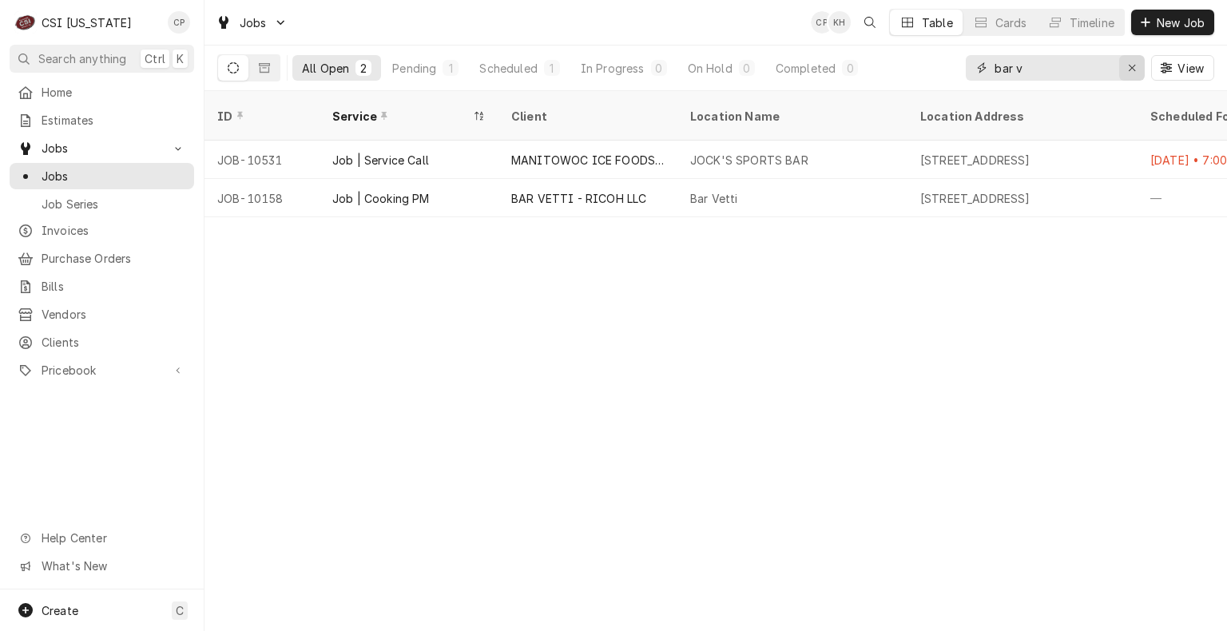
click at [1140, 72] on button "Erase input" at bounding box center [1132, 68] width 26 height 26
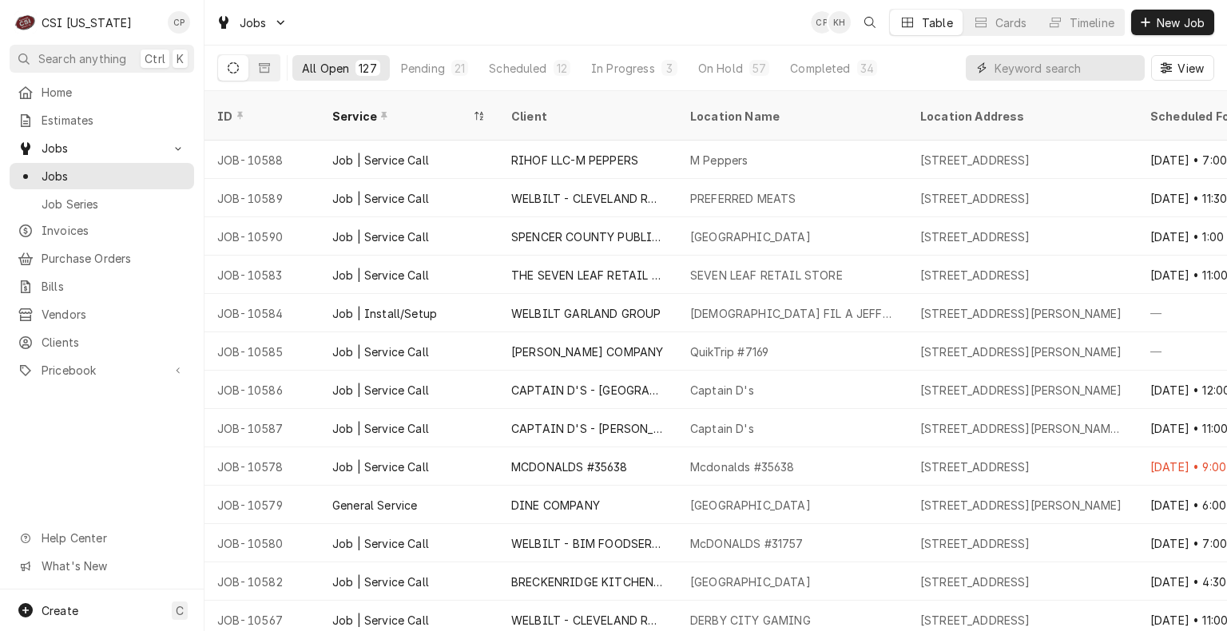
click at [1041, 65] on input "Dynamic Content Wrapper" at bounding box center [1065, 68] width 142 height 26
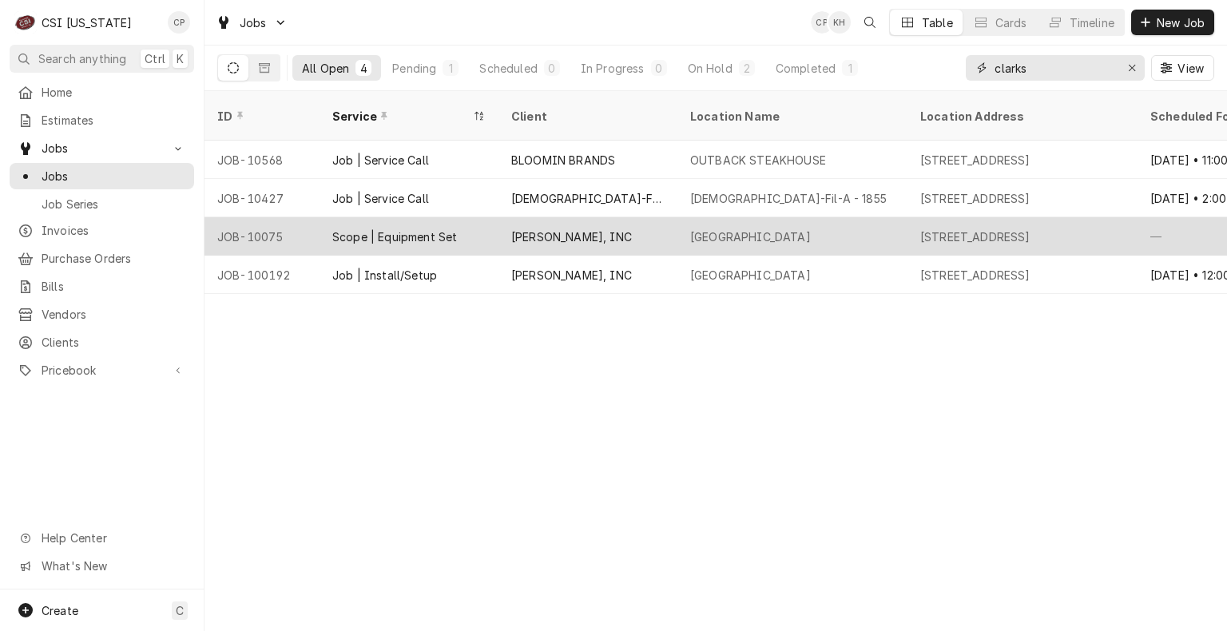
type input "clarks"
click at [788, 228] on div "[GEOGRAPHIC_DATA]" at bounding box center [750, 236] width 121 height 17
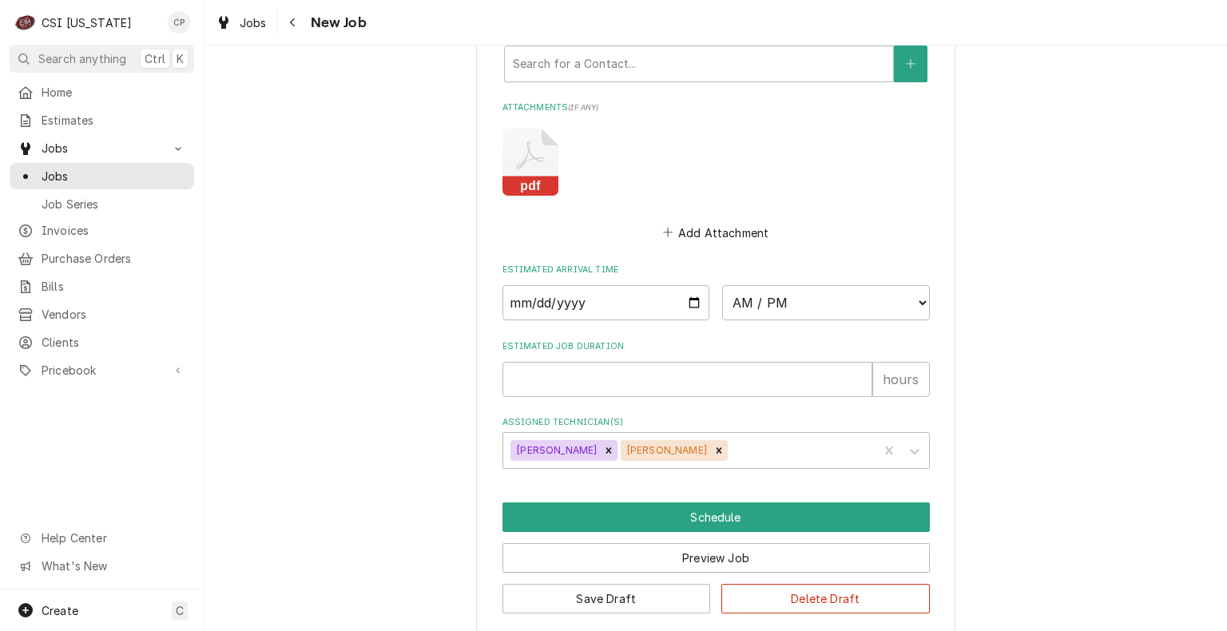
scroll to position [1118, 0]
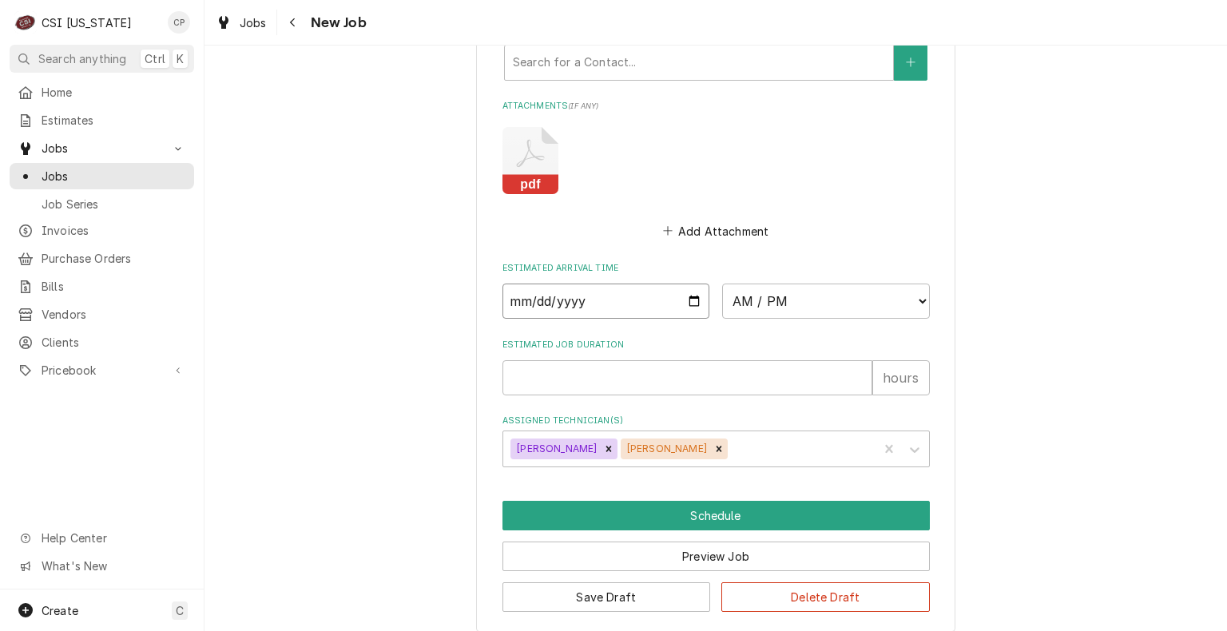
click at [685, 299] on input "Date" at bounding box center [606, 301] width 208 height 35
type textarea "x"
type input "[DATE]"
type textarea "x"
type input "2025-10-06"
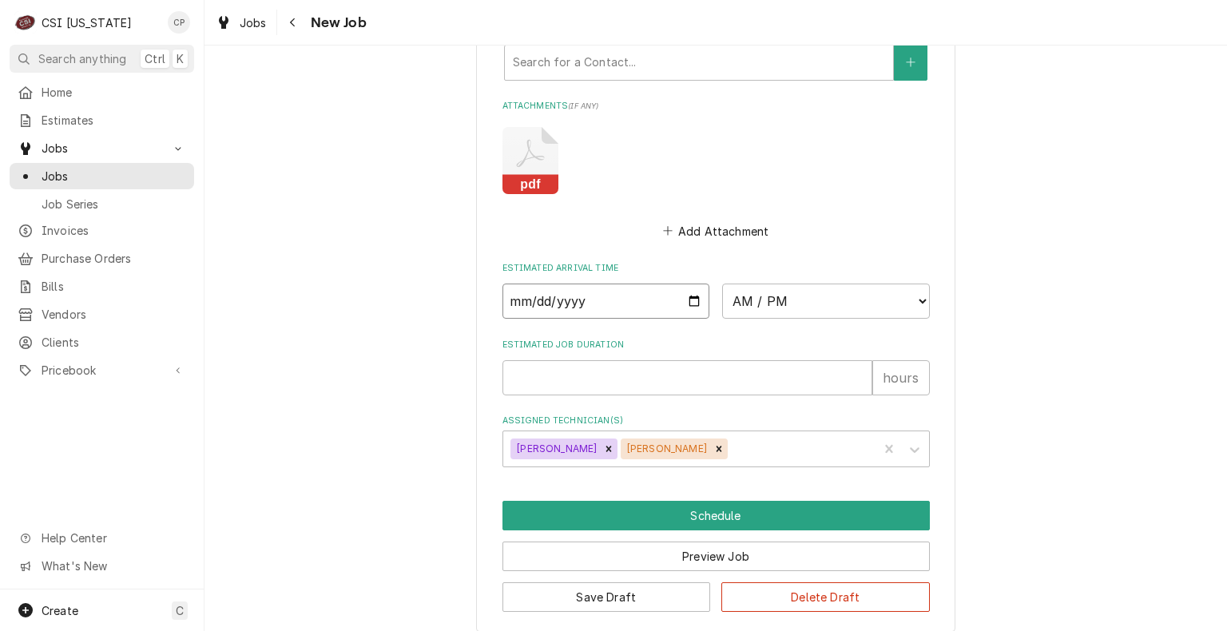
type textarea "x"
click at [814, 293] on select "AM / PM 6:00 AM 6:15 AM 6:30 AM 6:45 AM 7:00 AM 7:15 AM 7:30 AM 7:45 AM 8:00 AM…" at bounding box center [826, 301] width 208 height 35
select select "08:00:00"
click at [722, 284] on select "AM / PM 6:00 AM 6:15 AM 6:30 AM 6:45 AM 7:00 AM 7:15 AM 7:30 AM 7:45 AM 8:00 AM…" at bounding box center [826, 301] width 208 height 35
click at [642, 375] on input "Estimated Job Duration" at bounding box center [687, 377] width 370 height 35
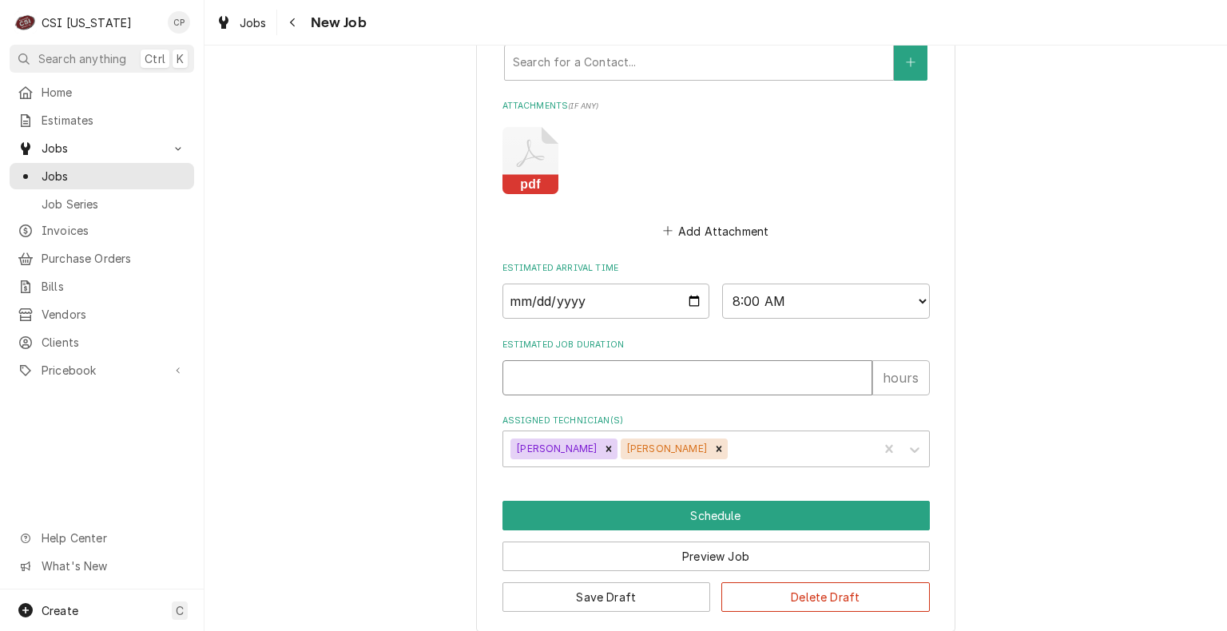
click at [588, 375] on input "Estimated Job Duration" at bounding box center [687, 377] width 370 height 35
click at [559, 369] on input "Estimated Job Duration" at bounding box center [687, 377] width 370 height 35
click at [597, 363] on input "Estimated Job Duration" at bounding box center [687, 377] width 370 height 35
click at [598, 360] on input "Estimated Job Duration" at bounding box center [687, 377] width 370 height 35
type textarea "x"
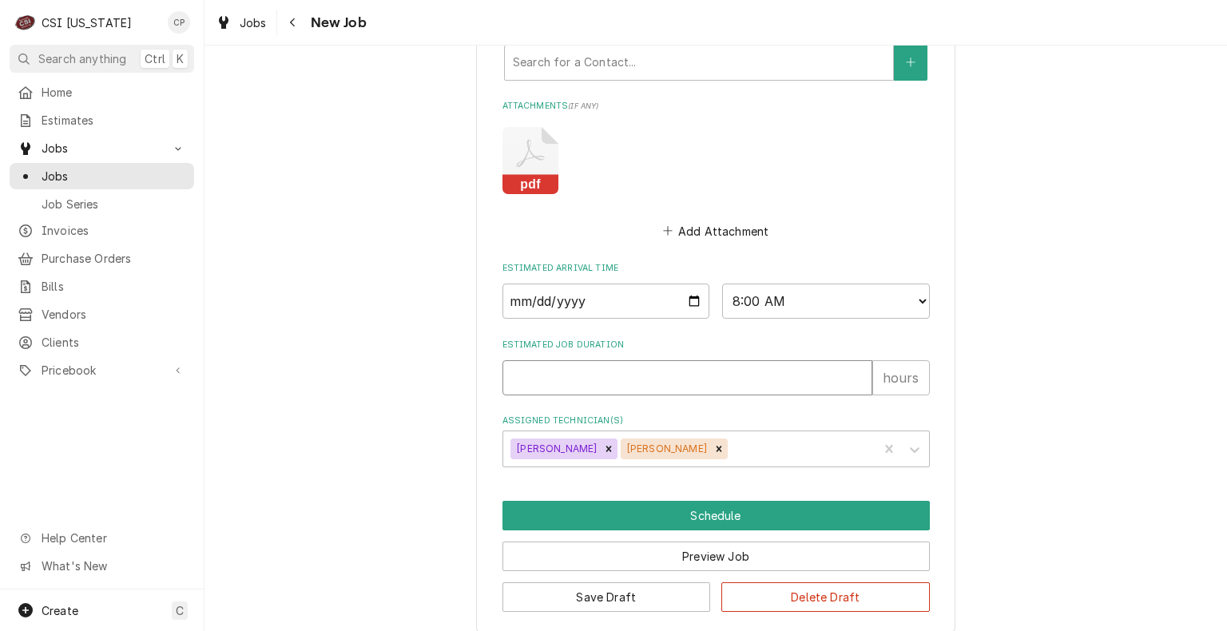
type input "5"
type textarea "x"
type input "5"
click at [746, 511] on button "Schedule" at bounding box center [715, 516] width 427 height 30
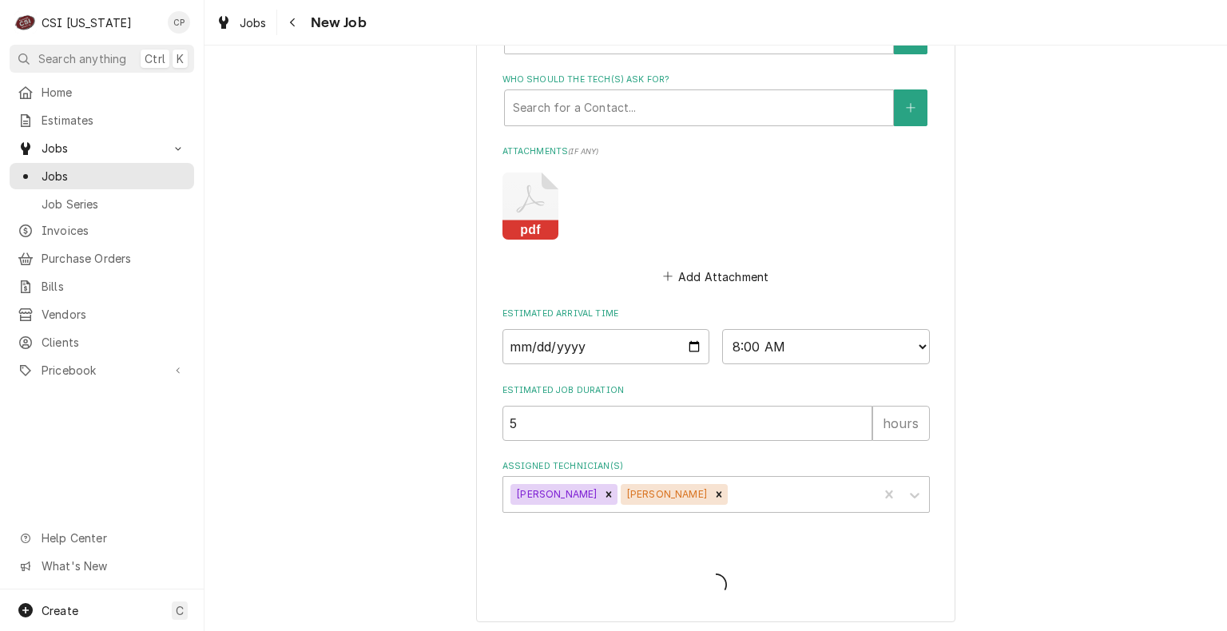
type textarea "x"
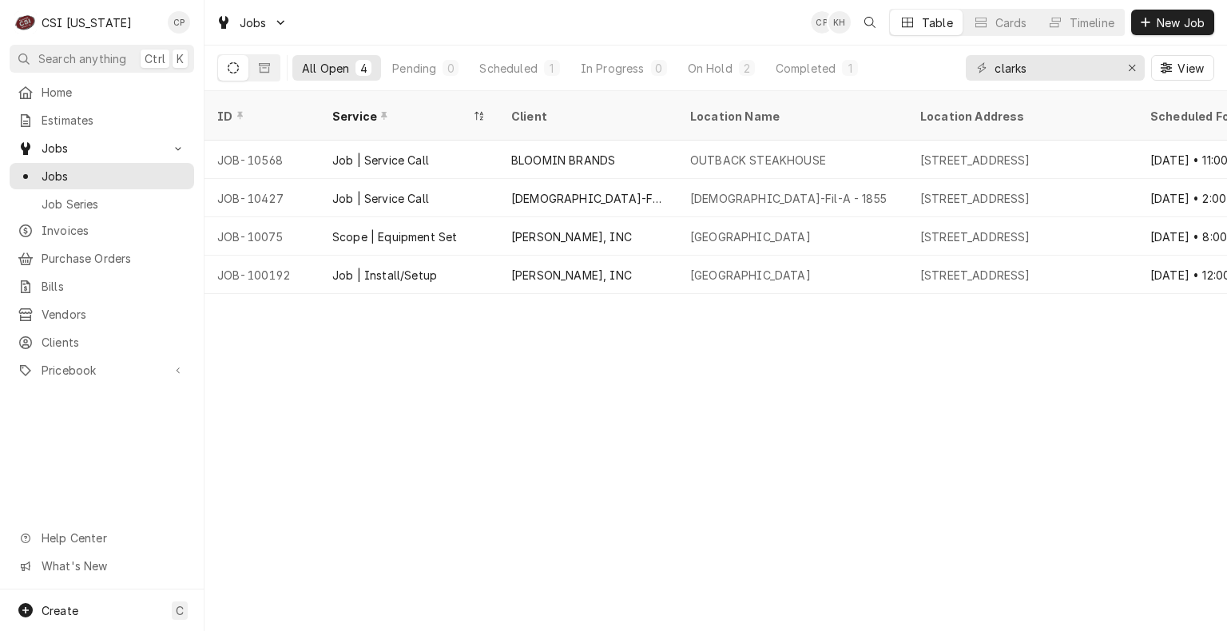
click at [637, 398] on div "ID Service Client Location Name Location Address Scheduled For State Status Lab…" at bounding box center [715, 361] width 1022 height 540
click at [509, 72] on div "Scheduled" at bounding box center [508, 68] width 58 height 17
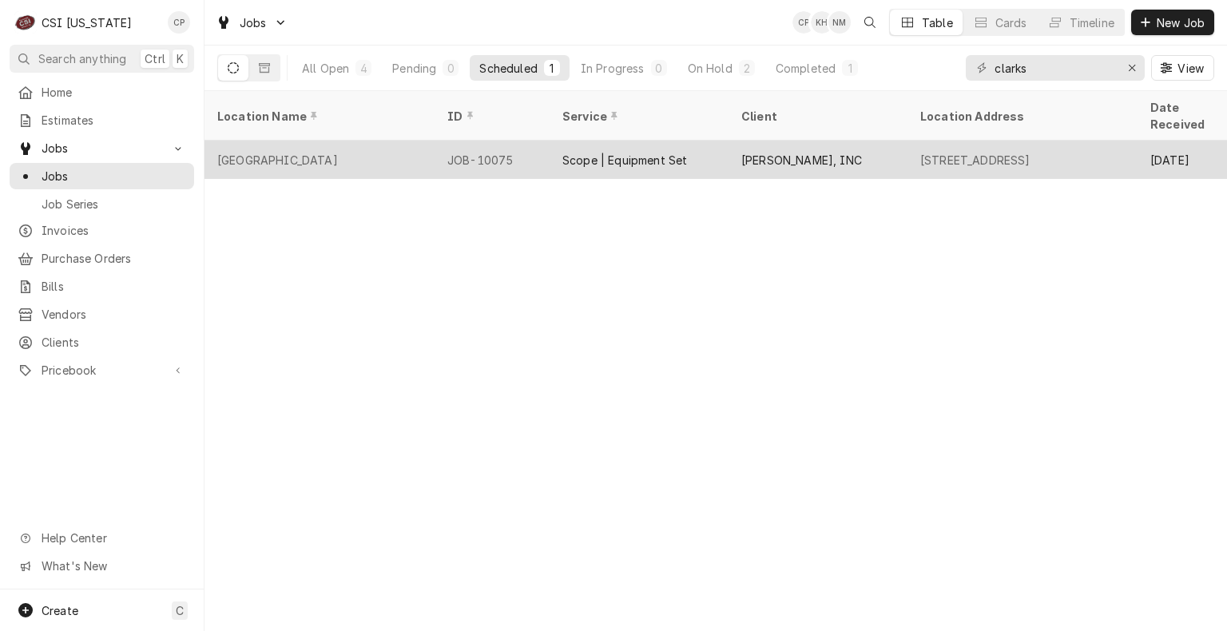
click at [391, 142] on div "[GEOGRAPHIC_DATA]" at bounding box center [319, 160] width 230 height 38
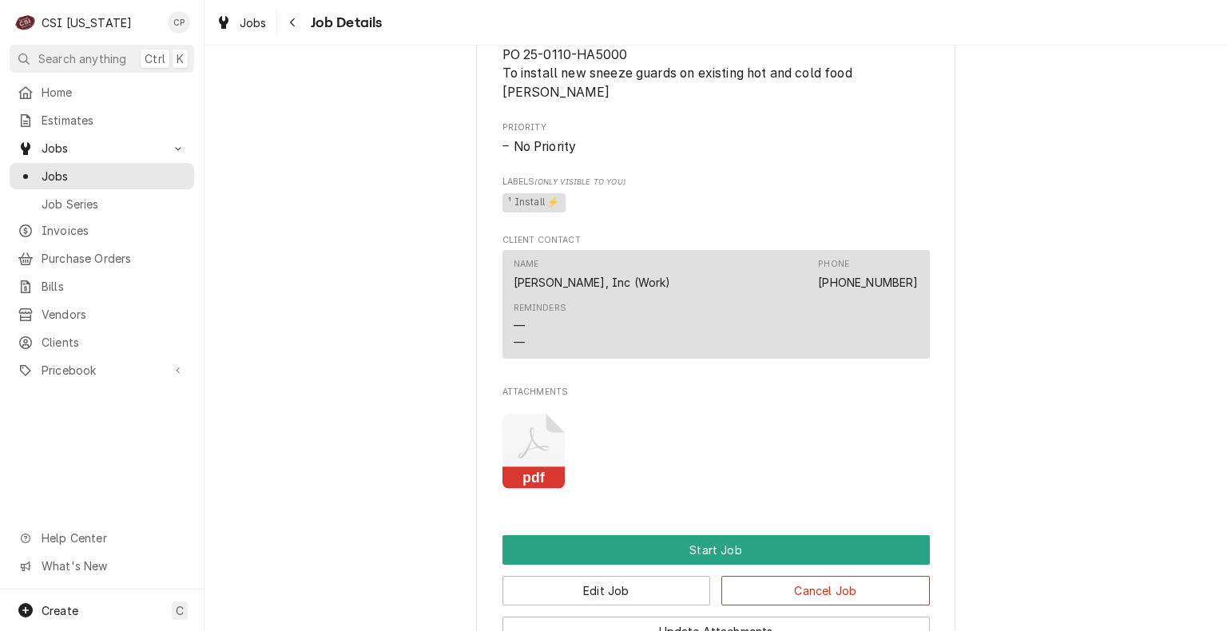
scroll to position [879, 0]
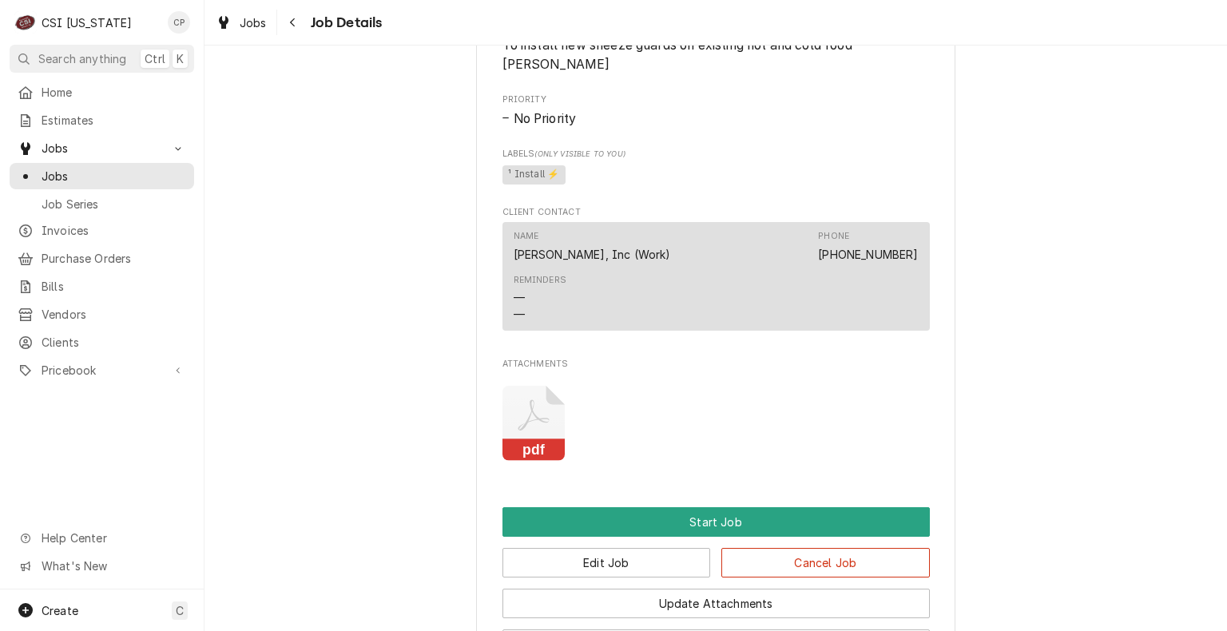
click at [521, 420] on icon "Attachments" at bounding box center [533, 415] width 31 height 31
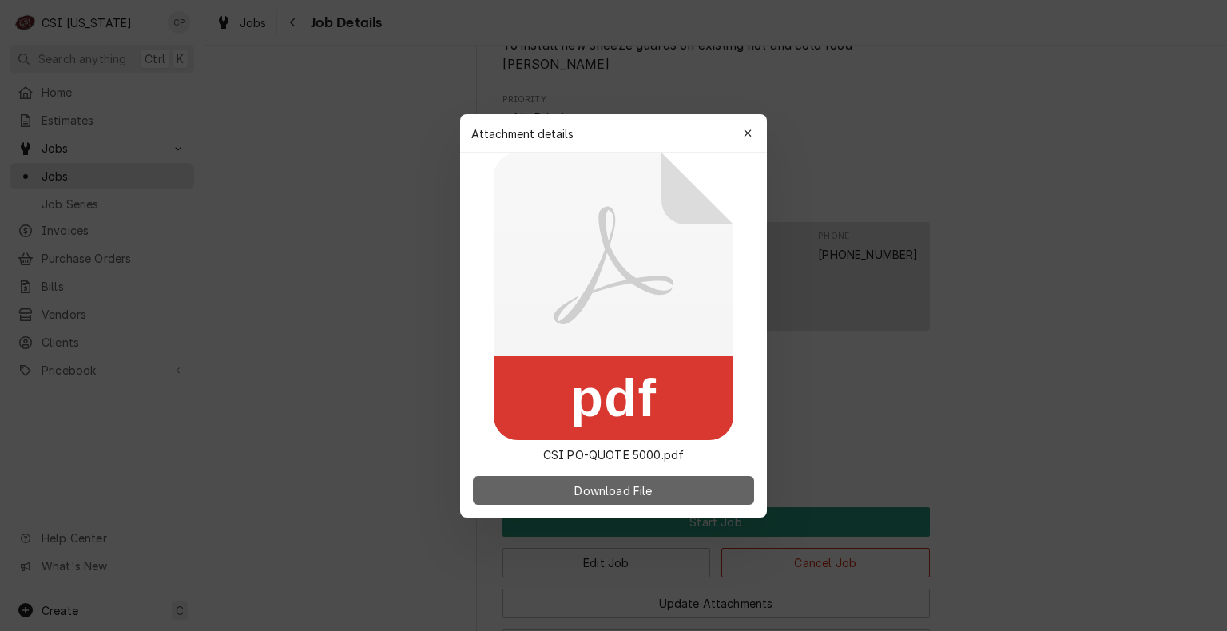
click at [615, 495] on span "Download File" at bounding box center [613, 490] width 84 height 17
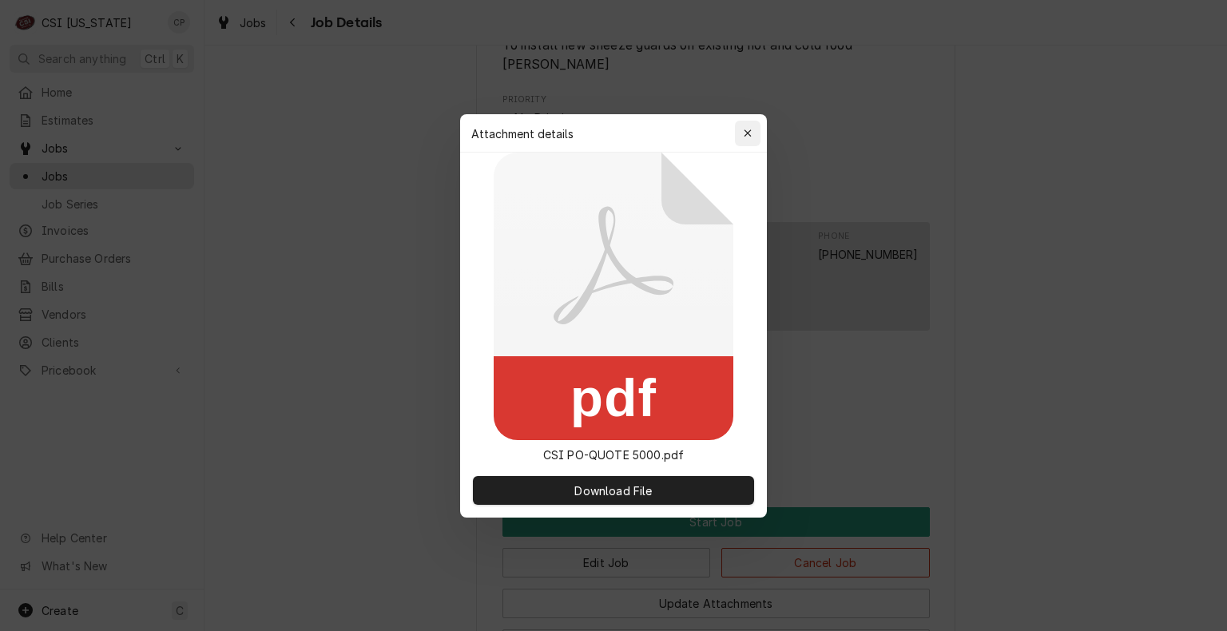
click at [751, 136] on icon "button" at bounding box center [747, 132] width 7 height 7
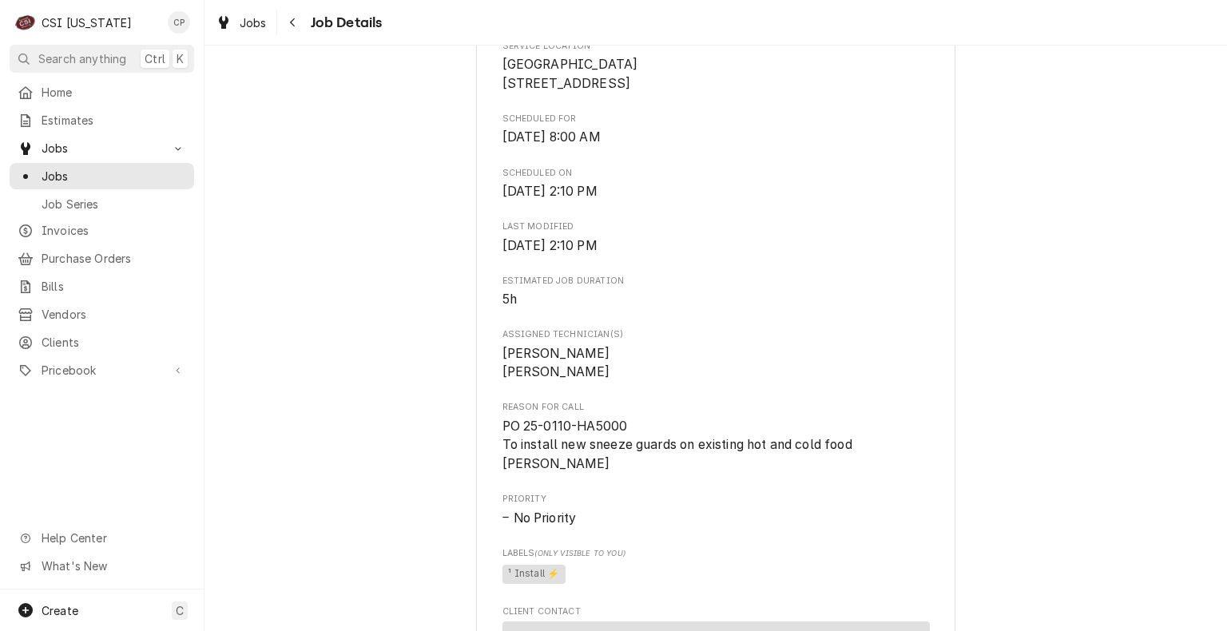
scroll to position [0, 0]
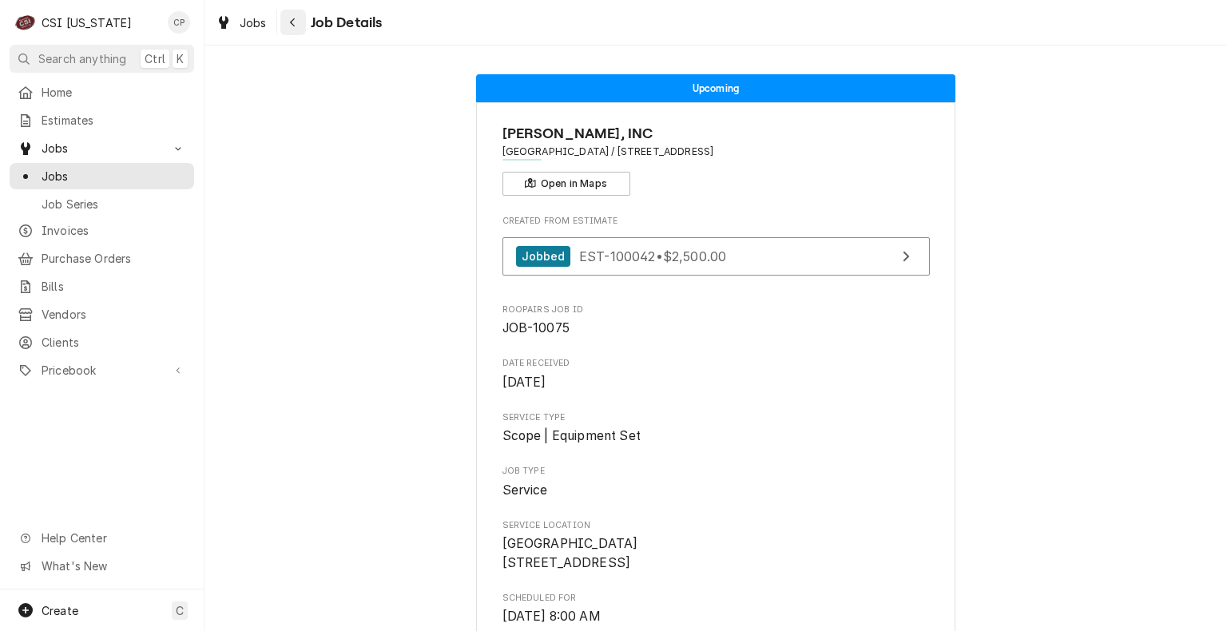
click at [291, 29] on div "Navigate back" at bounding box center [293, 22] width 16 height 16
